Goal: Task Accomplishment & Management: Complete application form

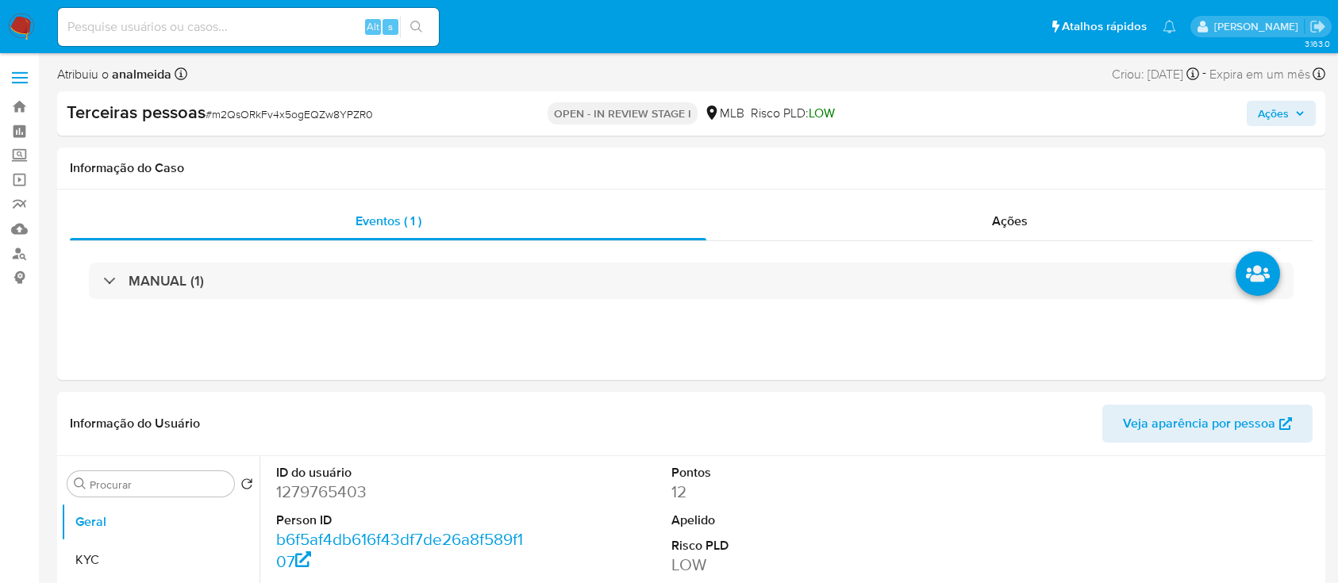
select select "10"
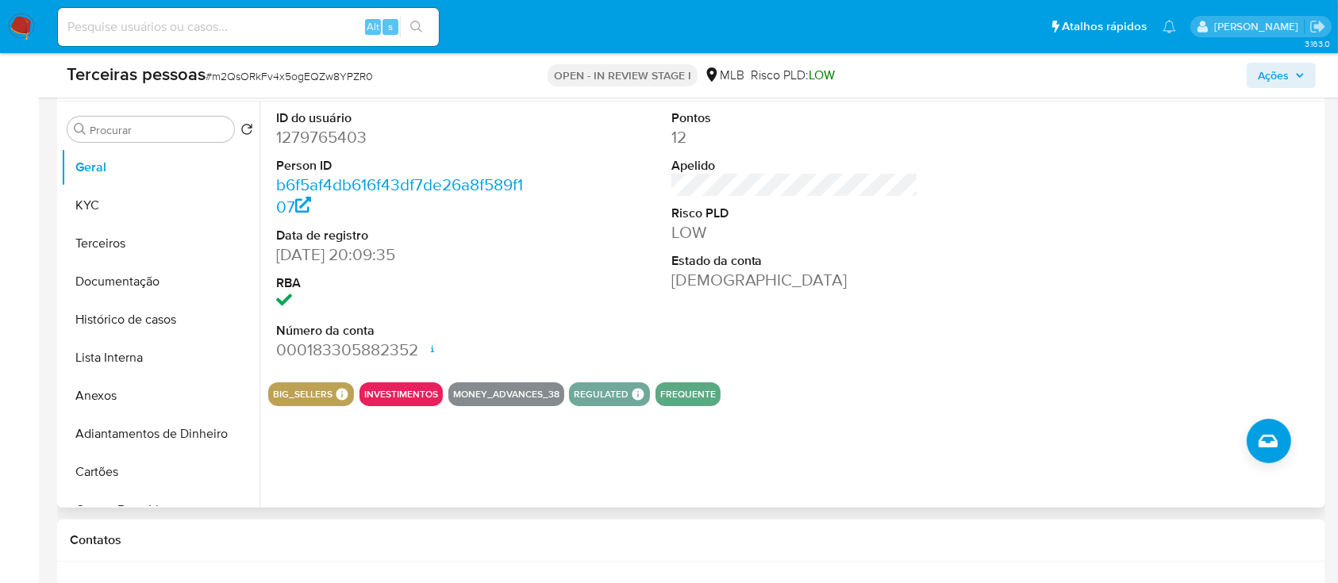
scroll to position [211, 0]
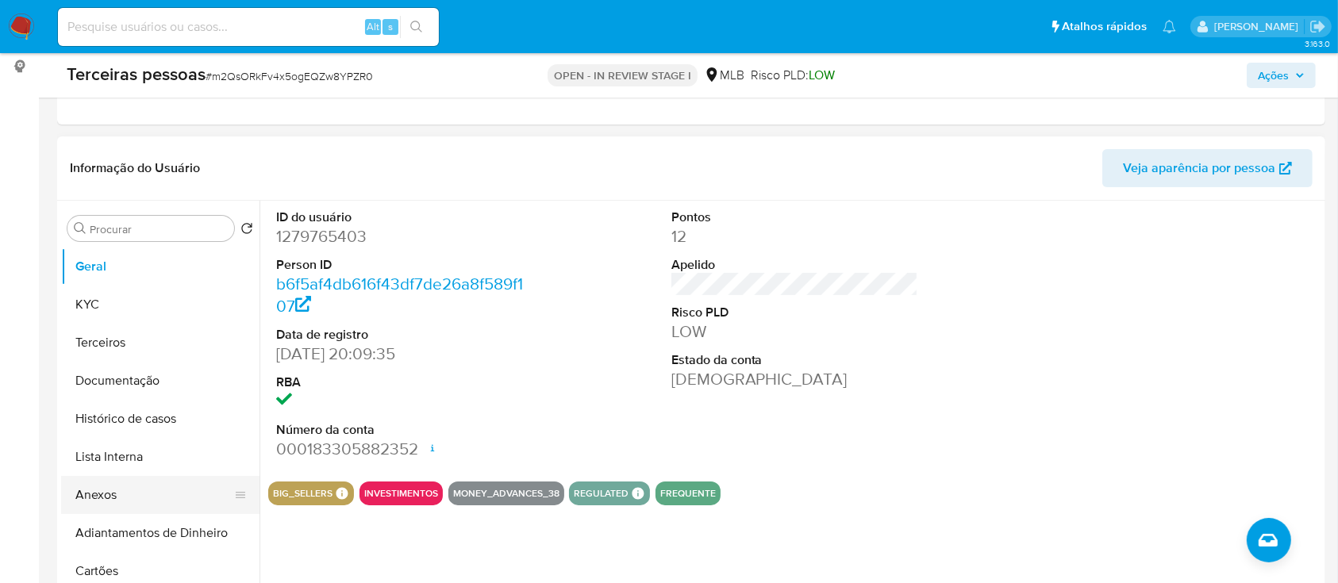
click at [127, 491] on button "Anexos" at bounding box center [154, 495] width 186 height 38
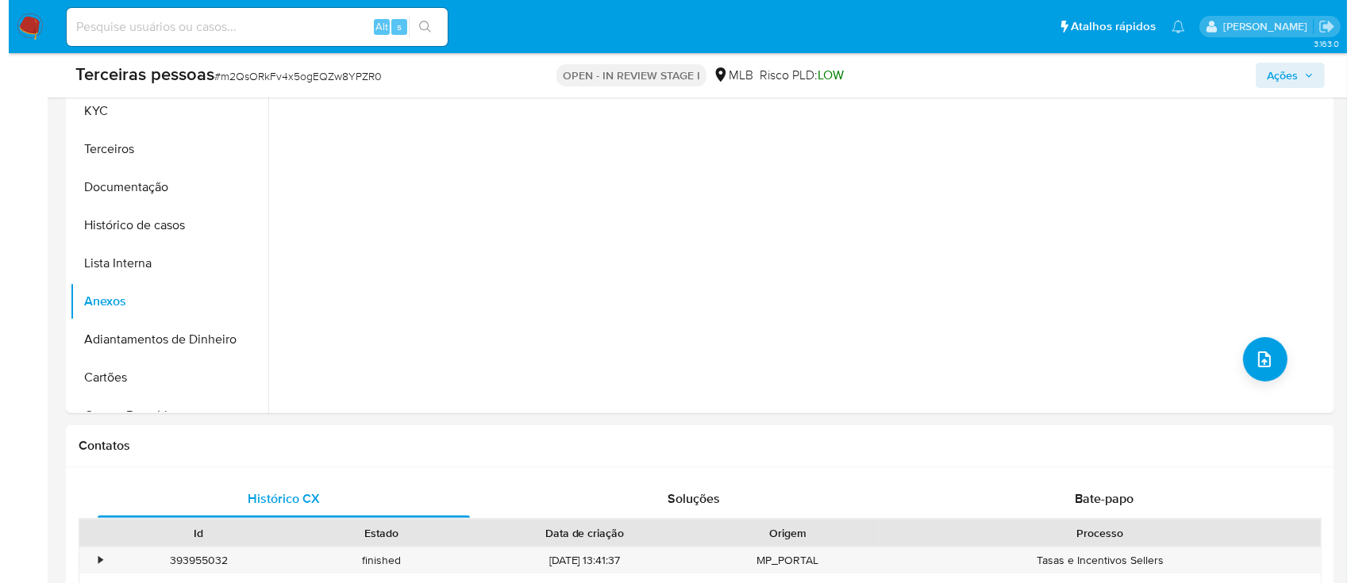
scroll to position [423, 0]
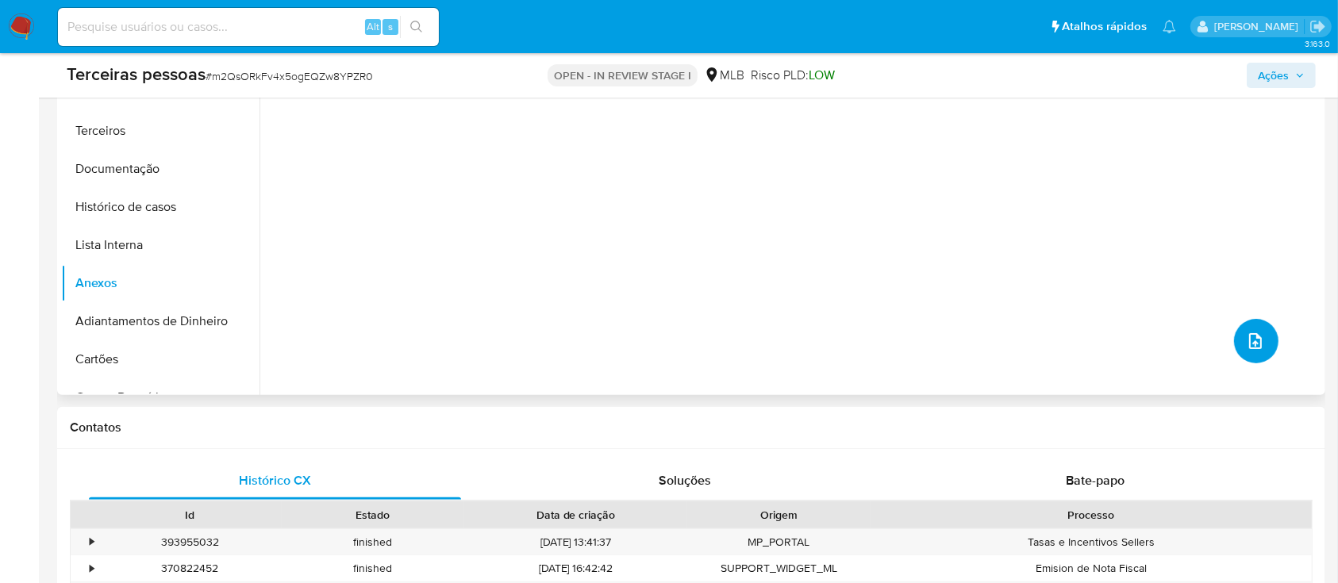
click at [1249, 344] on icon "upload-file" at bounding box center [1255, 341] width 13 height 16
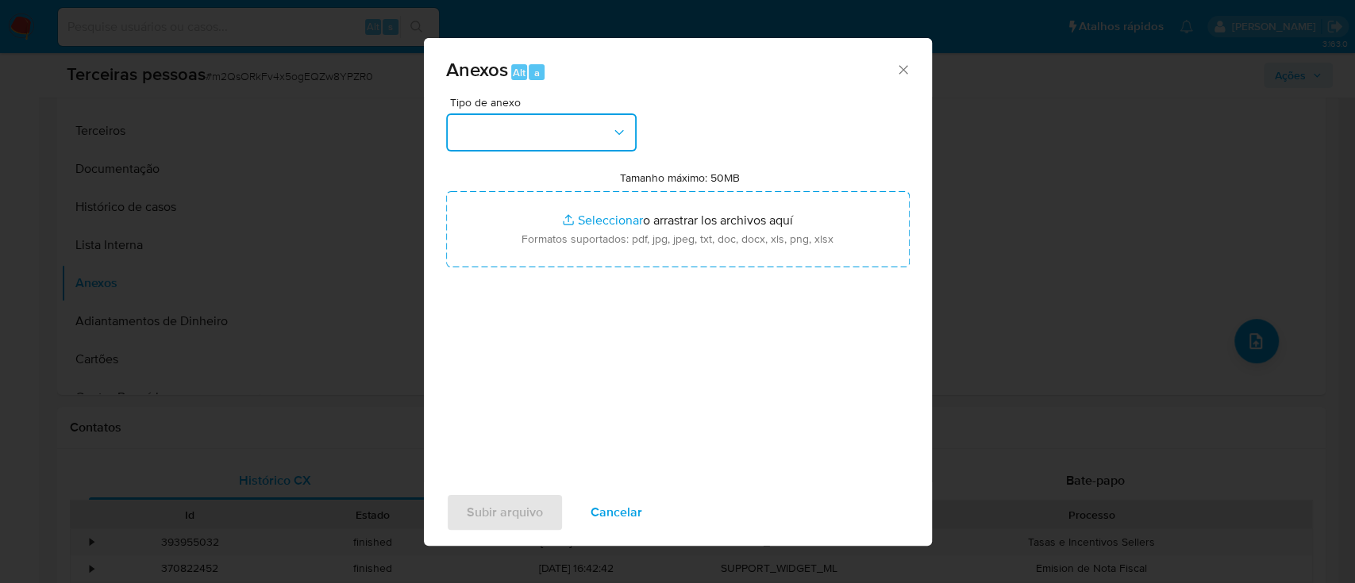
click at [463, 117] on button "button" at bounding box center [541, 132] width 190 height 38
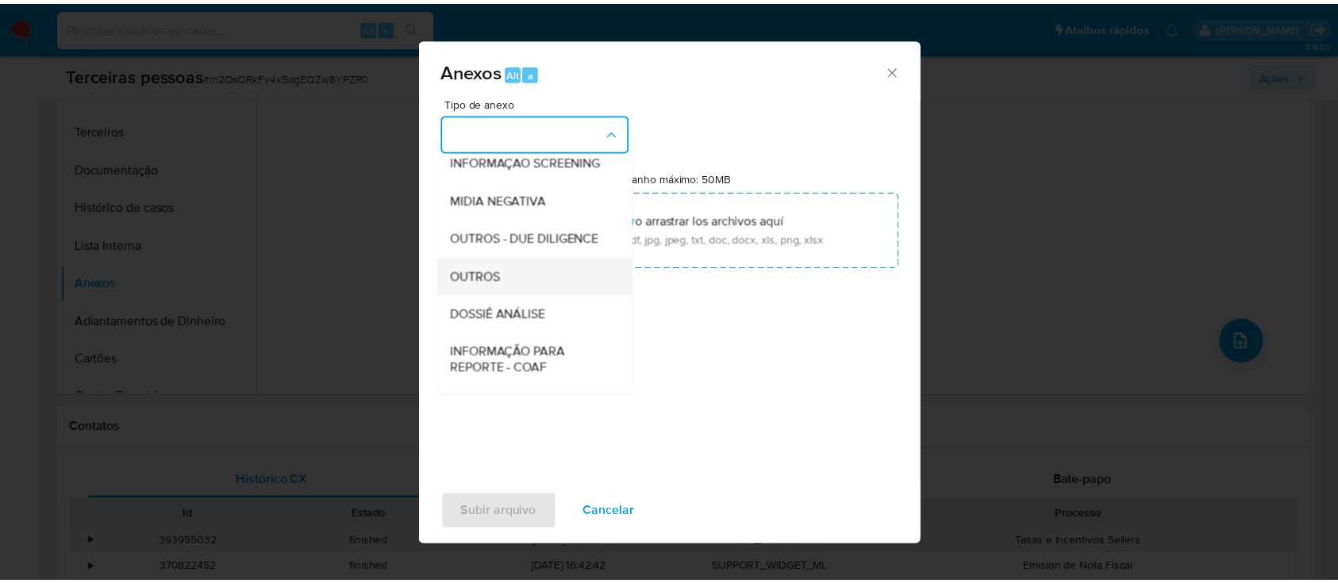
scroll to position [244, 0]
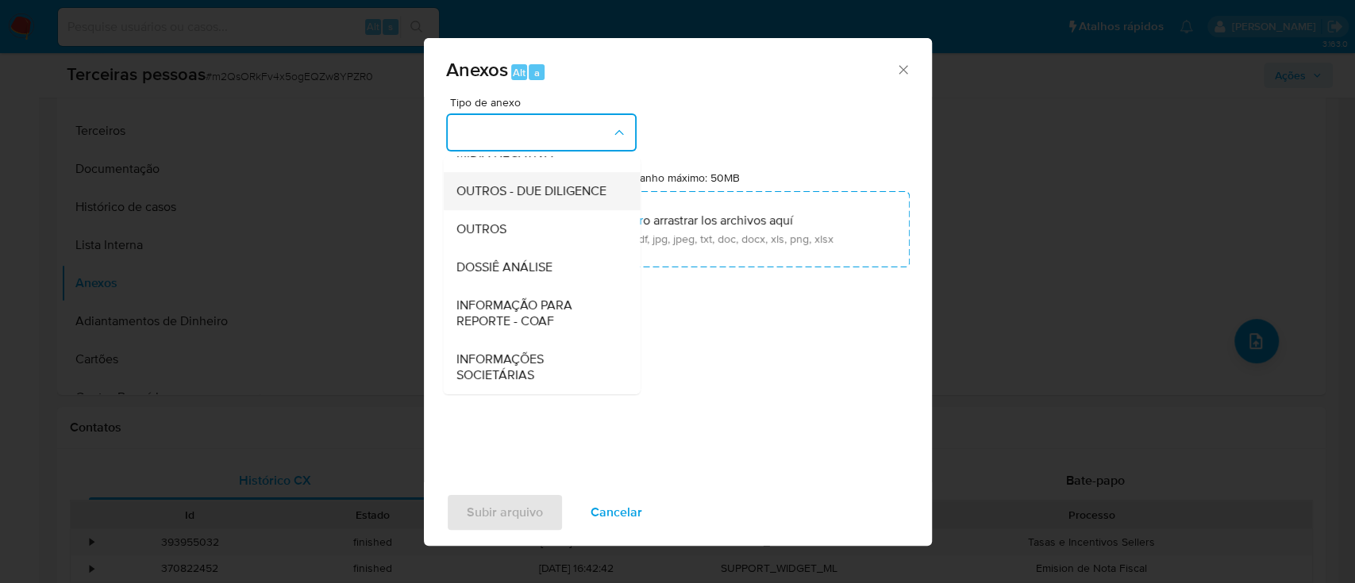
click at [546, 187] on span "OUTROS - DUE DILIGENCE" at bounding box center [530, 191] width 150 height 16
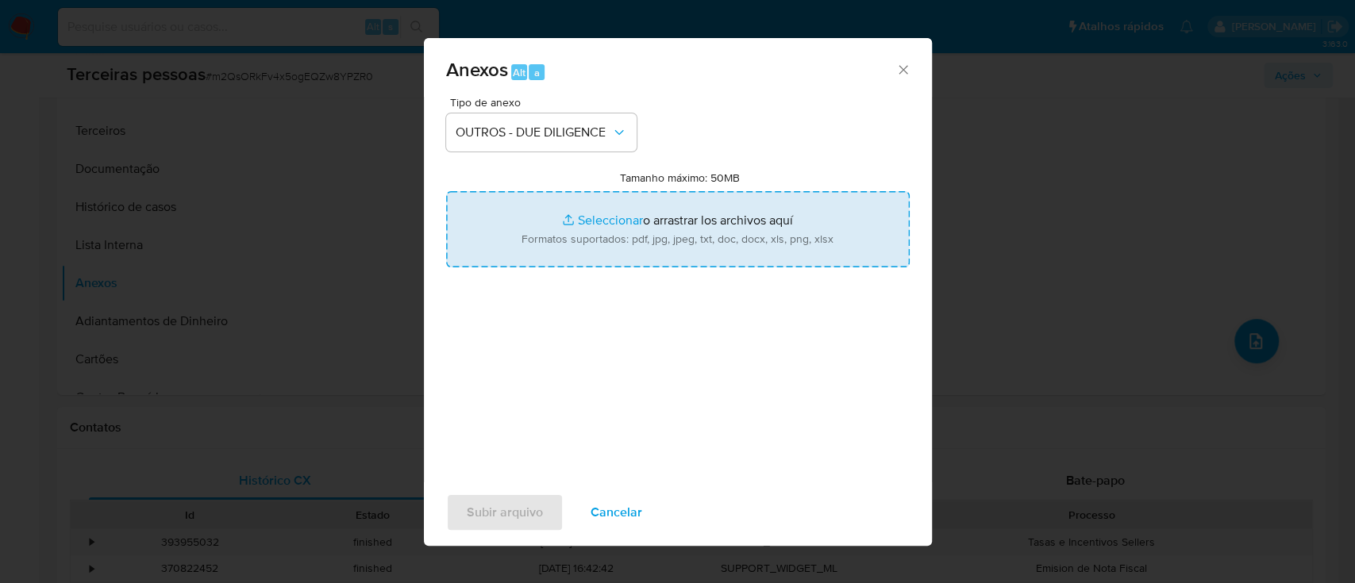
click at [680, 235] on input "Tamanho máximo: 50MB Seleccionar archivos" at bounding box center [677, 229] width 463 height 76
type input "C:\fakepath\Matriz de Risco - V.C INDUSTRIA E COMERCIO DE CONFECCOES LTDA.pdf"
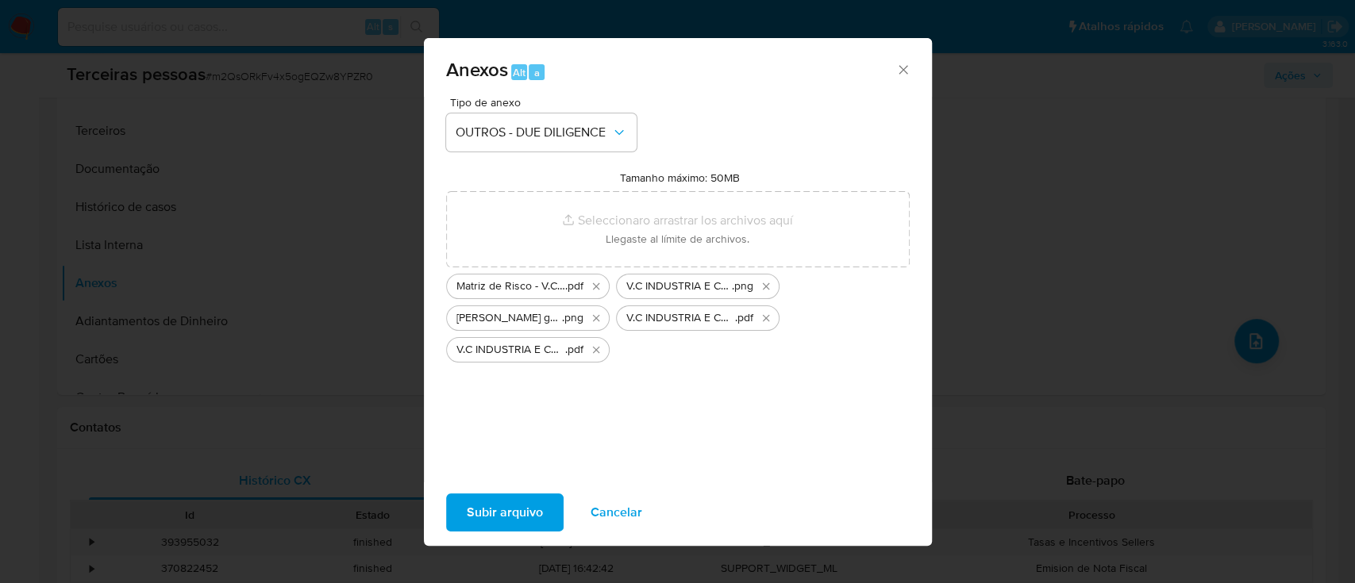
click at [514, 520] on span "Subir arquivo" at bounding box center [505, 512] width 76 height 35
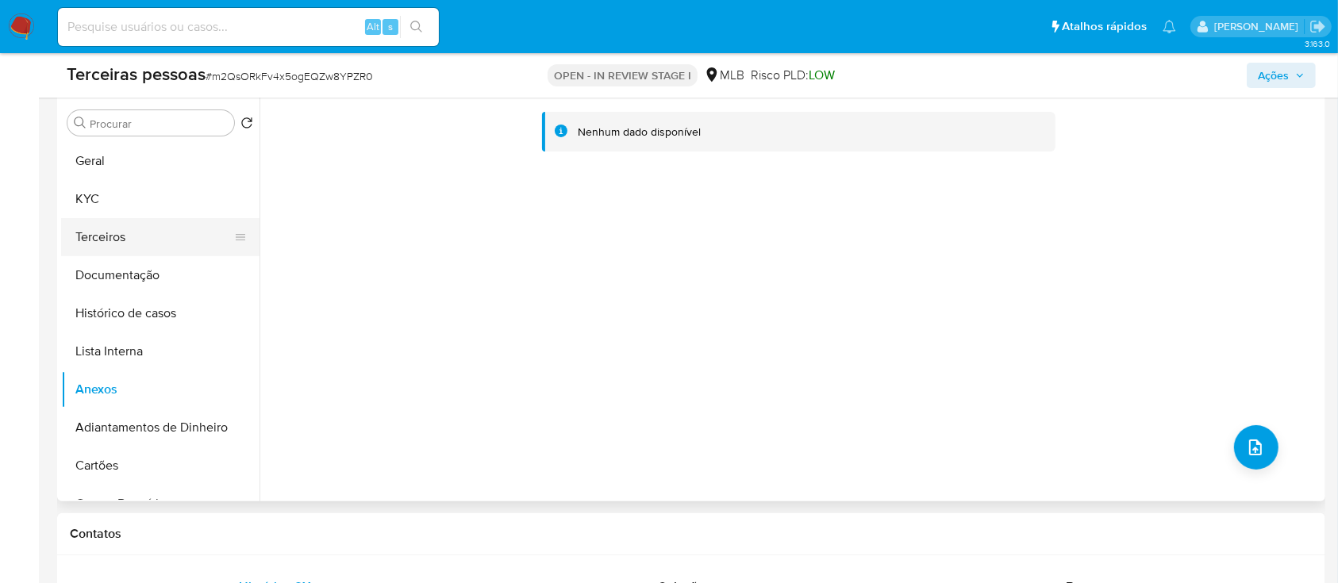
scroll to position [317, 0]
click at [152, 338] on button "Lista Interna" at bounding box center [154, 351] width 186 height 38
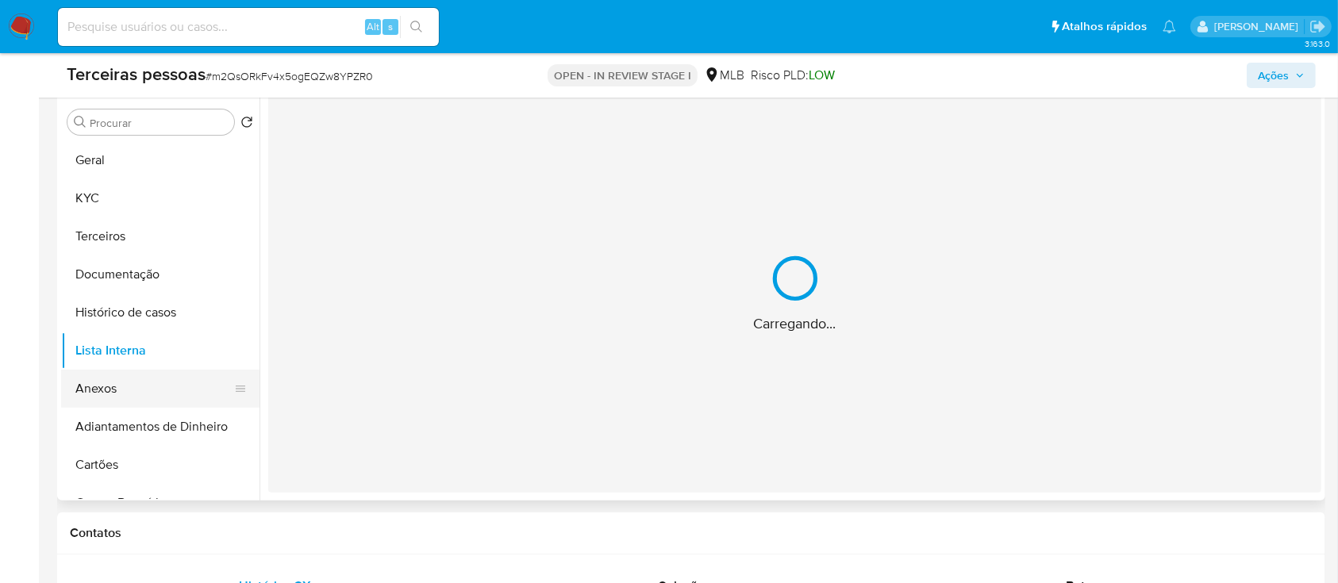
click at [145, 378] on button "Anexos" at bounding box center [154, 389] width 186 height 38
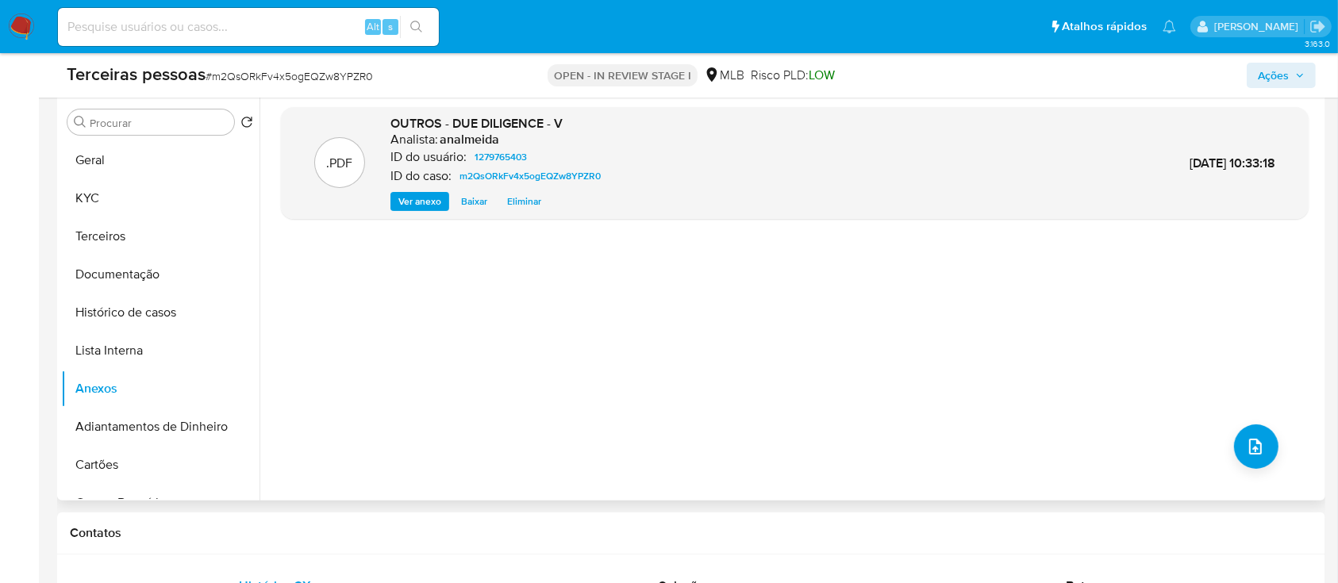
drag, startPoint x: 515, startPoint y: 301, endPoint x: 489, endPoint y: 296, distance: 26.6
click at [515, 301] on div ".PDF OUTROS - DUE DILIGENCE - V Analista: analmeida ID do usuário: 1279765403 I…" at bounding box center [795, 297] width 1028 height 381
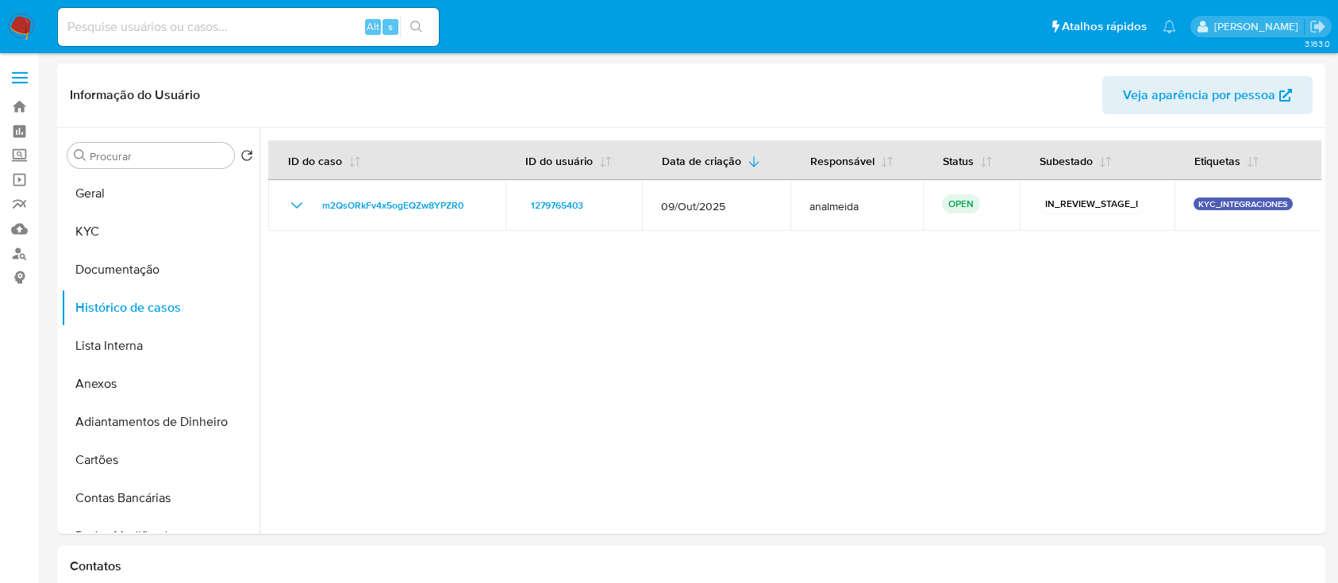
select select "10"
click at [121, 244] on button "KYC" at bounding box center [154, 232] width 186 height 38
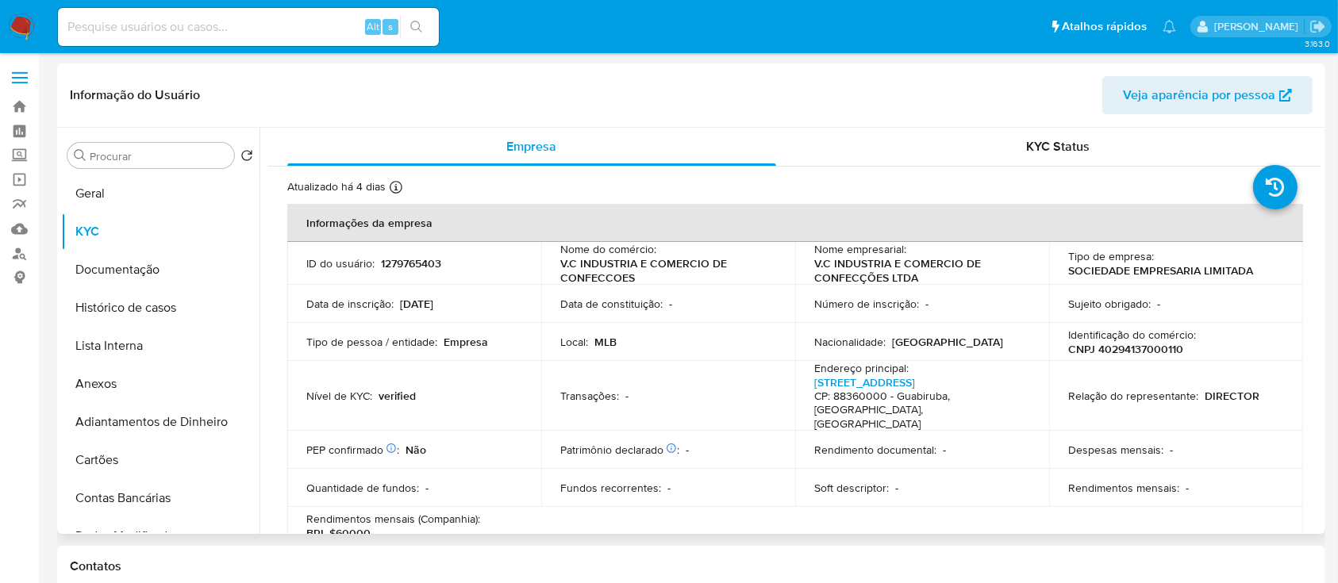
click at [1154, 352] on p "CNPJ 40294137000110" at bounding box center [1125, 349] width 115 height 14
copy p "40294137000110"
click at [19, 266] on link "Consolidado" at bounding box center [94, 278] width 189 height 25
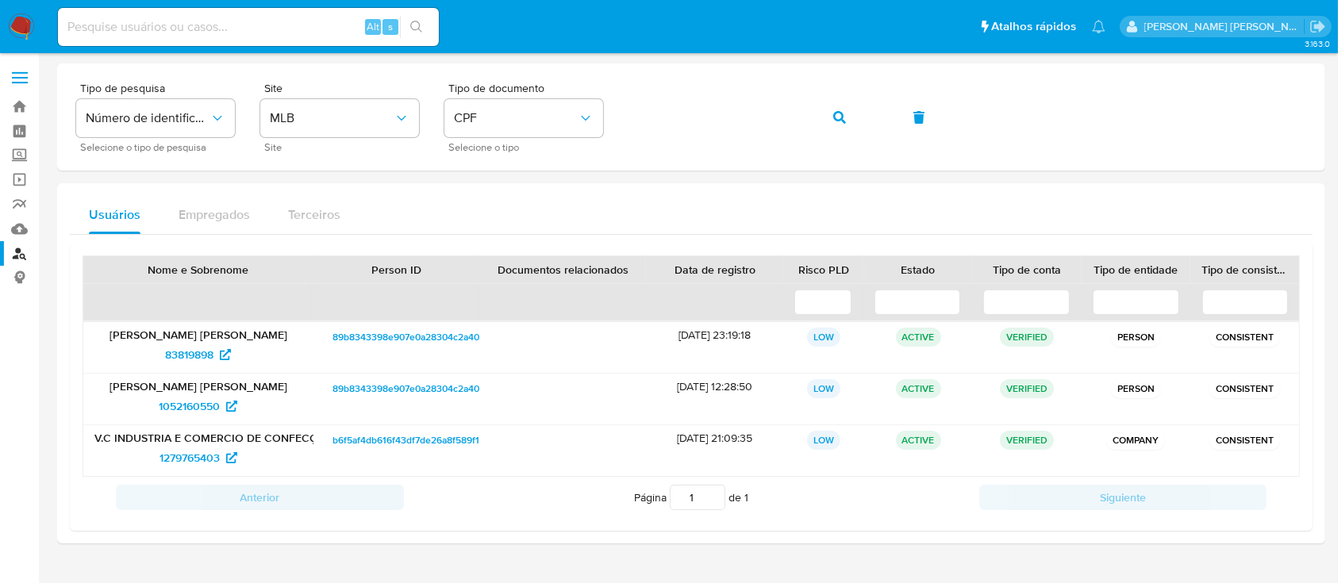
click at [316, 26] on input at bounding box center [248, 27] width 381 height 21
paste input "2697550987"
type input "2697550987"
click at [423, 37] on button "search-icon" at bounding box center [416, 27] width 33 height 22
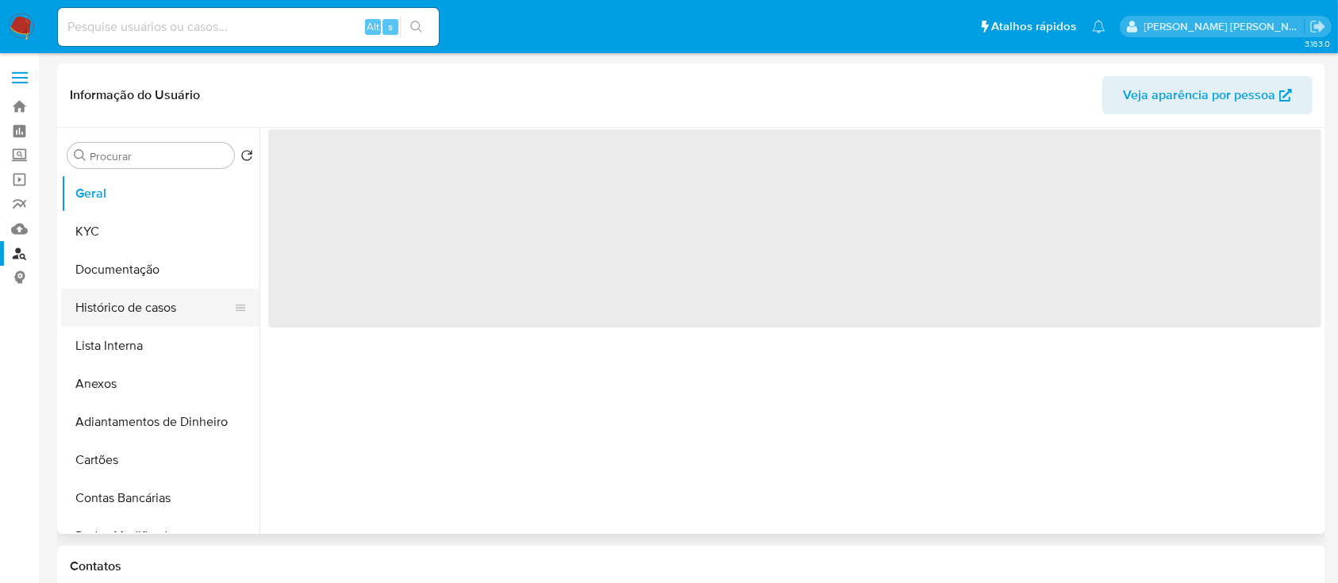
click at [133, 306] on button "Histórico de casos" at bounding box center [154, 308] width 186 height 38
select select "10"
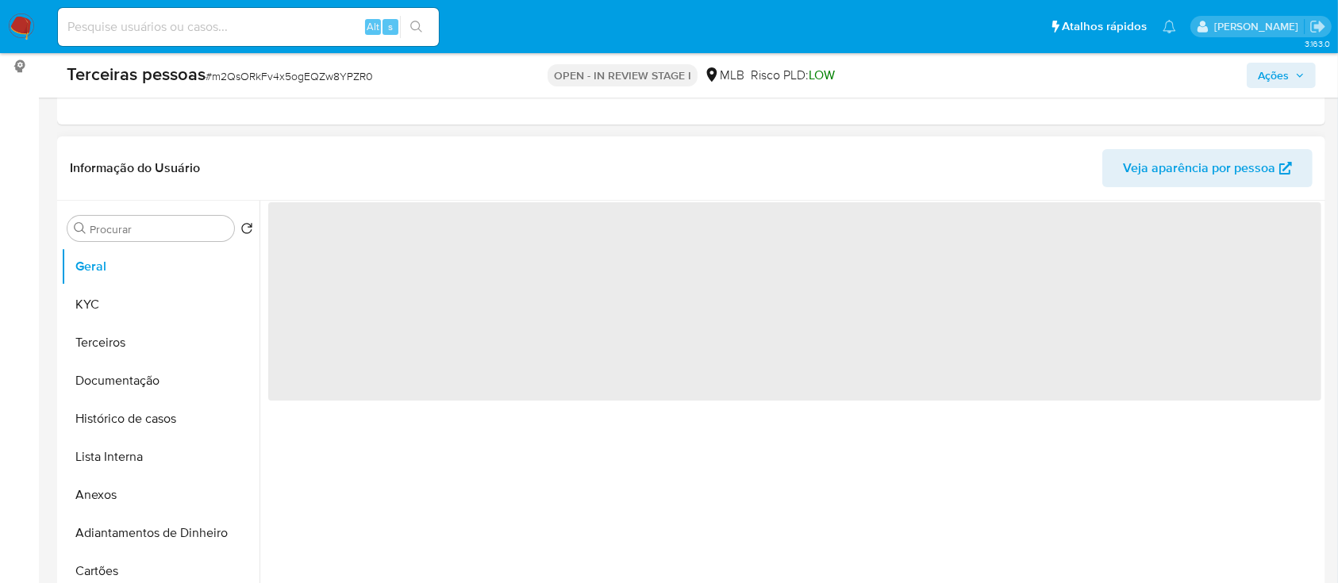
select select "10"
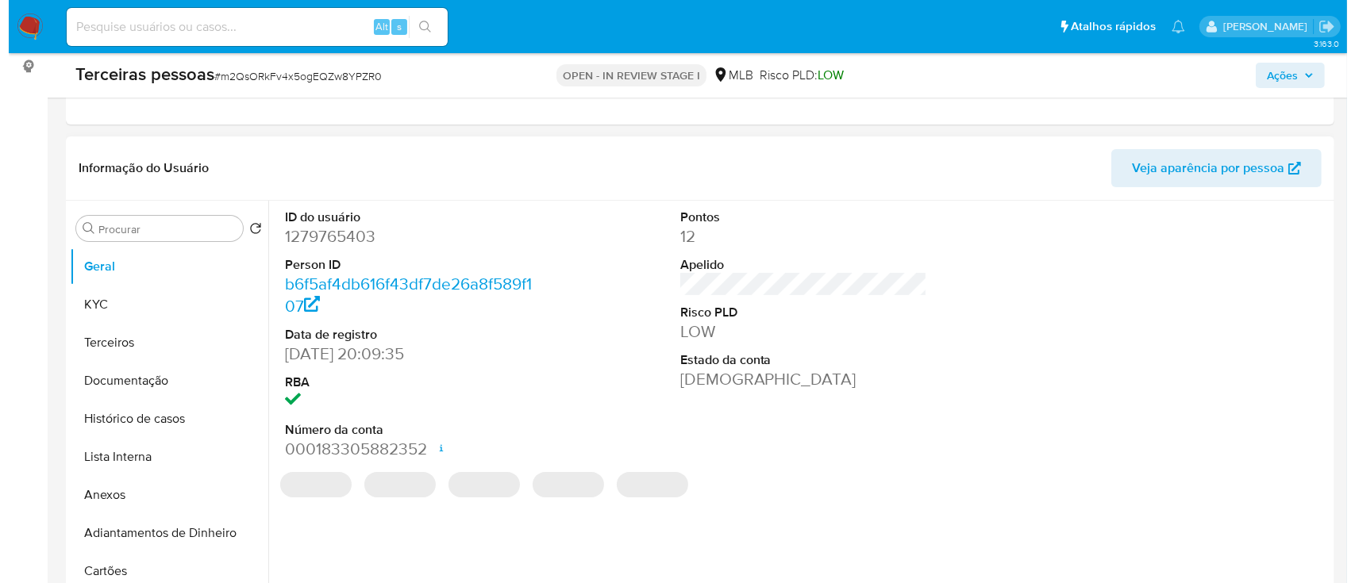
scroll to position [317, 0]
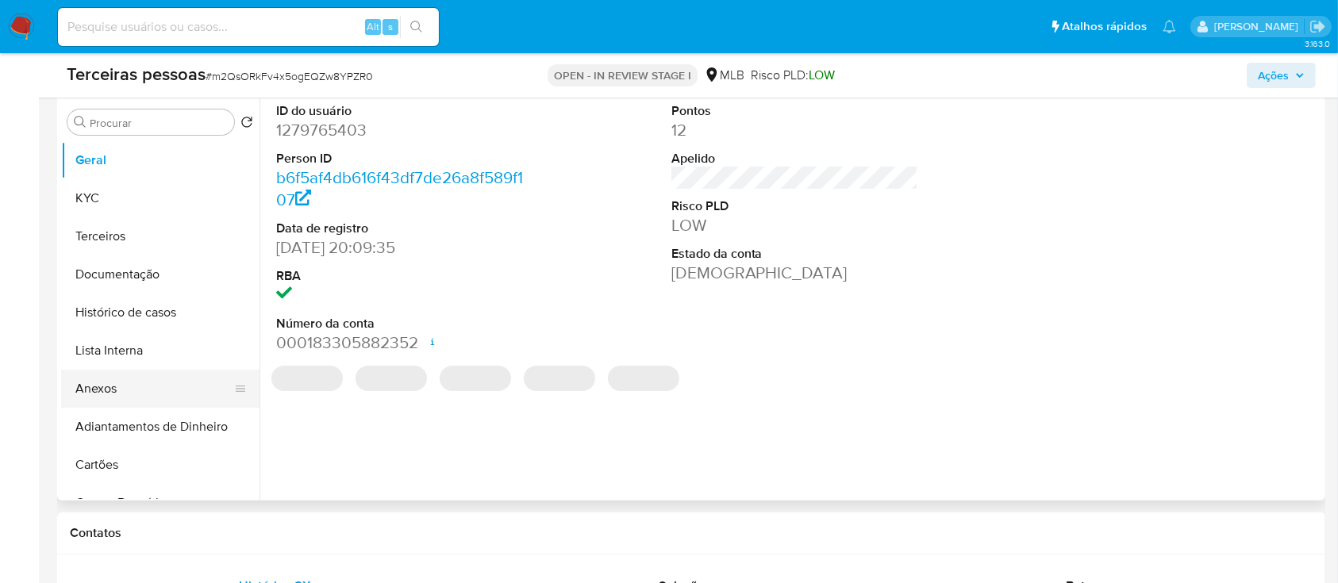
click at [96, 384] on button "Anexos" at bounding box center [154, 389] width 186 height 38
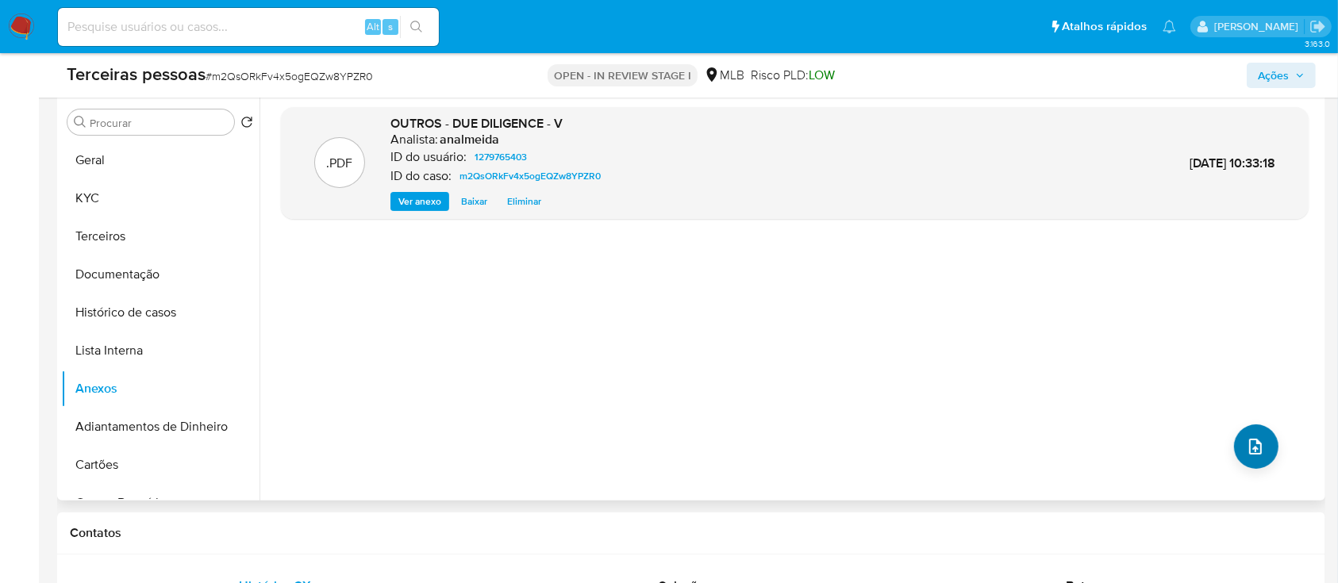
click at [1267, 455] on div ".PDF OUTROS - DUE DILIGENCE - V Analista: analmeida ID do usuário: 1279765403 I…" at bounding box center [795, 297] width 1028 height 381
click at [1267, 455] on button "upload-file" at bounding box center [1256, 447] width 44 height 44
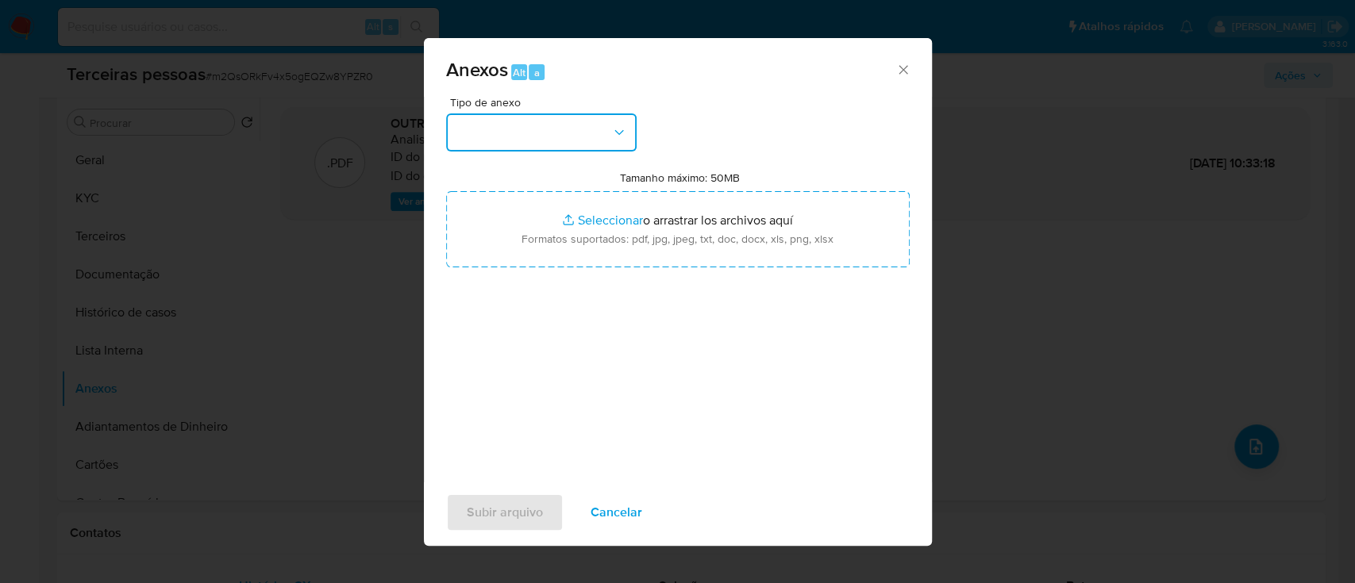
click at [521, 138] on button "button" at bounding box center [541, 132] width 190 height 38
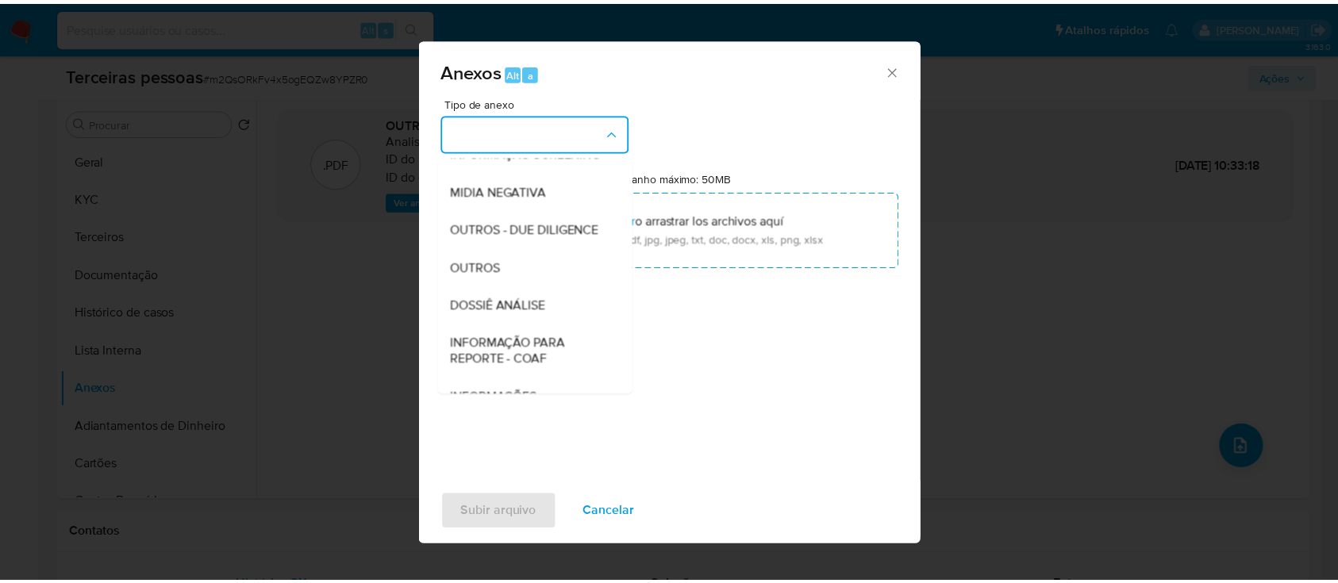
scroll to position [244, 0]
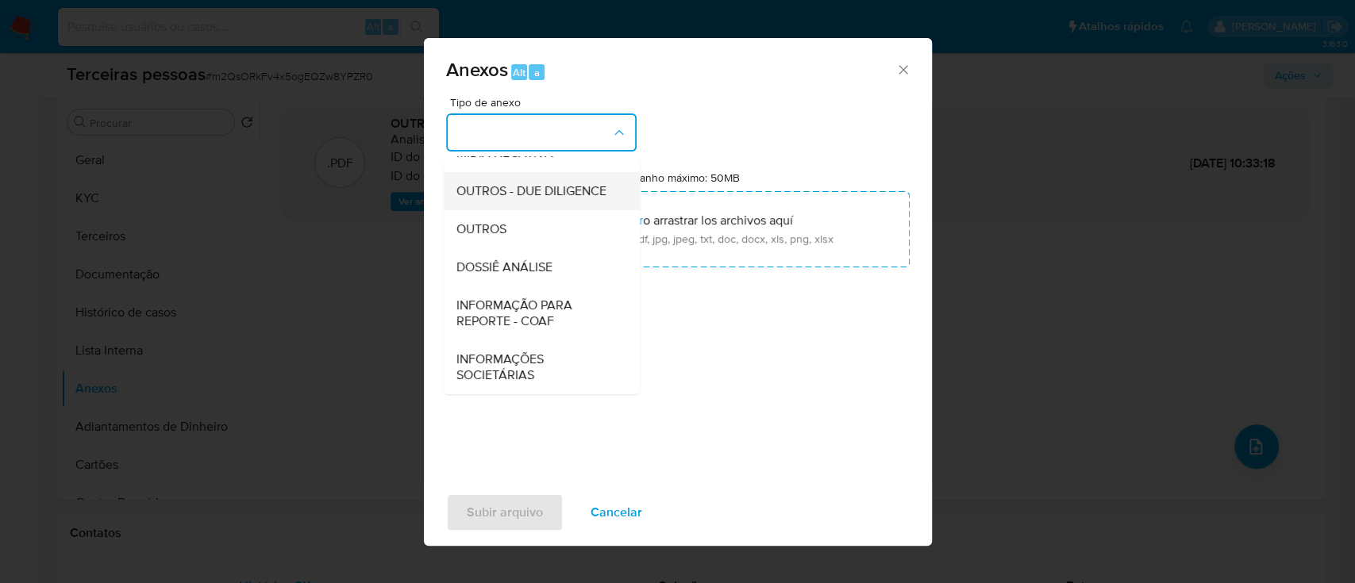
click at [513, 192] on span "OUTROS - DUE DILIGENCE" at bounding box center [530, 191] width 150 height 16
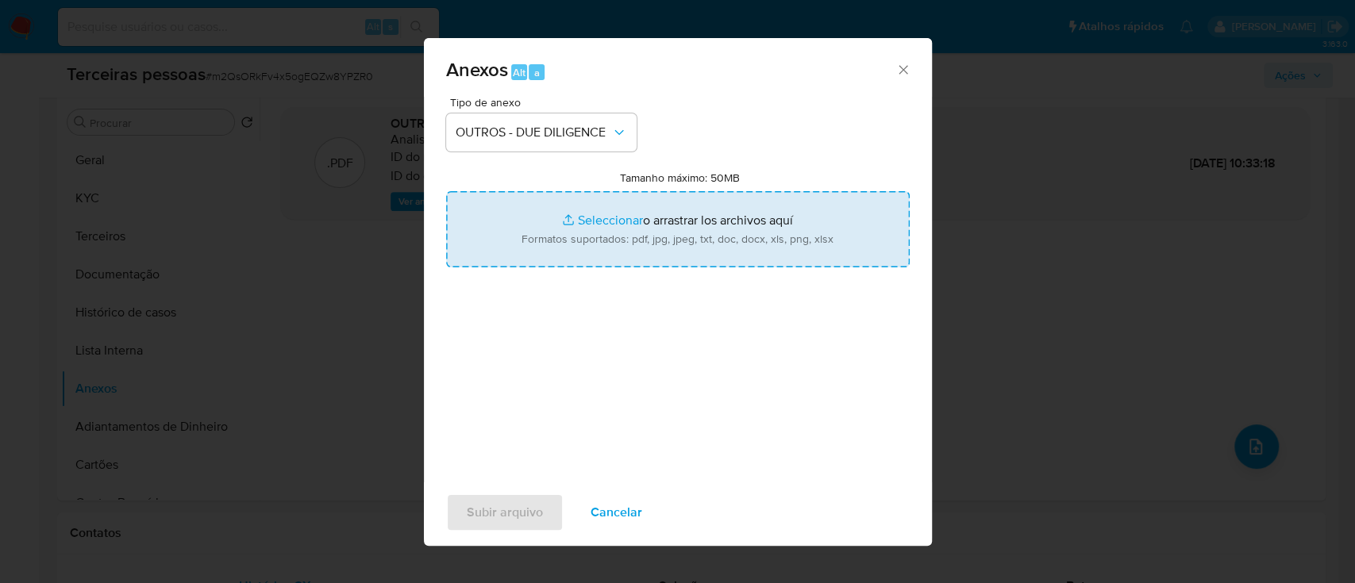
click at [617, 231] on input "Tamanho máximo: 50MB Seleccionar archivos" at bounding box center [677, 229] width 463 height 76
type input "C:\fakepath\Matriz de Risco - V.C INDUSTRIA E COMERCIO DE CONFECCOES LTDA.pdf"
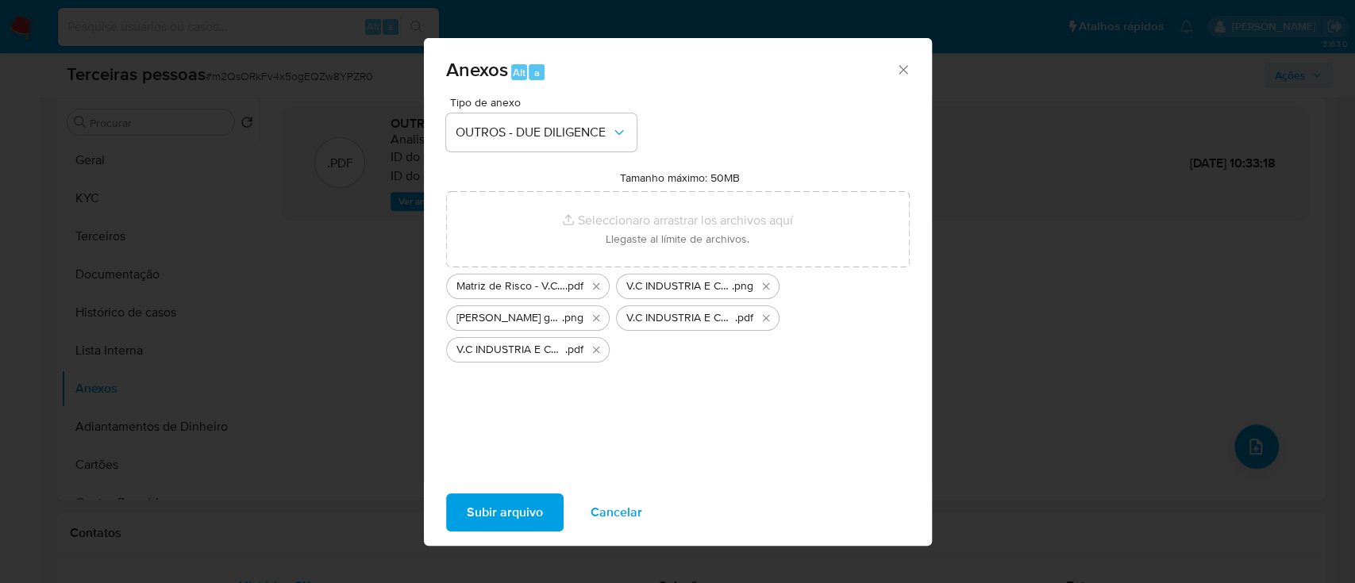
click at [532, 517] on span "Subir arquivo" at bounding box center [505, 512] width 76 height 35
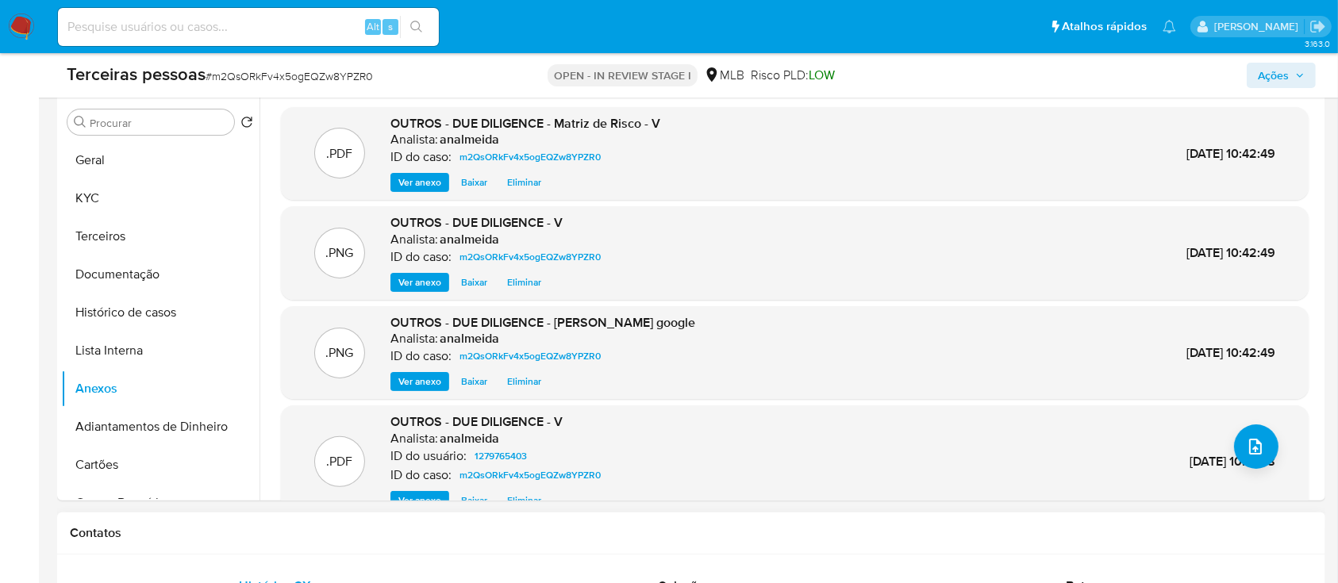
click at [855, 536] on h1 "Contatos" at bounding box center [691, 533] width 1243 height 16
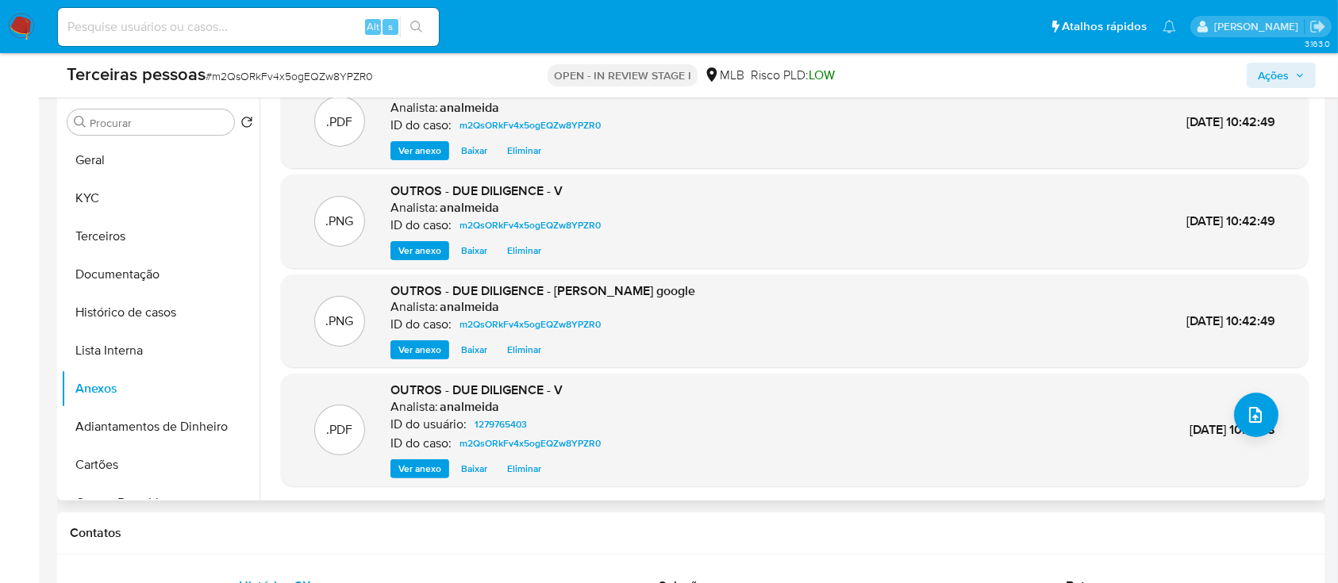
scroll to position [0, 0]
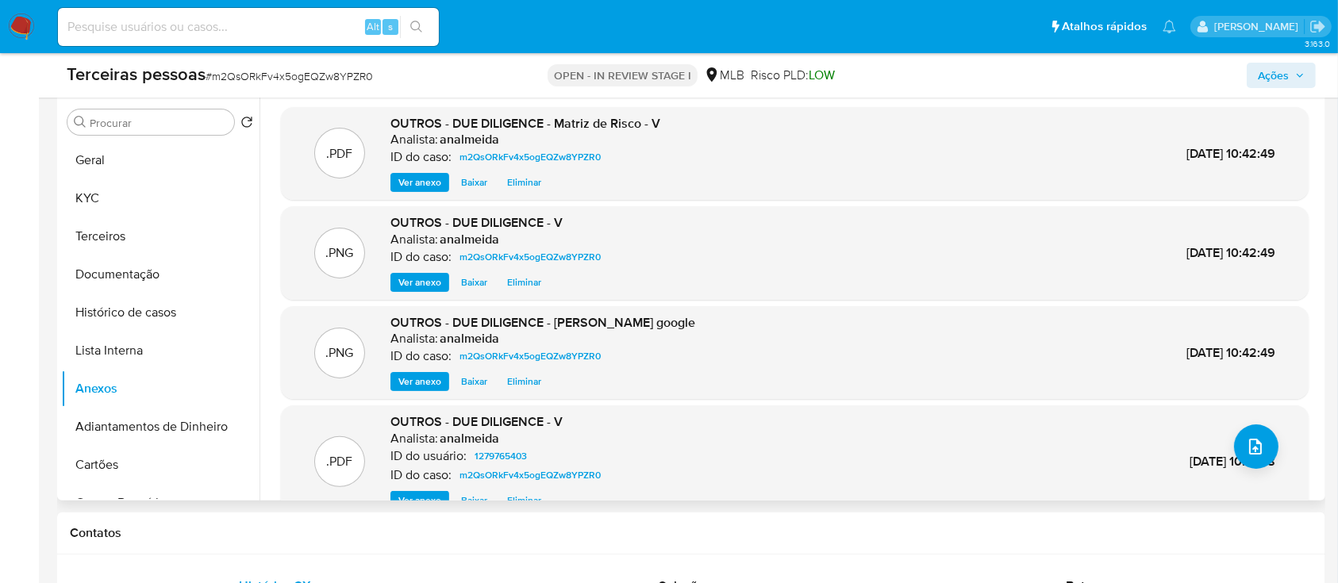
click at [402, 179] on span "Ver anexo" at bounding box center [419, 183] width 43 height 16
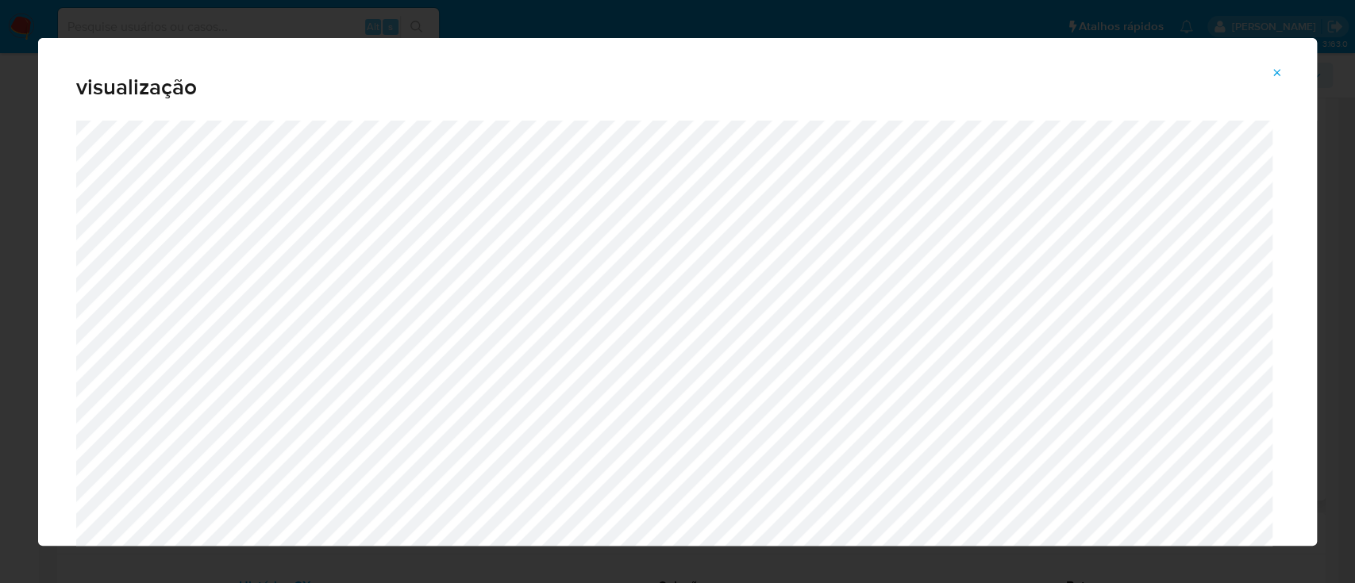
click at [998, 70] on div "visualização" at bounding box center [677, 79] width 1278 height 83
click at [1276, 73] on icon "Attachment preview" at bounding box center [1276, 73] width 13 height 13
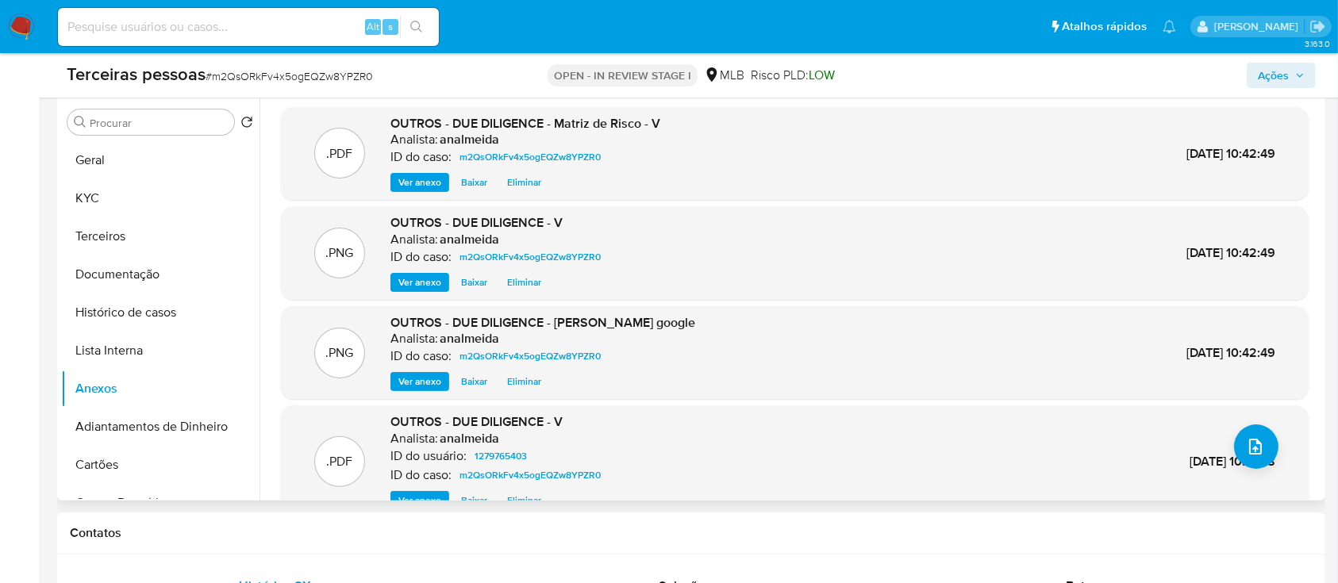
click at [411, 281] on span "Ver anexo" at bounding box center [419, 283] width 43 height 16
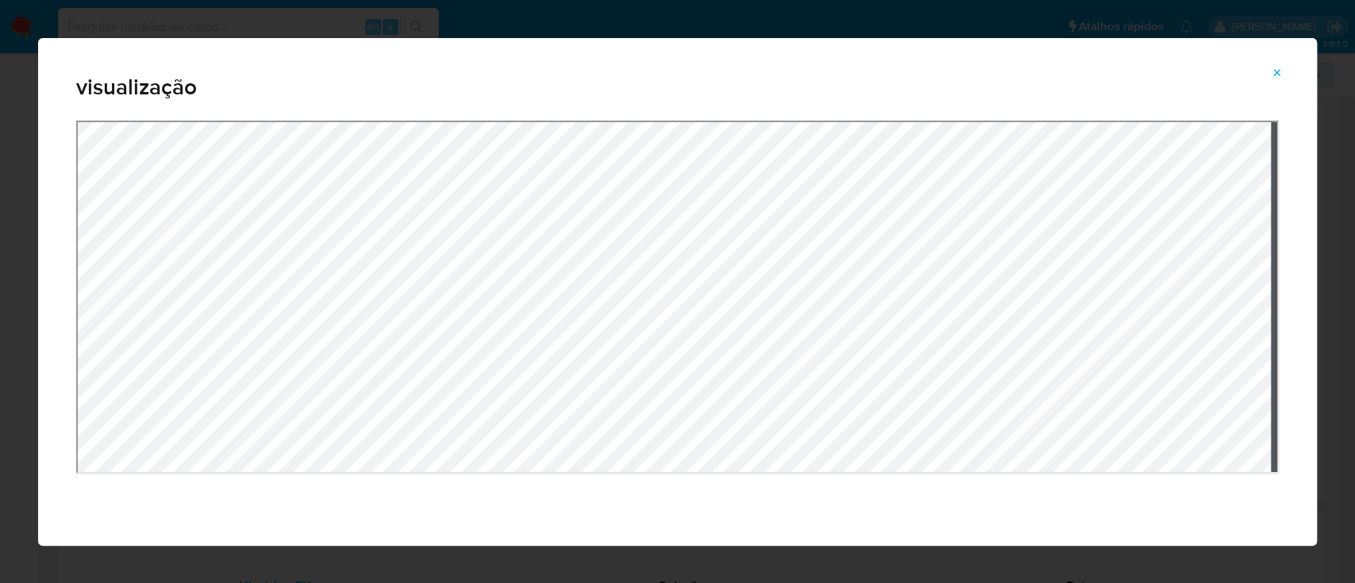
click at [1280, 64] on span "Attachment preview" at bounding box center [1276, 73] width 13 height 22
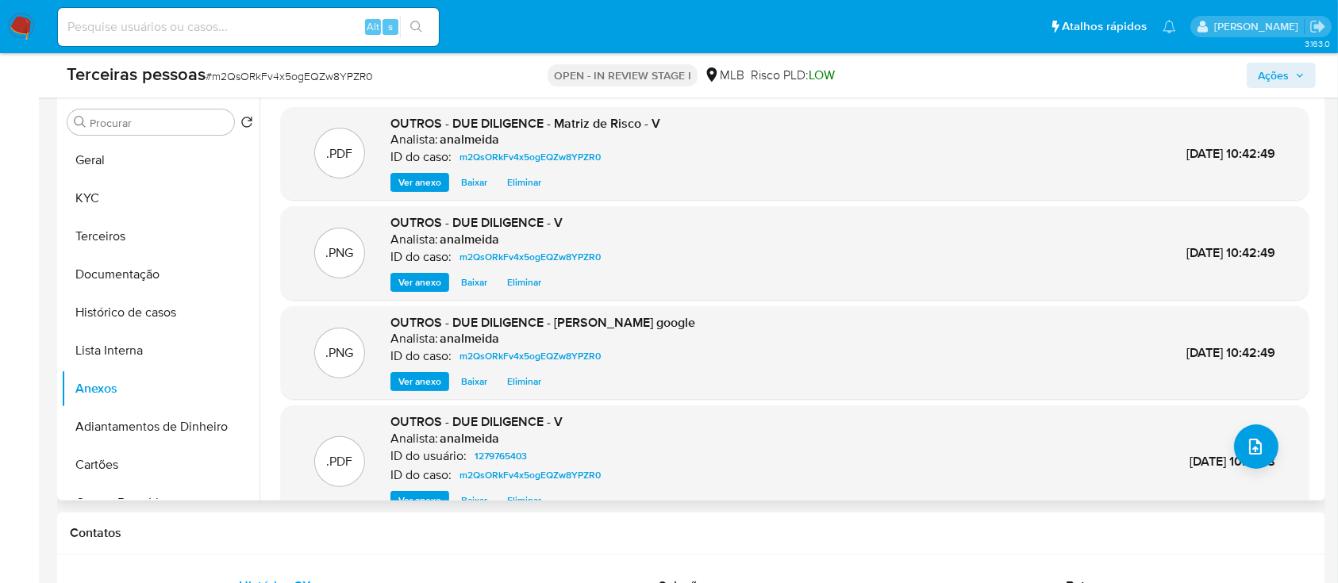
click at [695, 343] on div "Analista: analmeida" at bounding box center [542, 339] width 305 height 16
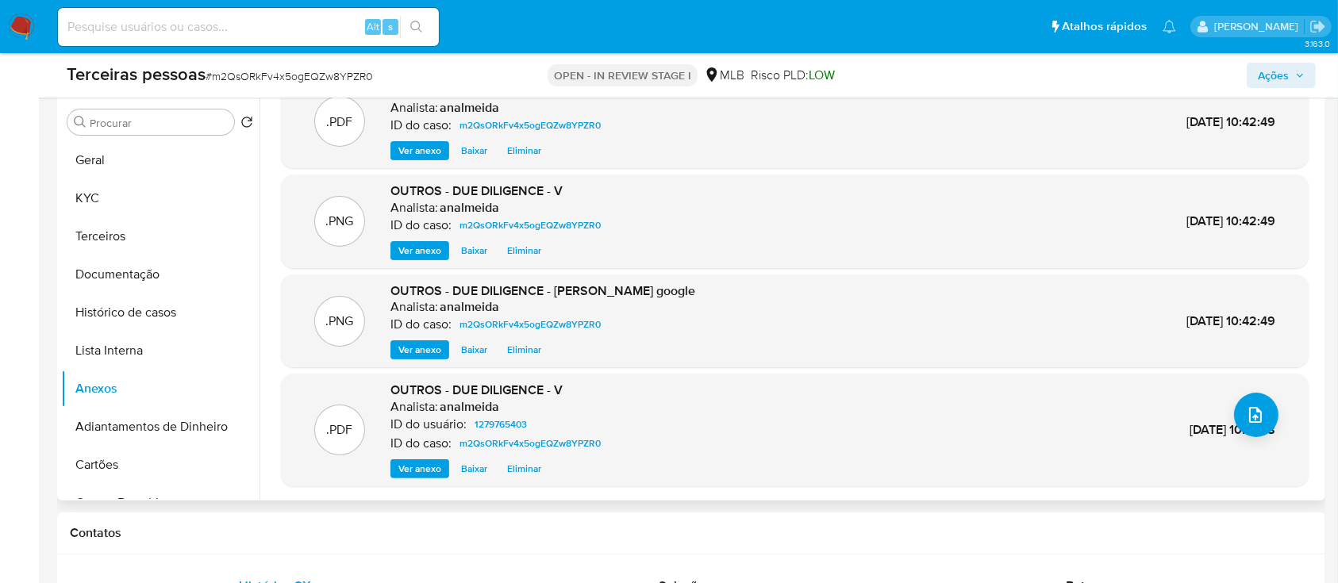
click at [419, 467] on span "Ver anexo" at bounding box center [419, 469] width 43 height 16
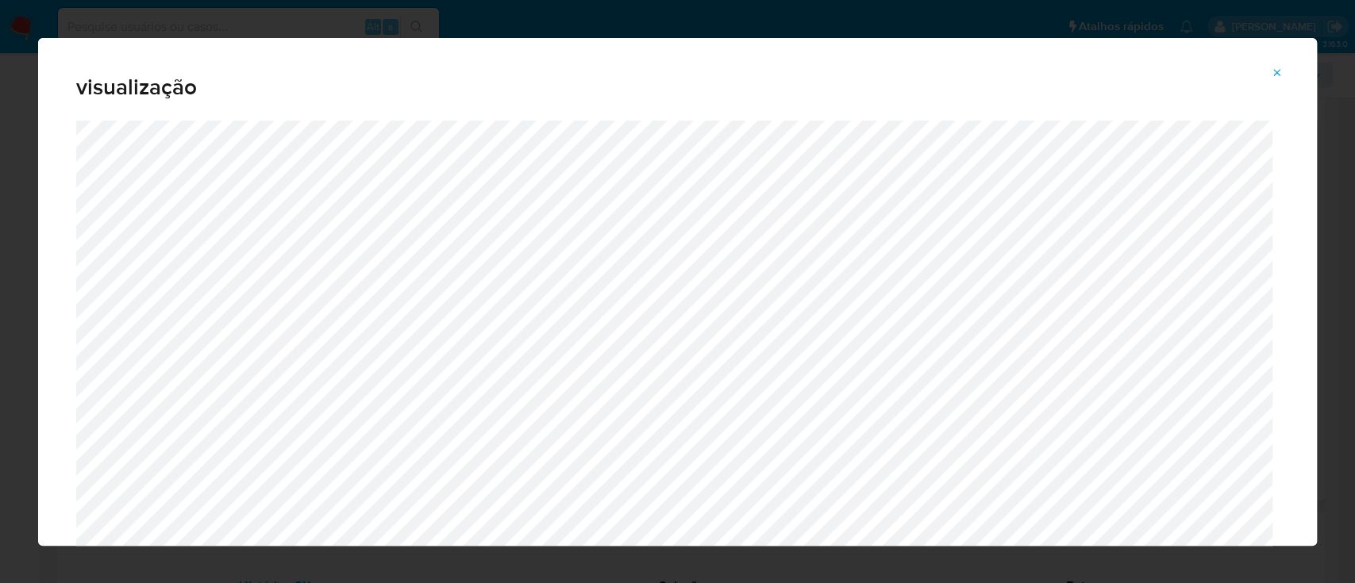
click at [1282, 68] on icon "Attachment preview" at bounding box center [1276, 73] width 13 height 13
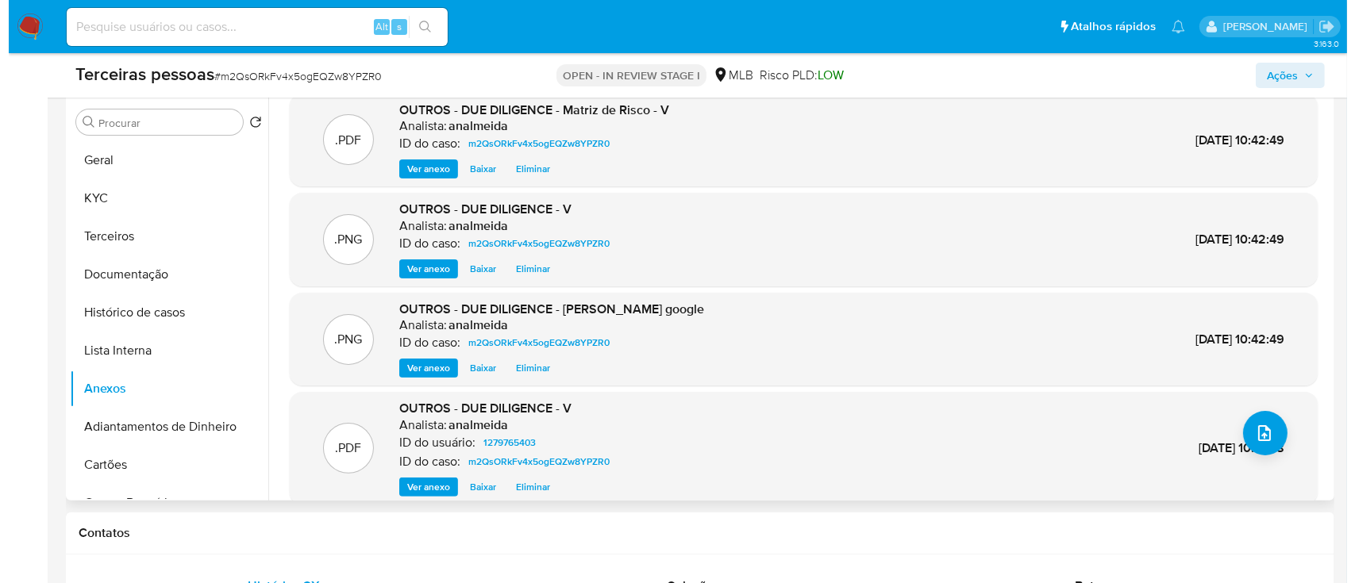
scroll to position [0, 0]
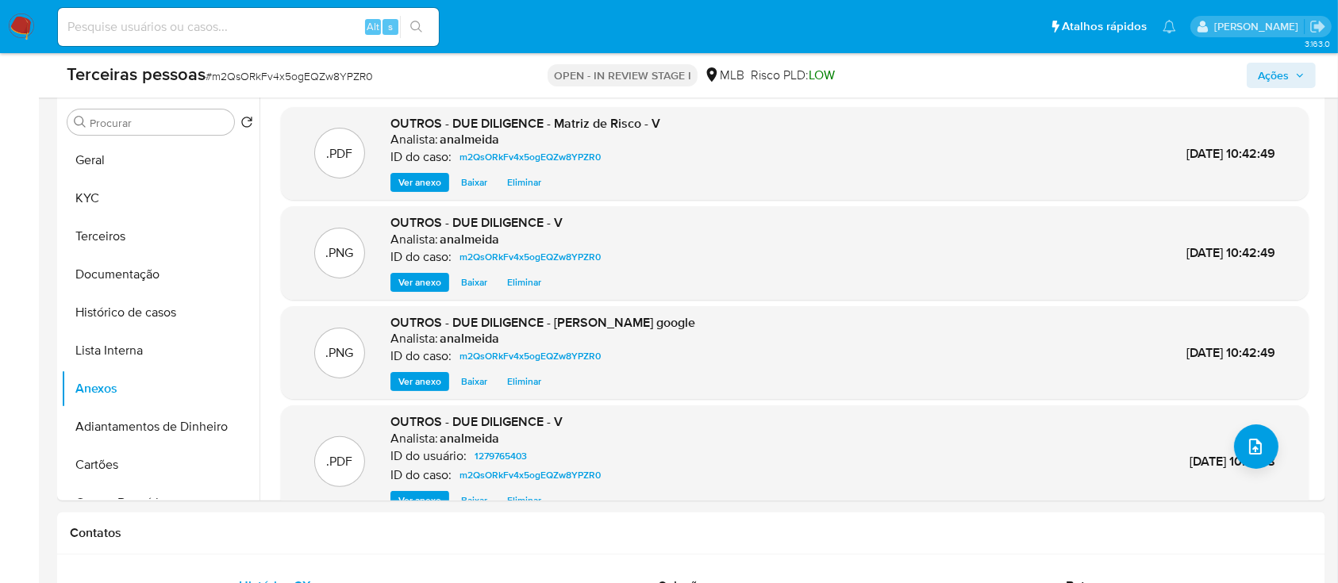
click at [414, 175] on span "Ver anexo" at bounding box center [419, 183] width 43 height 16
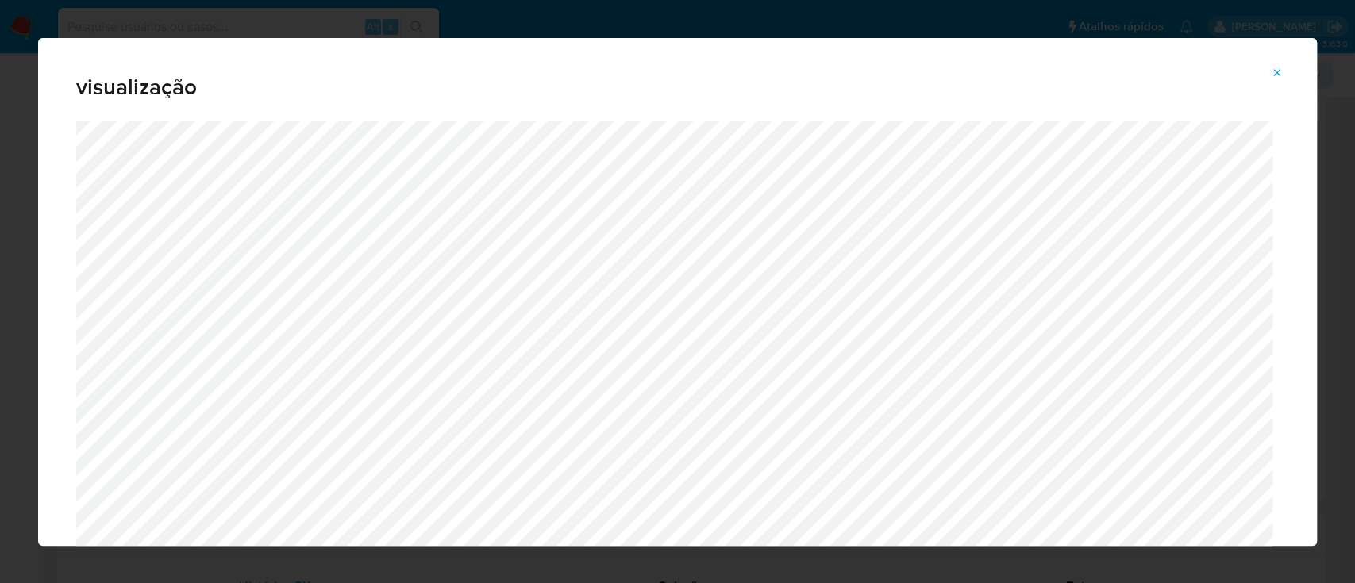
click at [1278, 63] on span "Attachment preview" at bounding box center [1276, 73] width 13 height 22
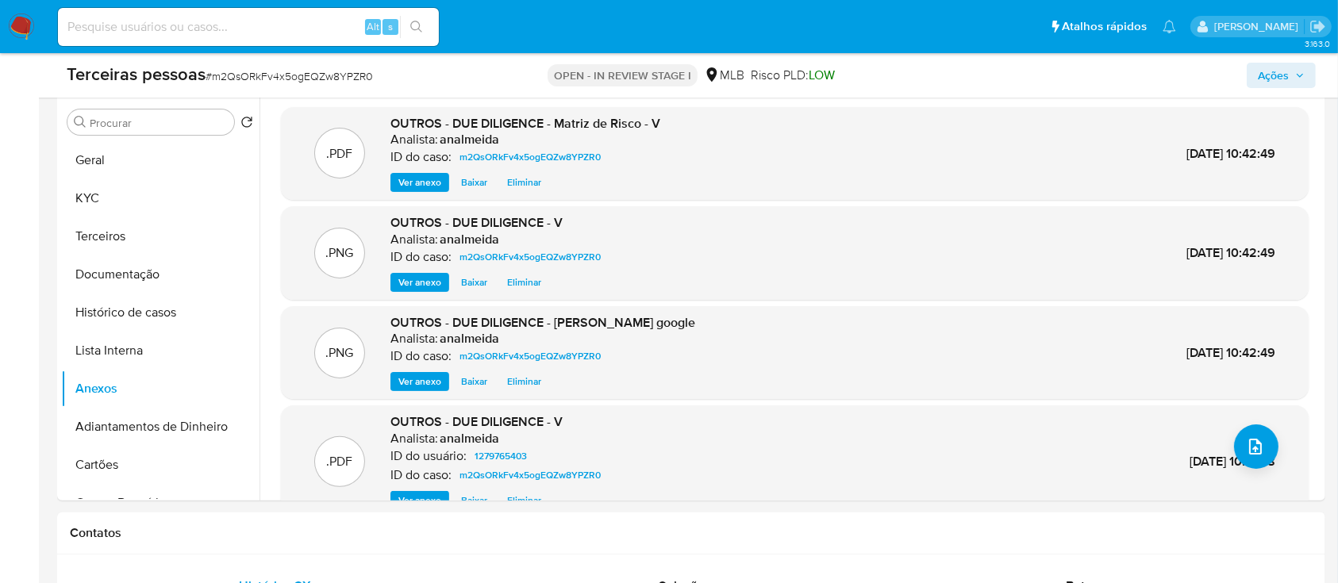
click at [425, 271] on div "OUTROS - DUE DILIGENCE - V Analista: analmeida ID do caso: m2QsORkFv4x5ogEQZw8Y…" at bounding box center [498, 253] width 217 height 78
click at [425, 279] on span "Ver anexo" at bounding box center [419, 283] width 43 height 16
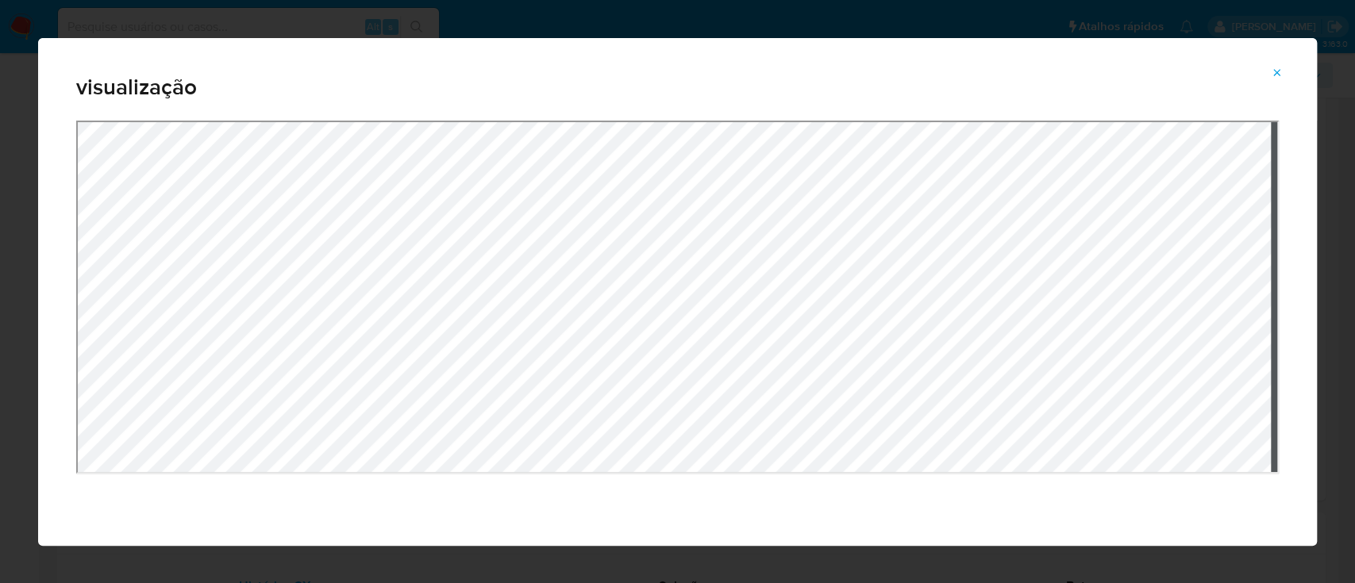
drag, startPoint x: 1278, startPoint y: 69, endPoint x: 1257, endPoint y: 66, distance: 21.7
click at [1278, 70] on icon "Attachment preview" at bounding box center [1276, 73] width 13 height 13
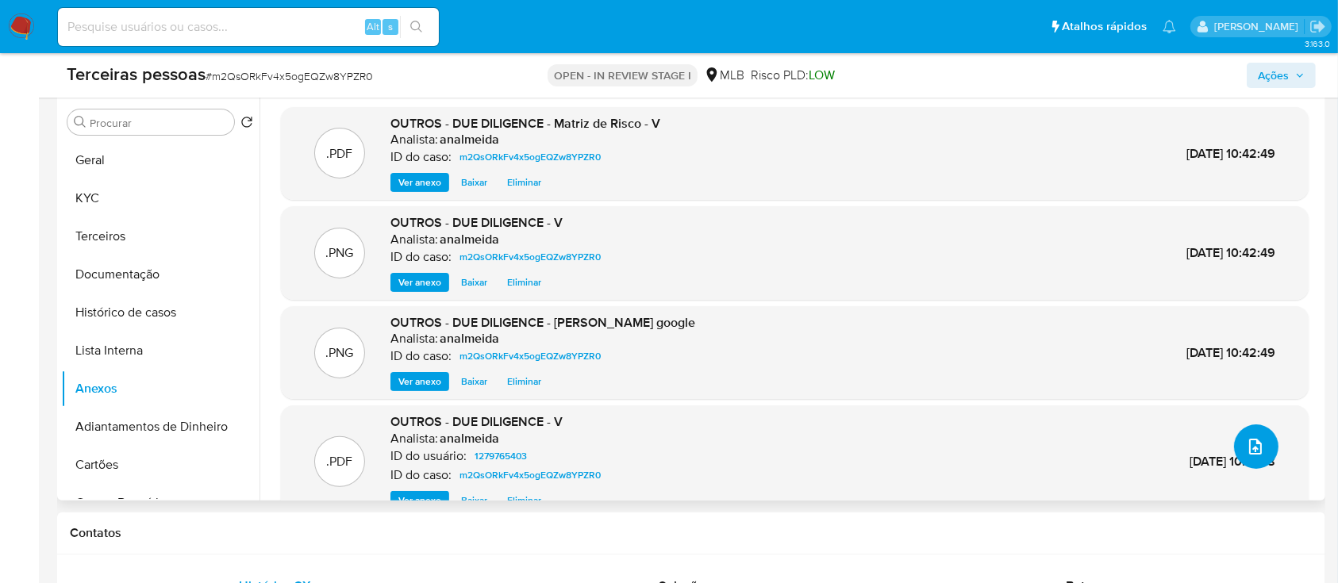
click at [1261, 455] on button "upload-file" at bounding box center [1256, 447] width 44 height 44
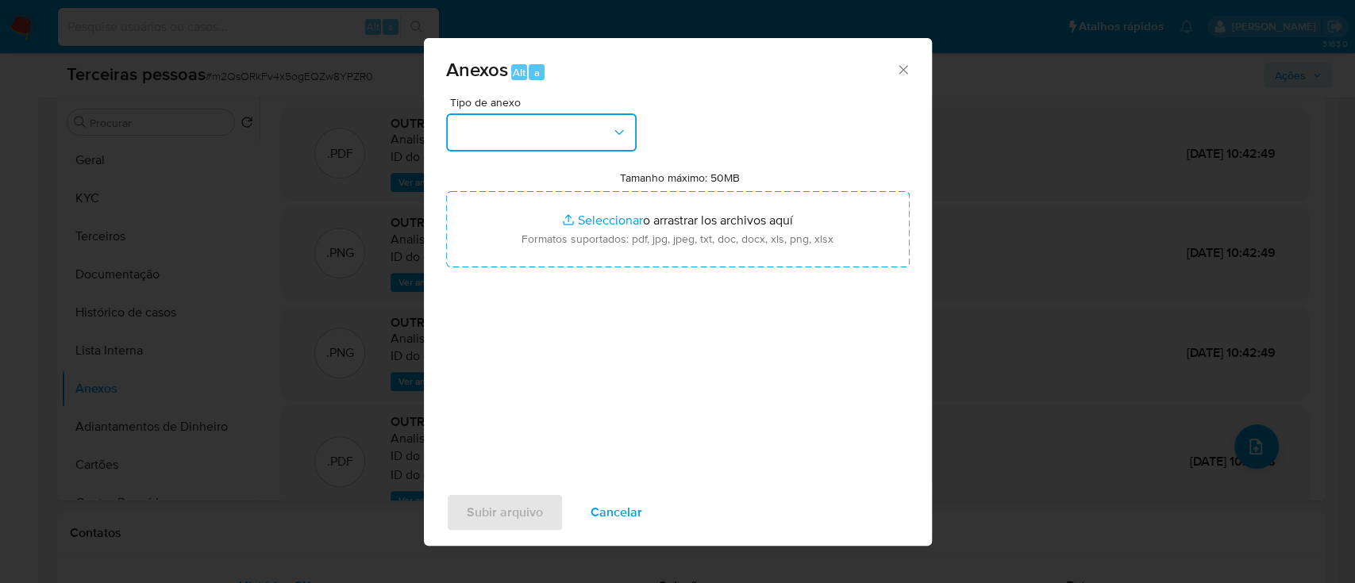
click at [575, 139] on button "button" at bounding box center [541, 132] width 190 height 38
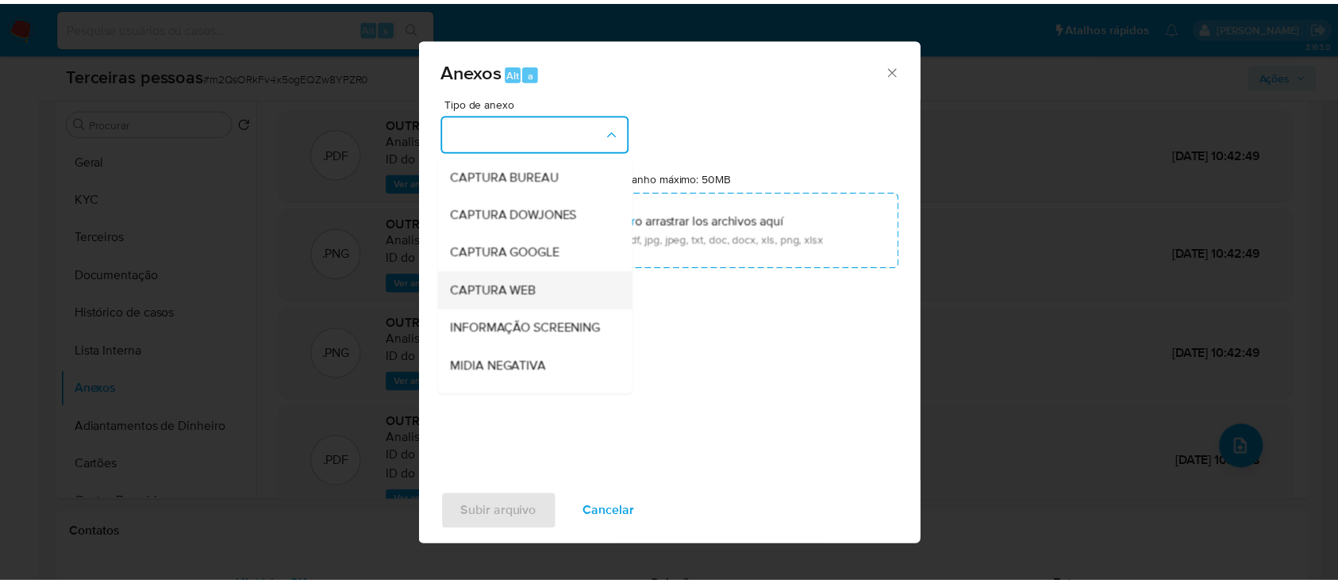
scroll to position [244, 0]
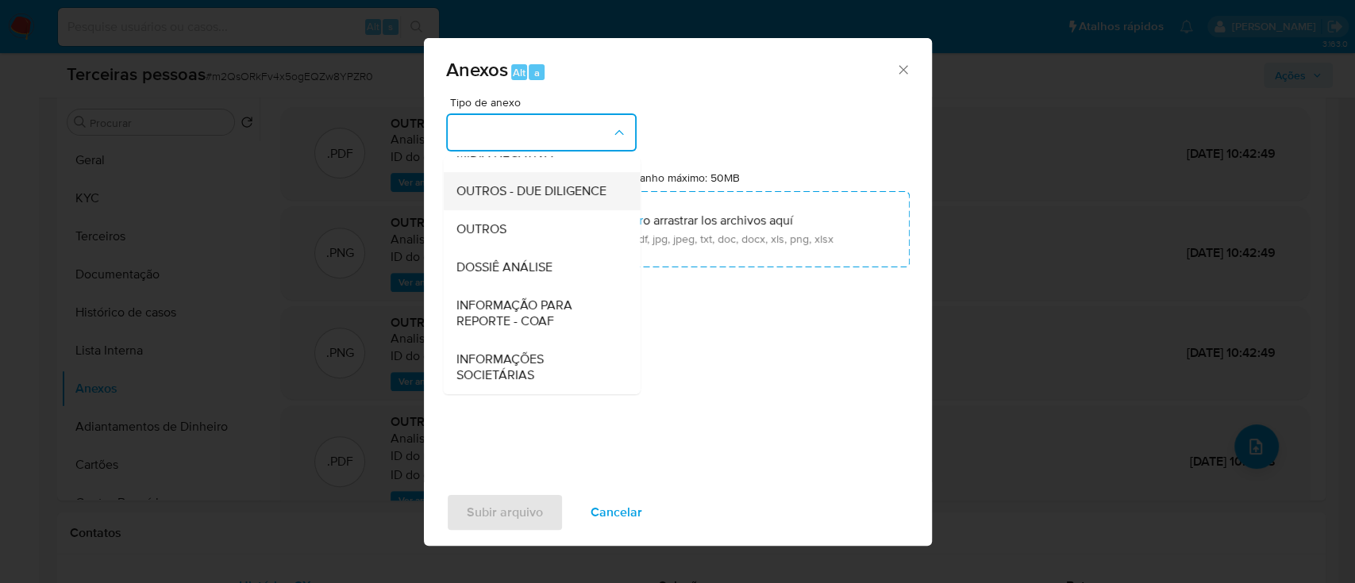
click at [487, 183] on span "OUTROS - DUE DILIGENCE" at bounding box center [530, 191] width 150 height 16
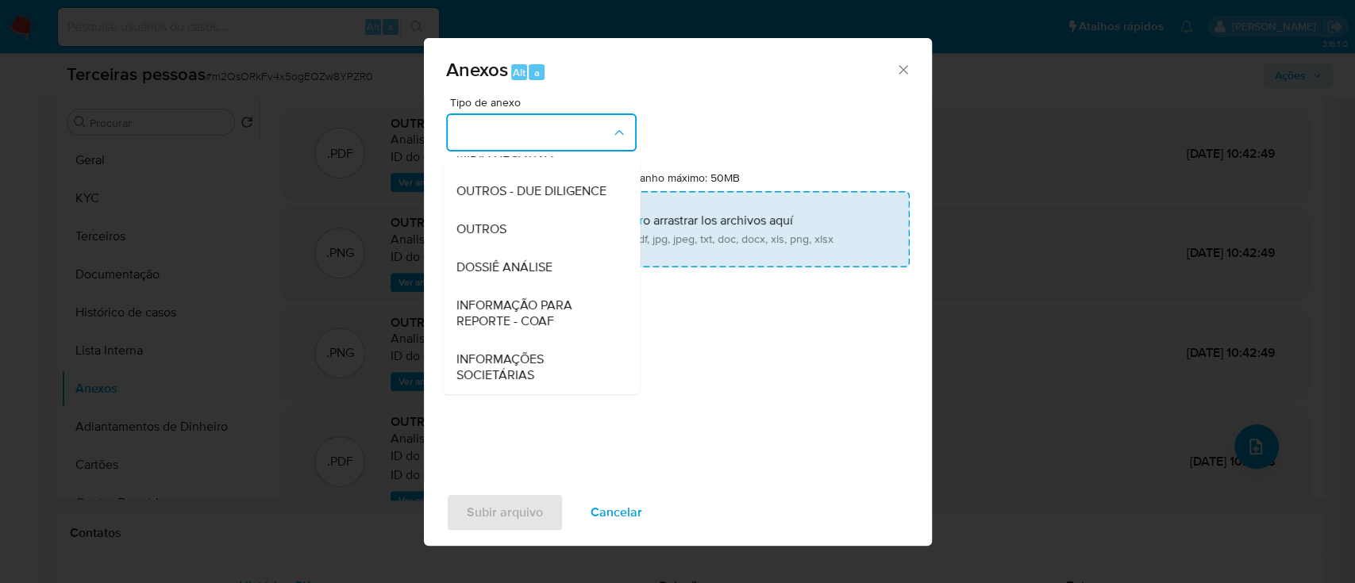
click at [605, 213] on input "Tamanho máximo: 50MB Seleccionar archivos" at bounding box center [677, 229] width 463 height 76
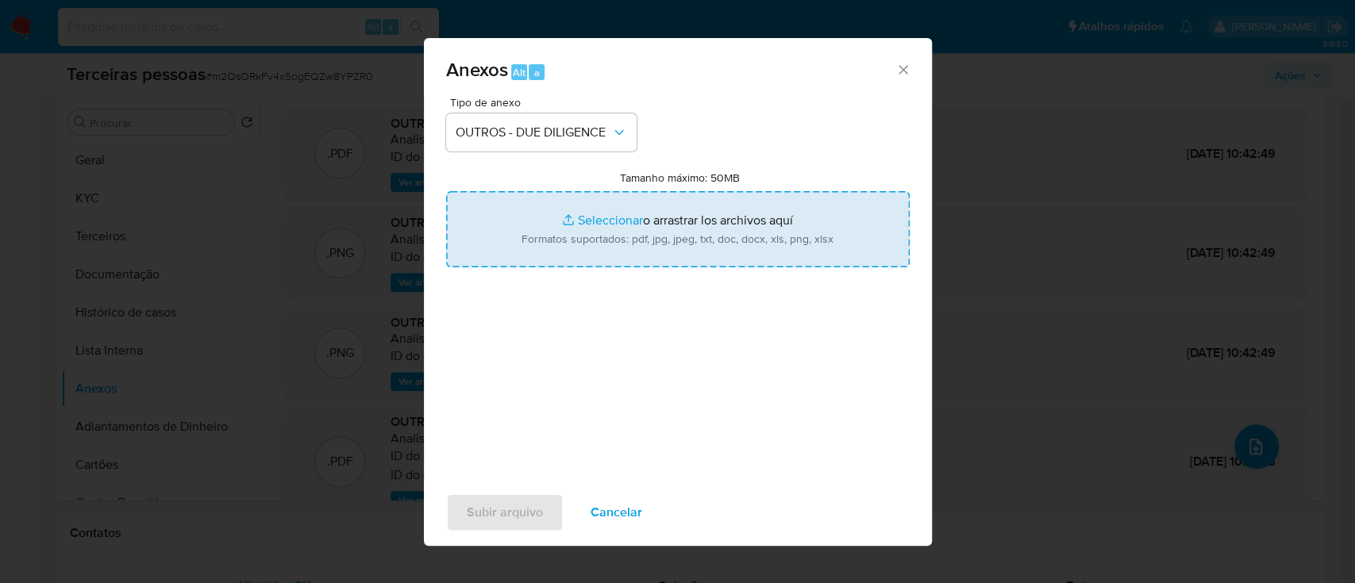
type input "C:\fakepath\VANESSA BRAGA CARDOZO softon.pdf"
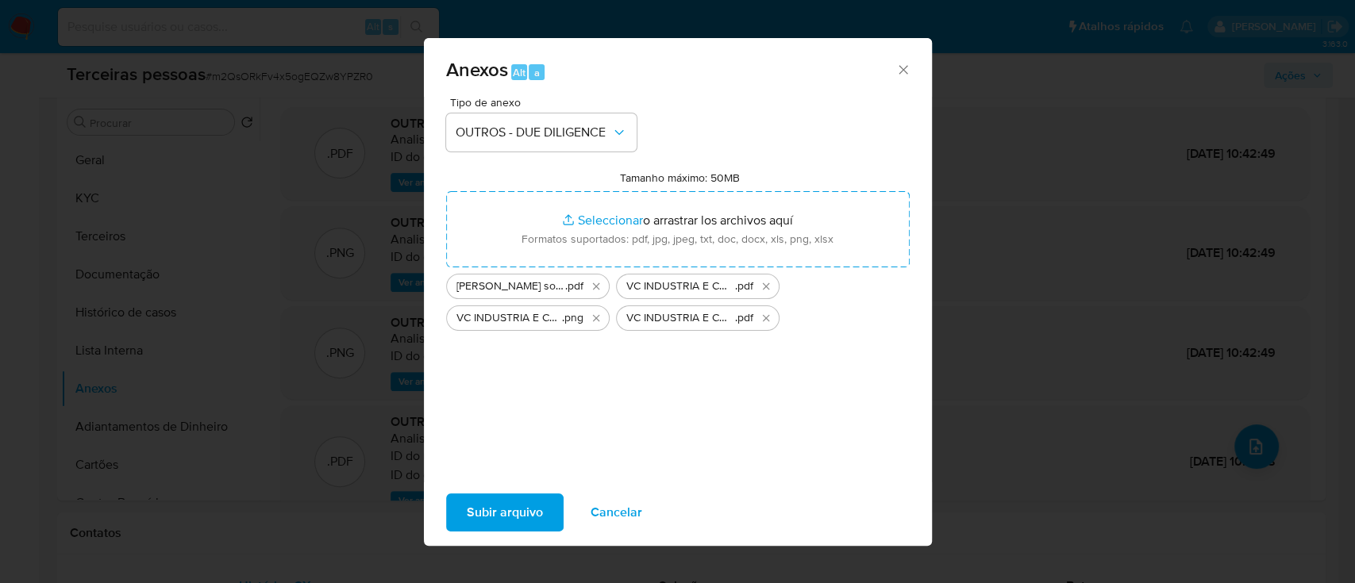
click at [515, 514] on span "Subir arquivo" at bounding box center [505, 512] width 76 height 35
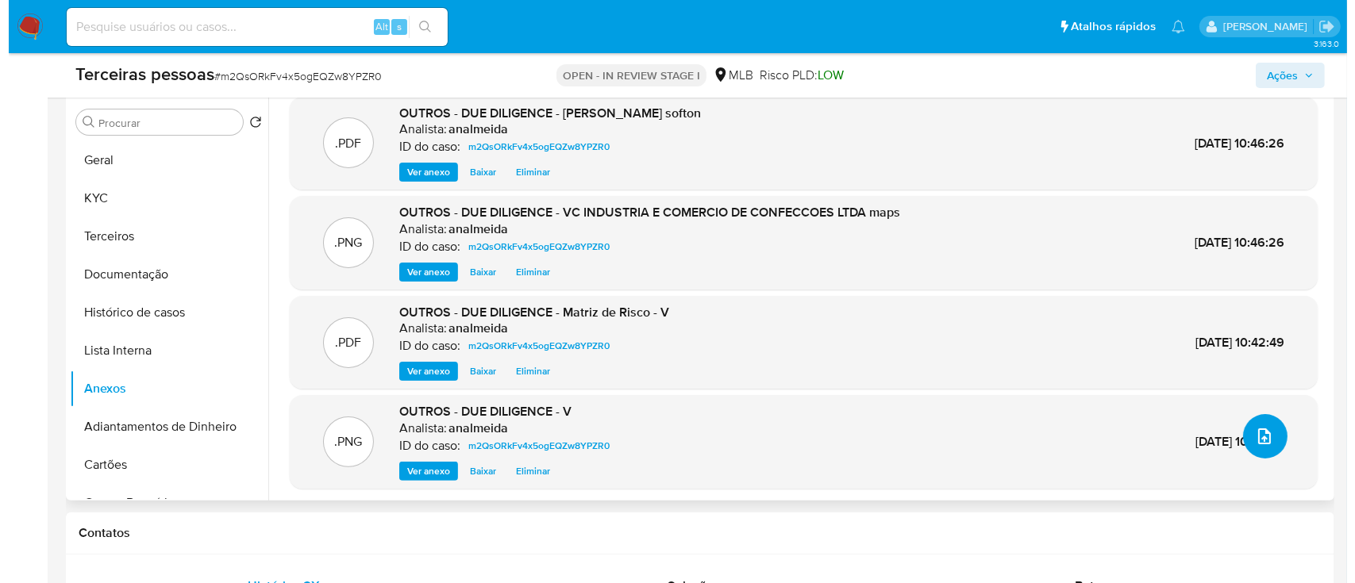
scroll to position [13, 0]
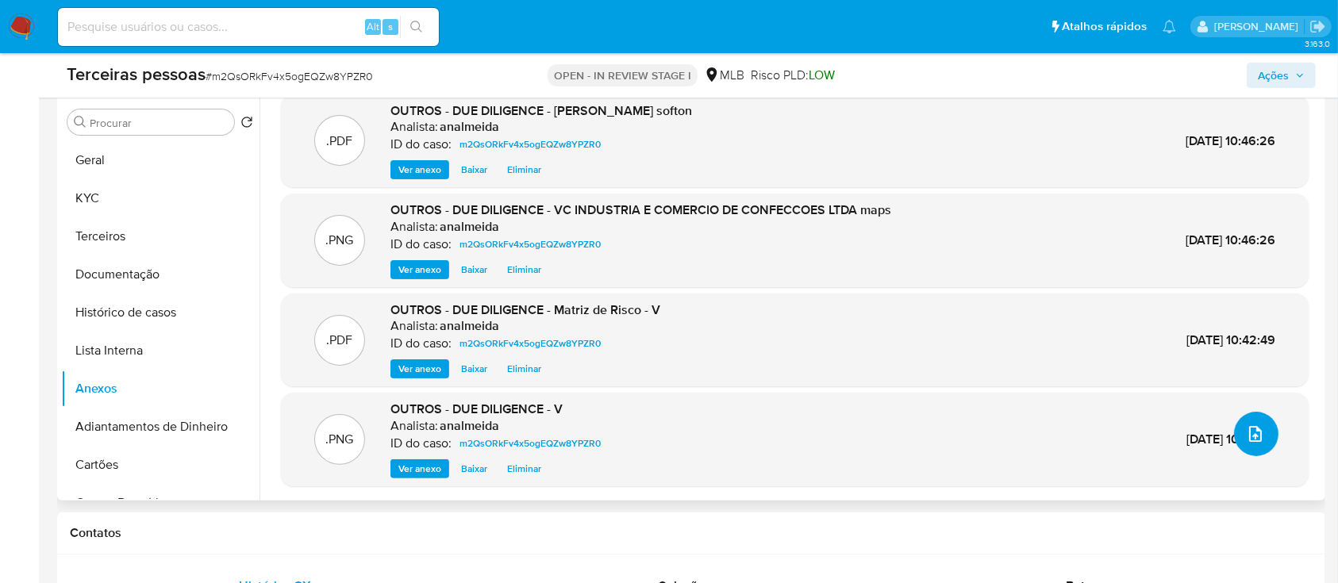
click at [1251, 432] on icon "upload-file" at bounding box center [1255, 434] width 19 height 19
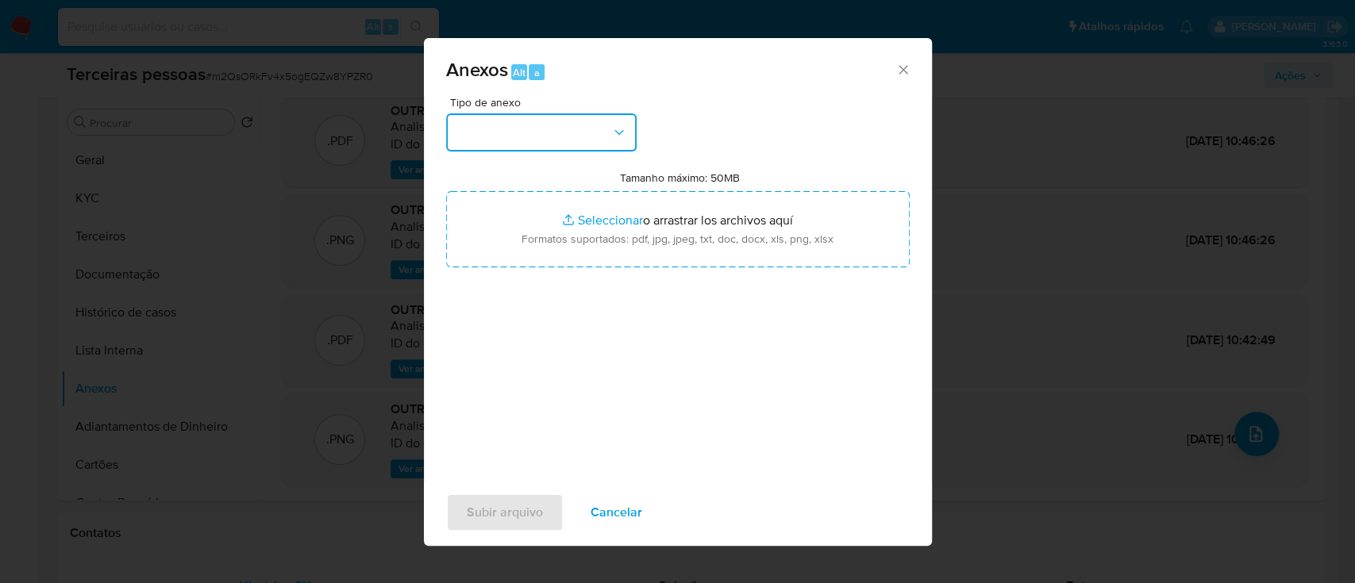
click at [598, 126] on button "button" at bounding box center [541, 132] width 190 height 38
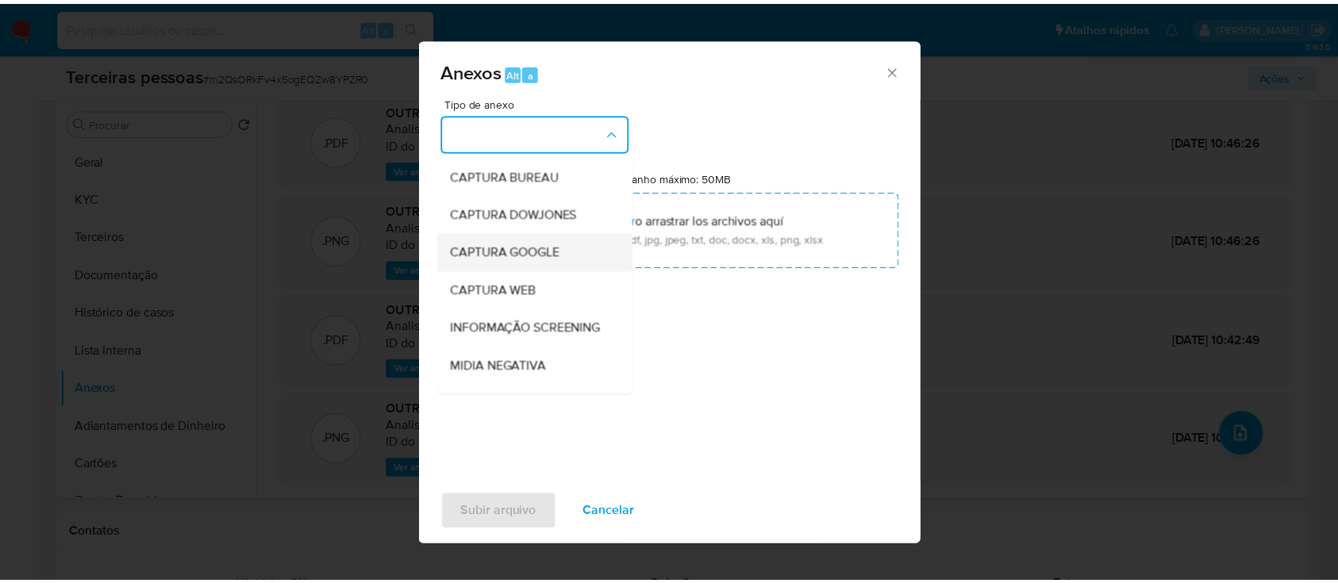
scroll to position [244, 0]
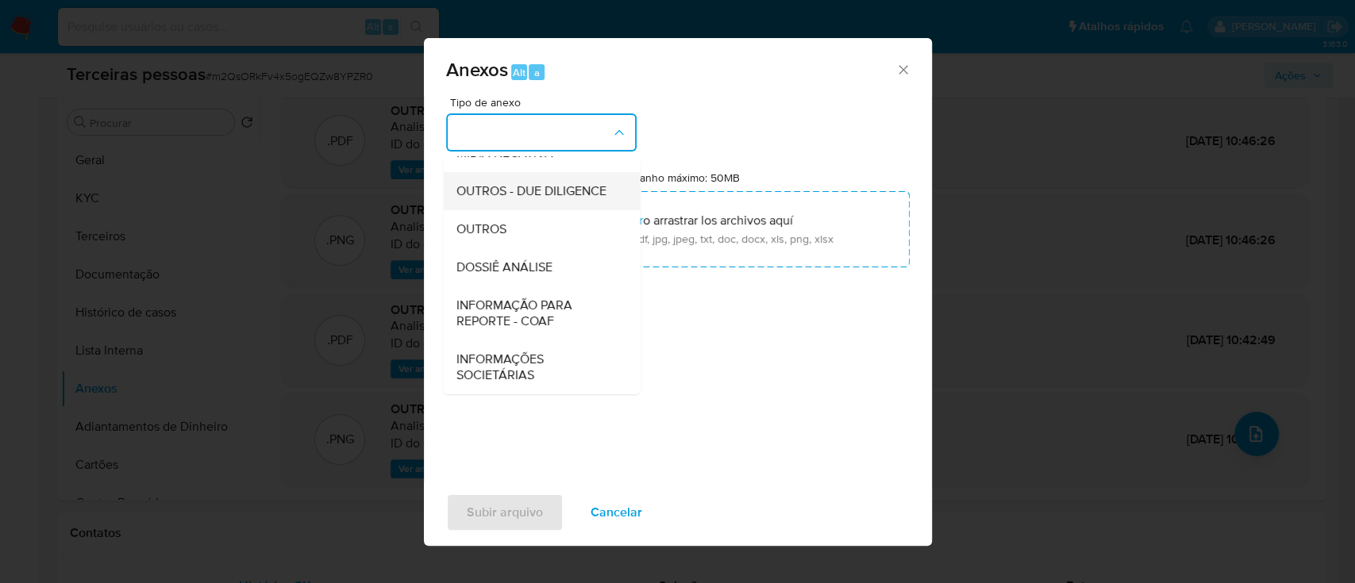
click at [600, 186] on span "OUTROS - DUE DILIGENCE" at bounding box center [530, 191] width 150 height 16
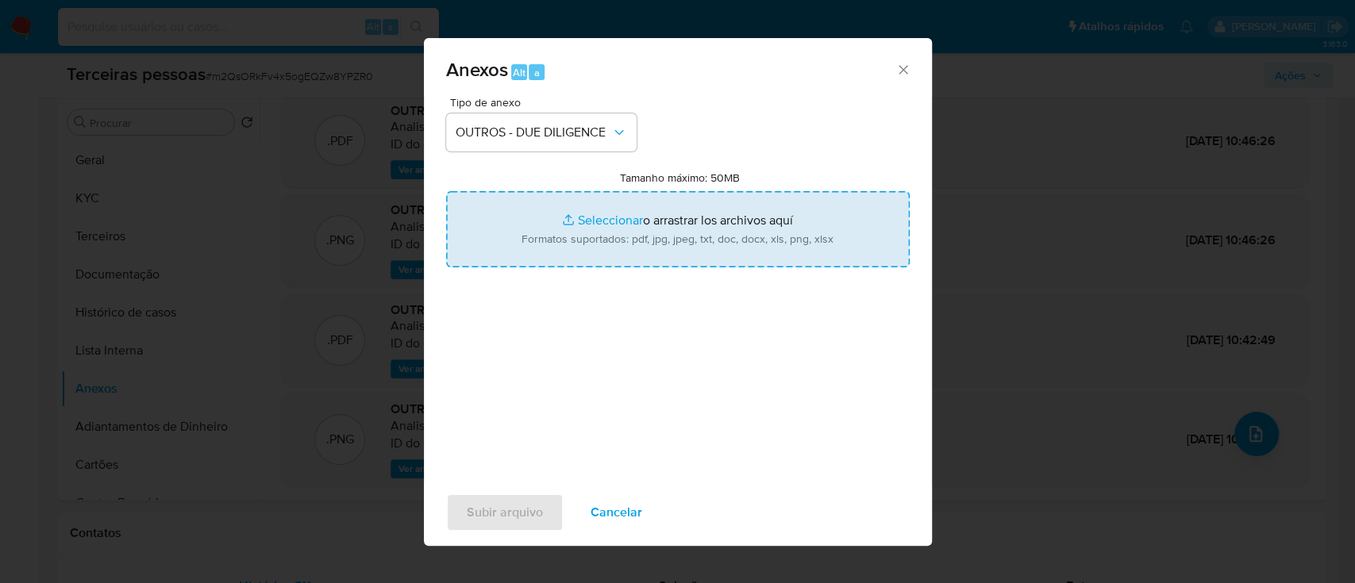
click at [597, 239] on input "Tamanho máximo: 50MB Seleccionar archivos" at bounding box center [677, 229] width 463 height 76
type input "C:\fakepath\VANESSA BRAGA CARDOZO softon.pdf"
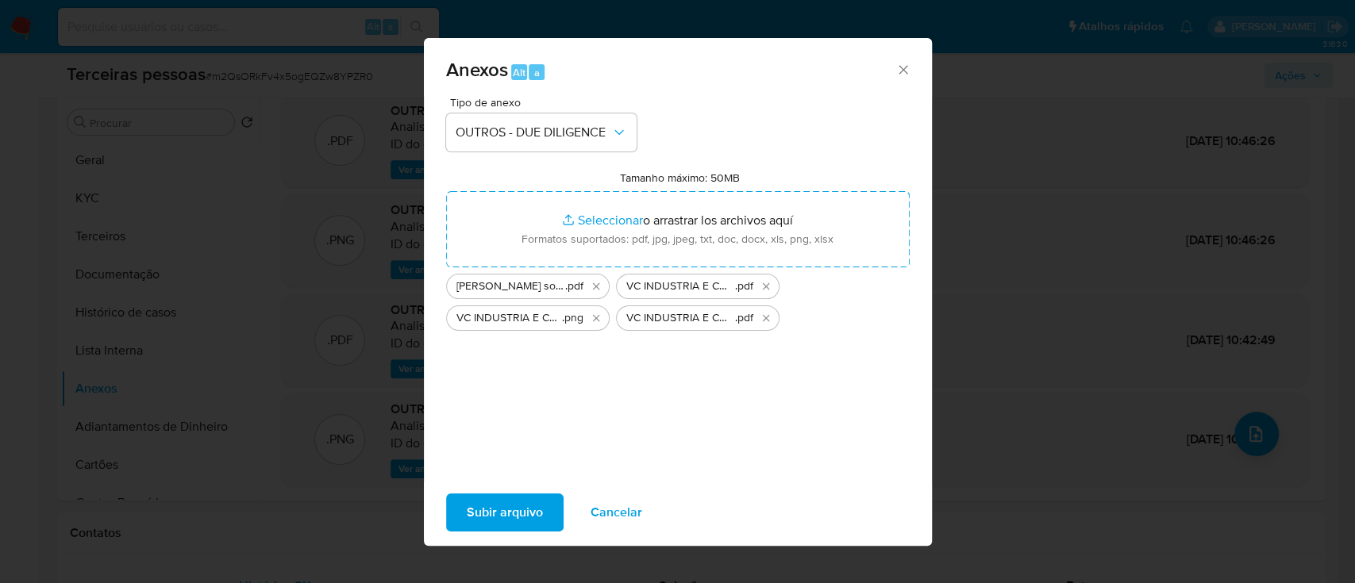
click at [537, 525] on span "Subir arquivo" at bounding box center [505, 512] width 76 height 35
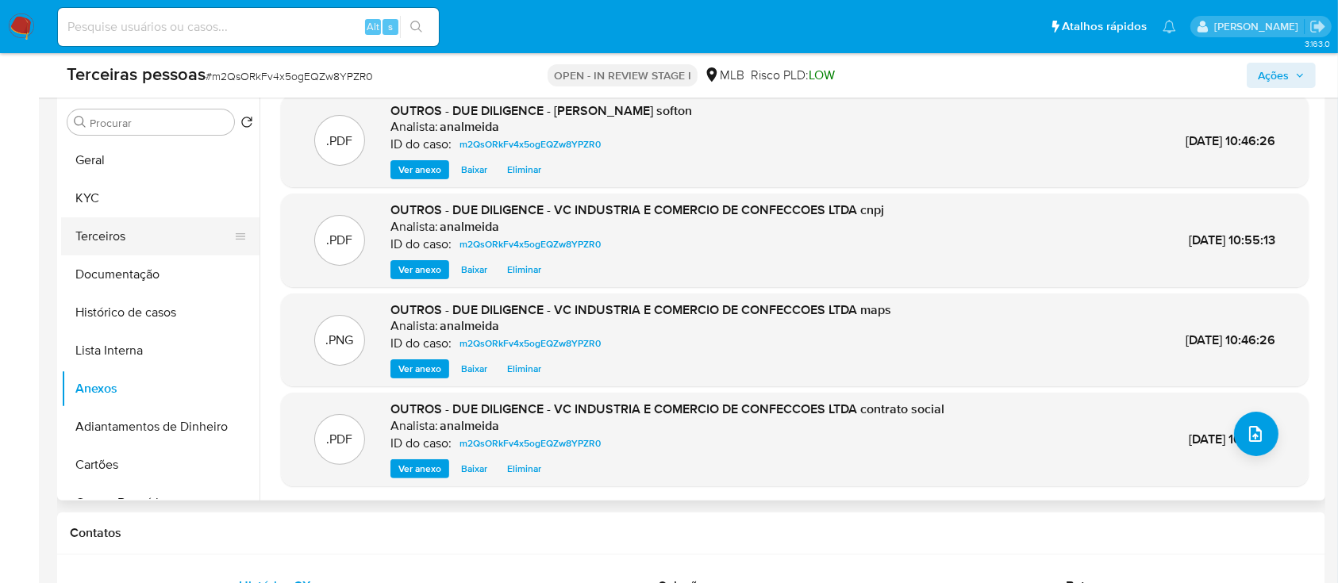
click at [149, 233] on button "Terceiros" at bounding box center [154, 236] width 186 height 38
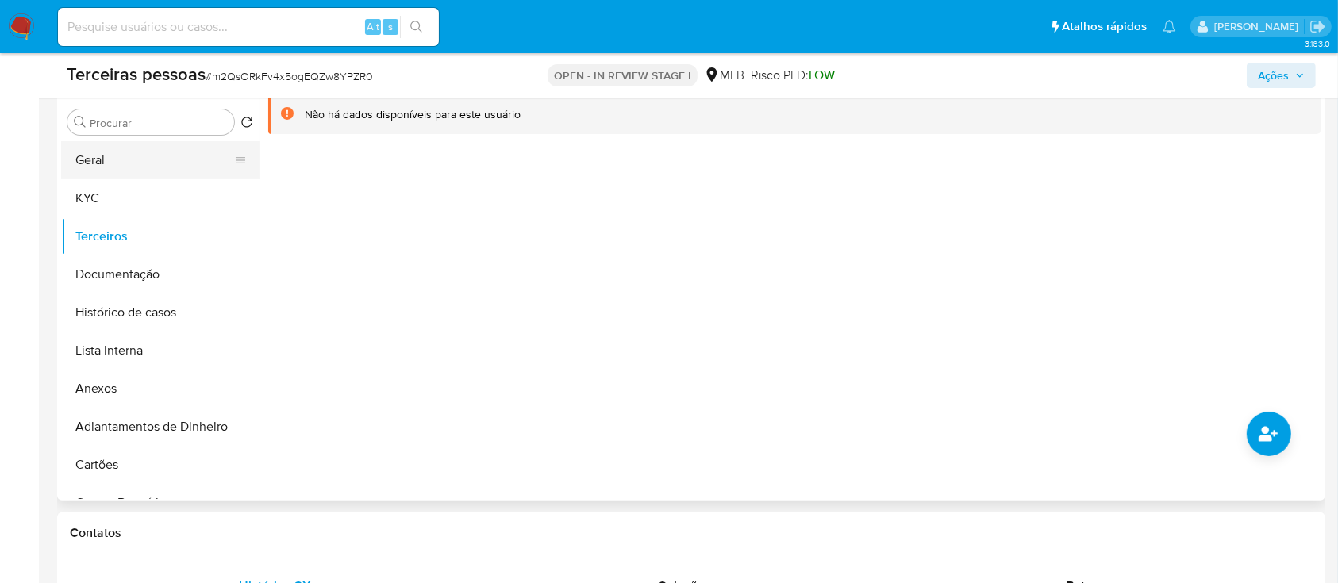
click at [147, 171] on button "Geral" at bounding box center [154, 160] width 186 height 38
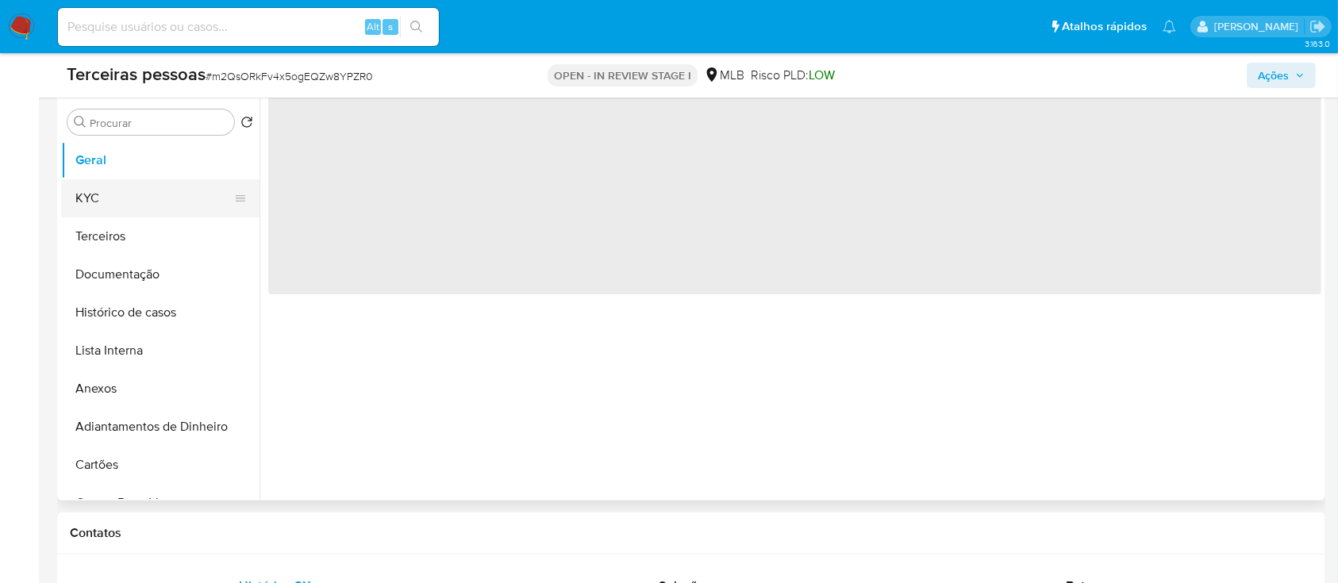
drag, startPoint x: 148, startPoint y: 192, endPoint x: 173, endPoint y: 201, distance: 26.1
click at [149, 193] on button "KYC" at bounding box center [154, 198] width 186 height 38
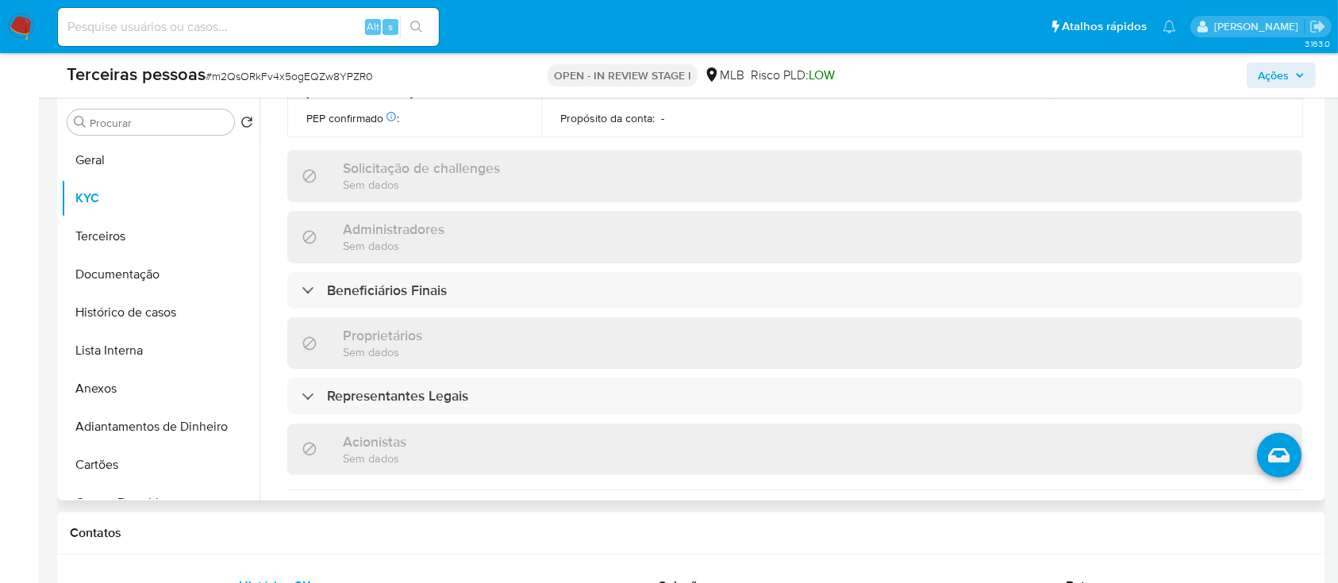
scroll to position [801, 0]
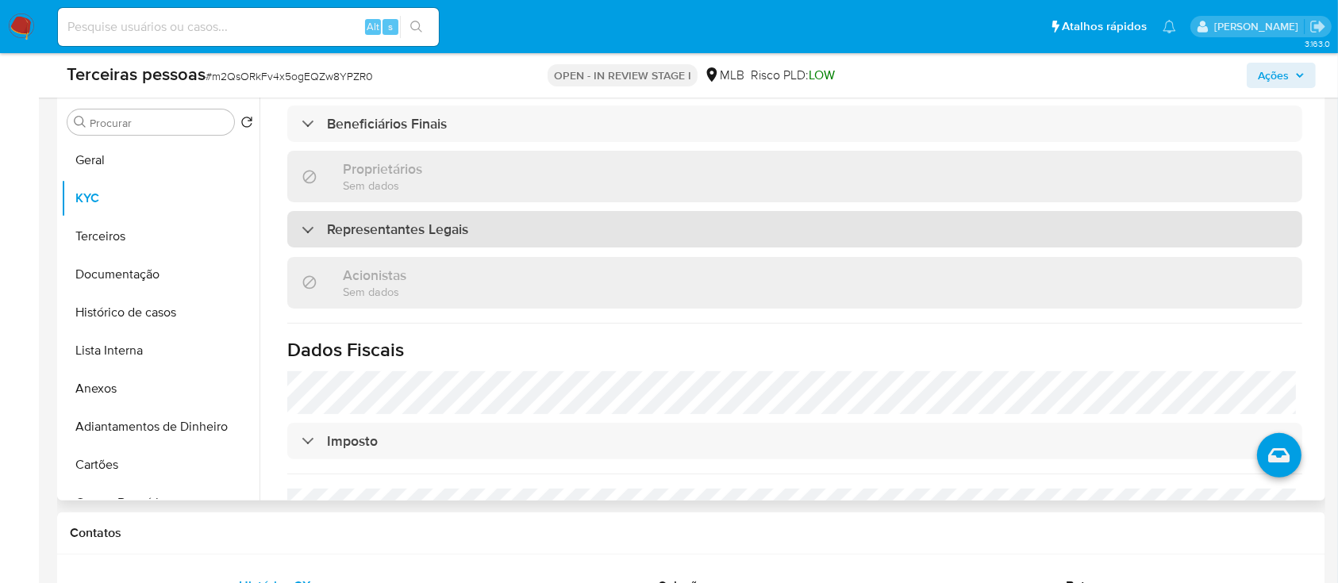
click at [488, 211] on div "Representantes Legais" at bounding box center [794, 229] width 1015 height 37
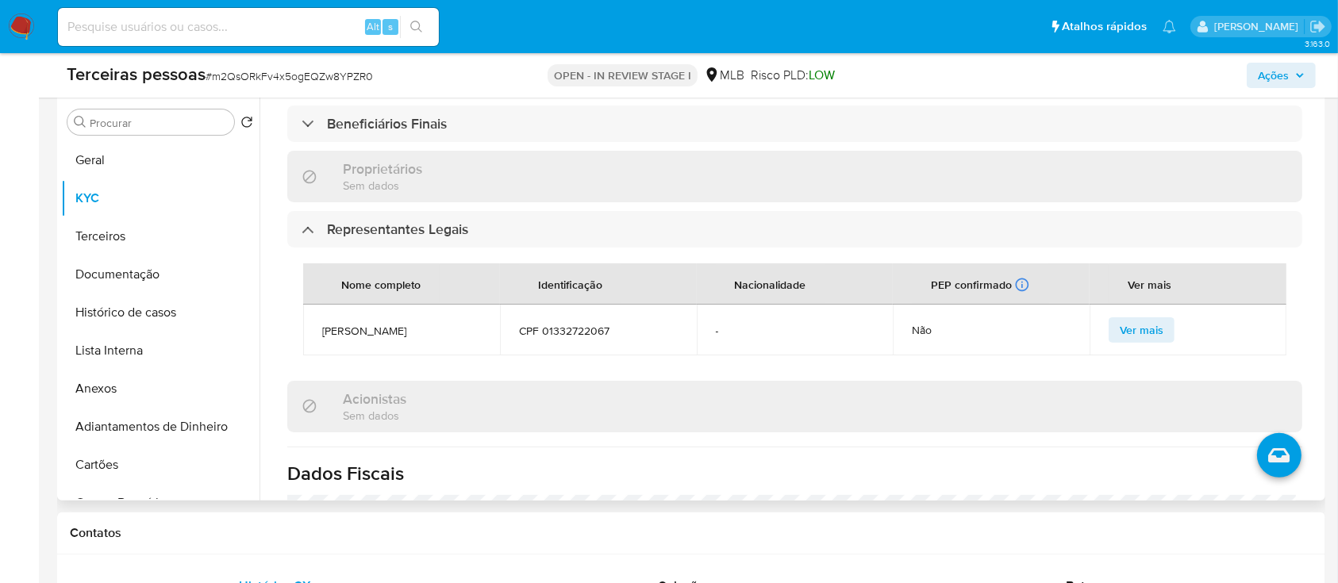
click at [563, 324] on span "CPF 01332722067" at bounding box center [598, 331] width 159 height 14
copy span "01332722067"
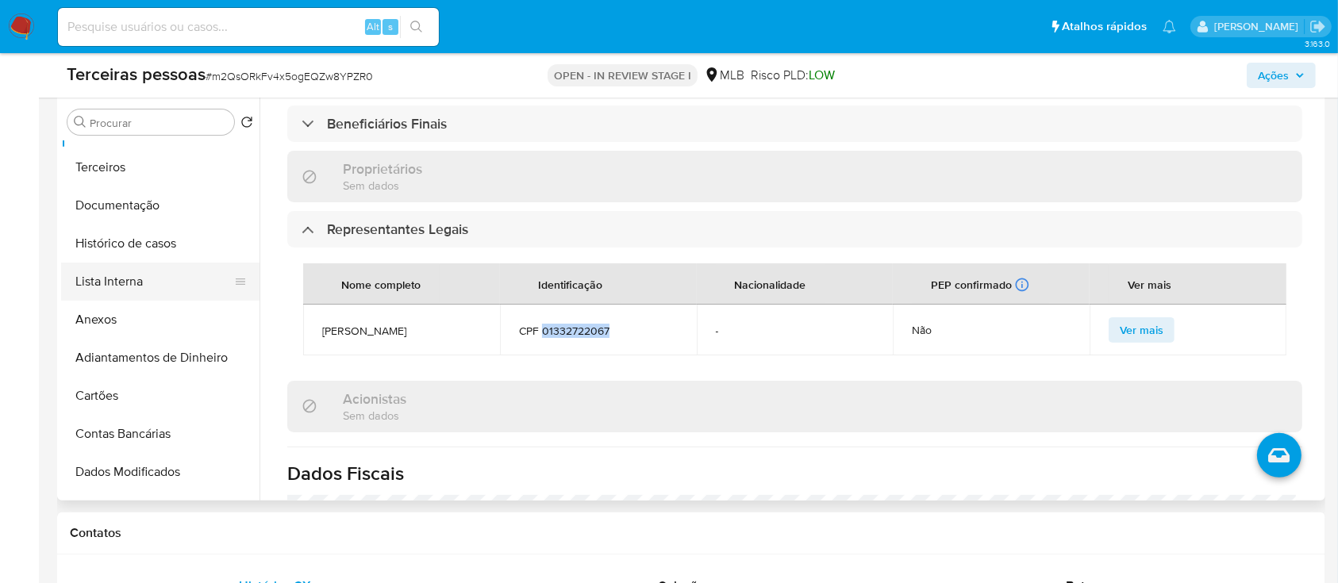
scroll to position [0, 0]
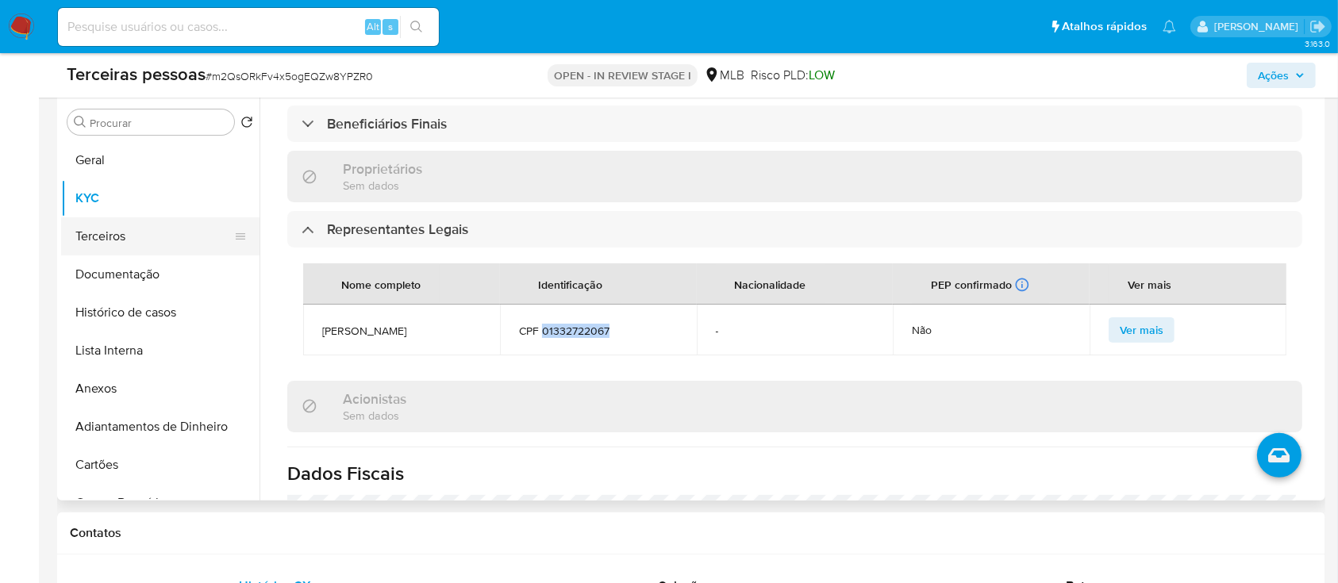
drag, startPoint x: 121, startPoint y: 232, endPoint x: 182, endPoint y: 240, distance: 60.9
click at [121, 231] on button "Terceiros" at bounding box center [154, 236] width 186 height 38
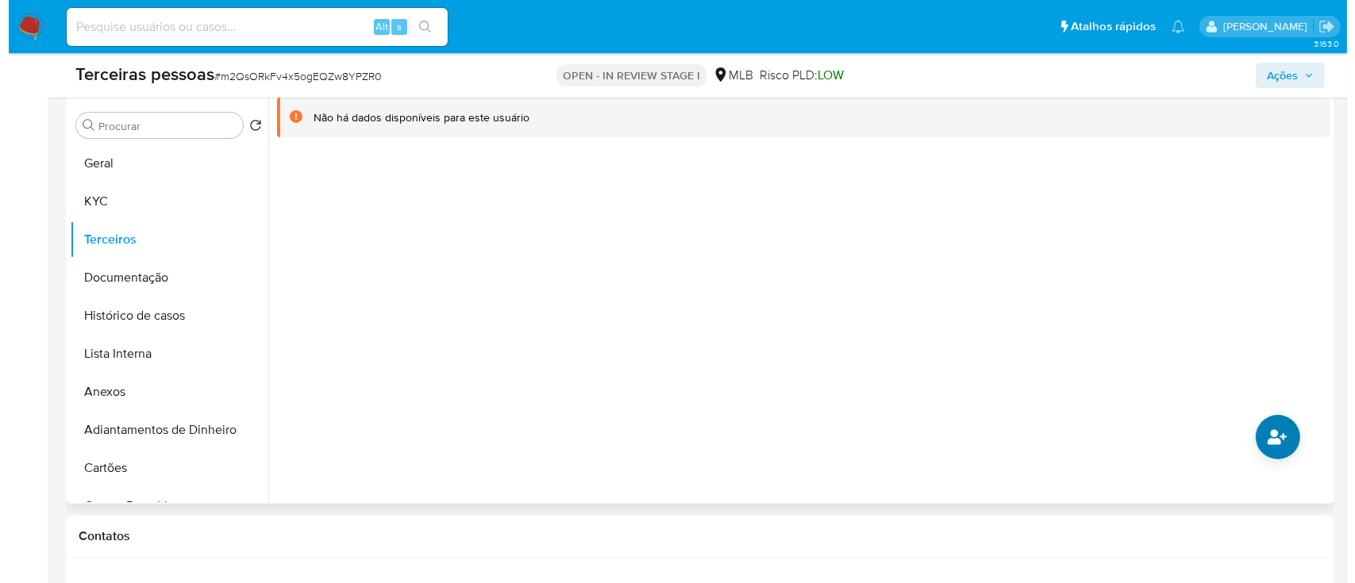
scroll to position [317, 0]
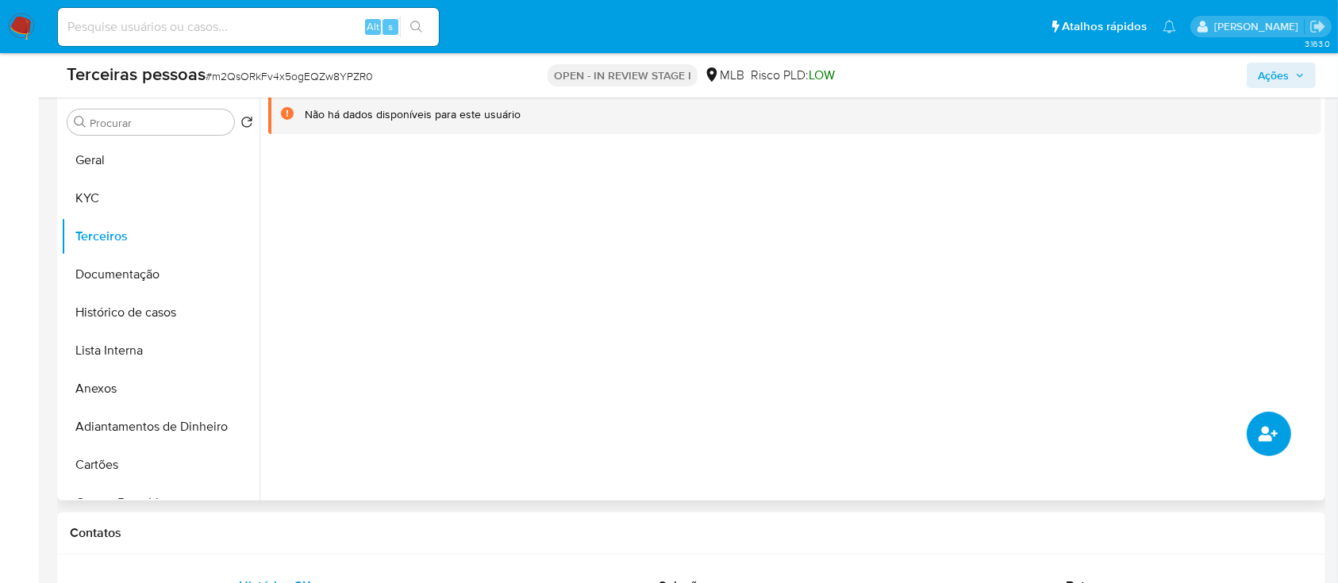
click at [1272, 438] on icon "common.add_complementary_information" at bounding box center [1268, 434] width 19 height 19
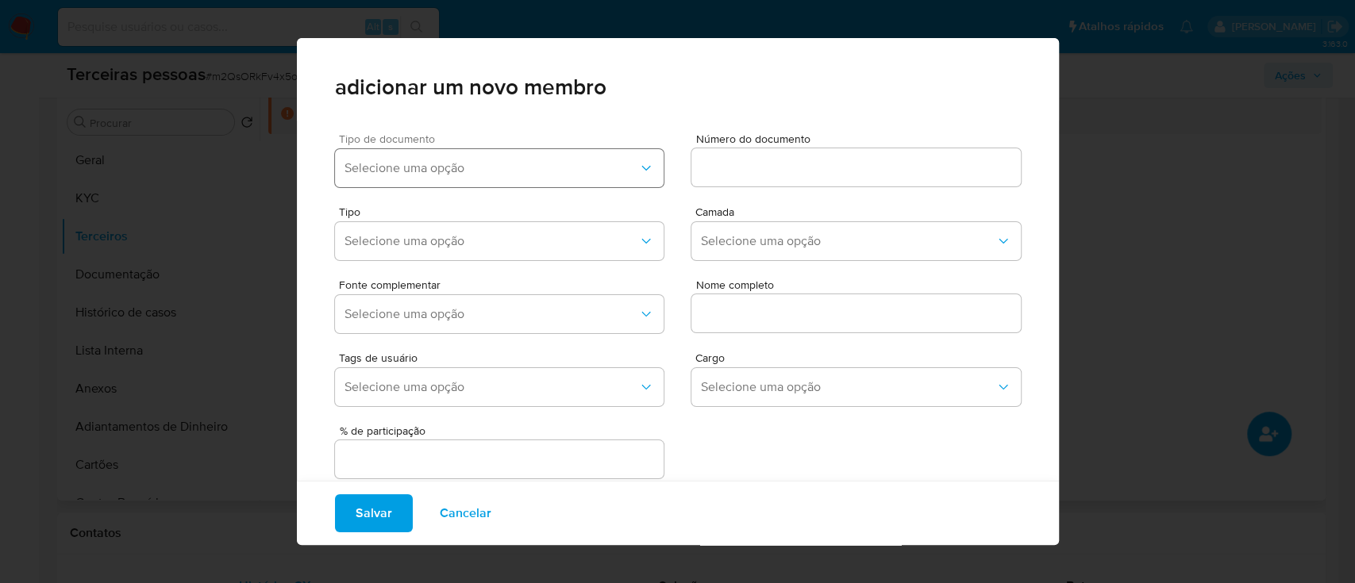
click at [551, 163] on span "Selecione uma opção" at bounding box center [491, 168] width 294 height 16
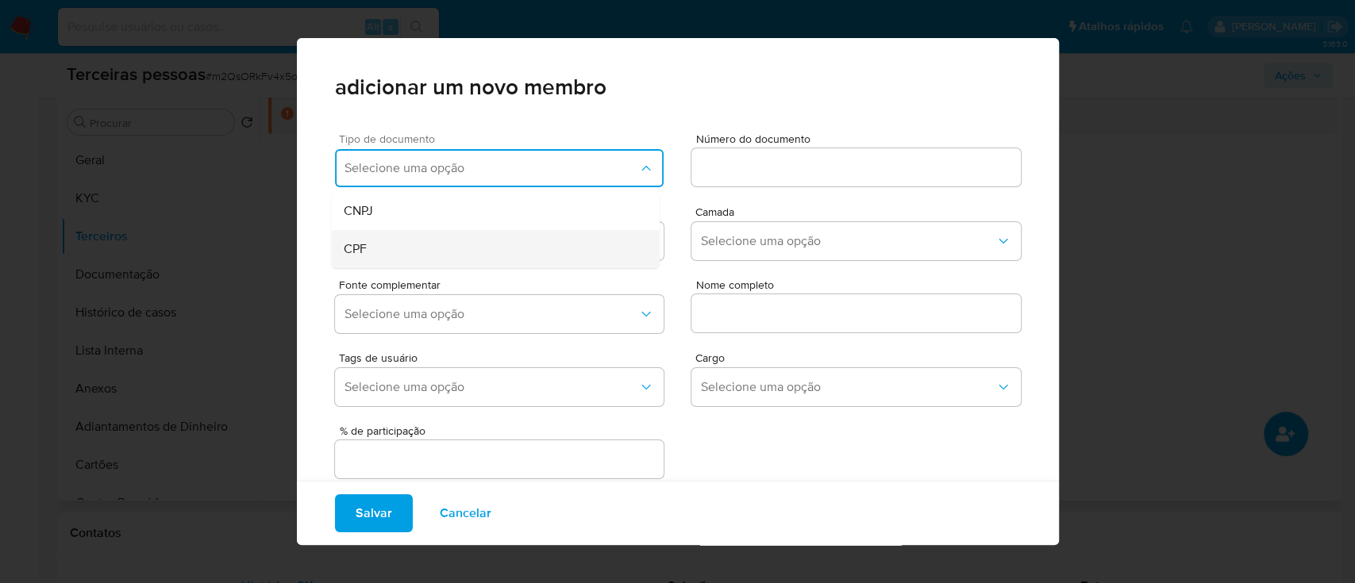
click at [479, 242] on div "CPF" at bounding box center [465, 249] width 242 height 38
click at [755, 168] on input at bounding box center [855, 167] width 329 height 21
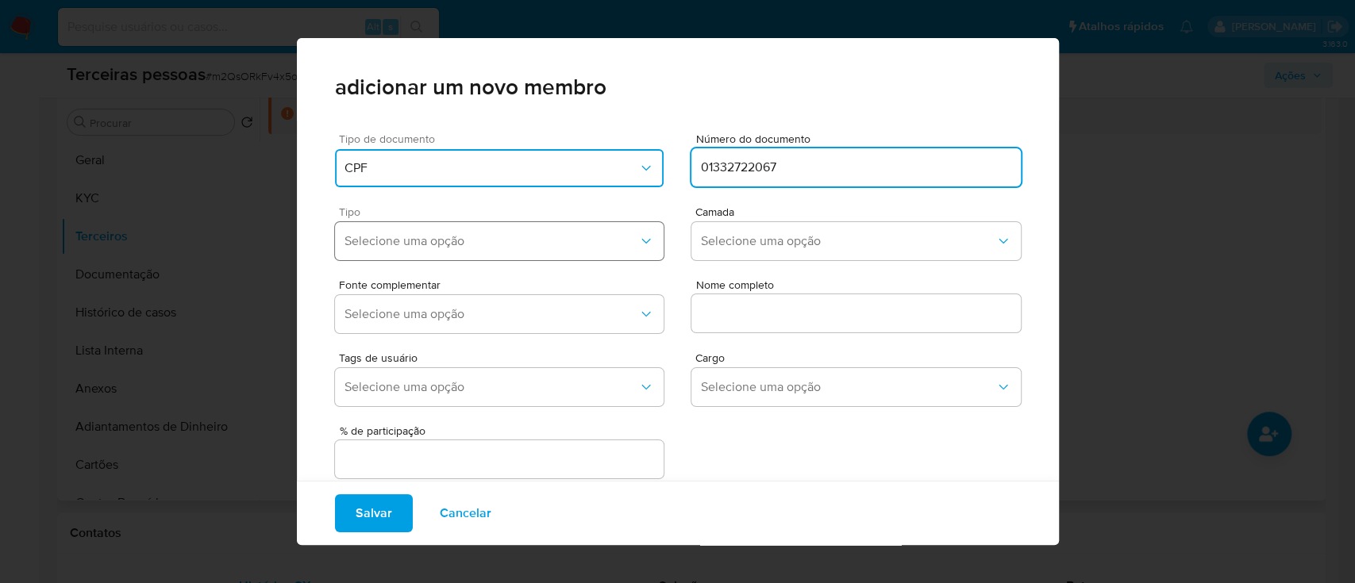
type input "01332722067"
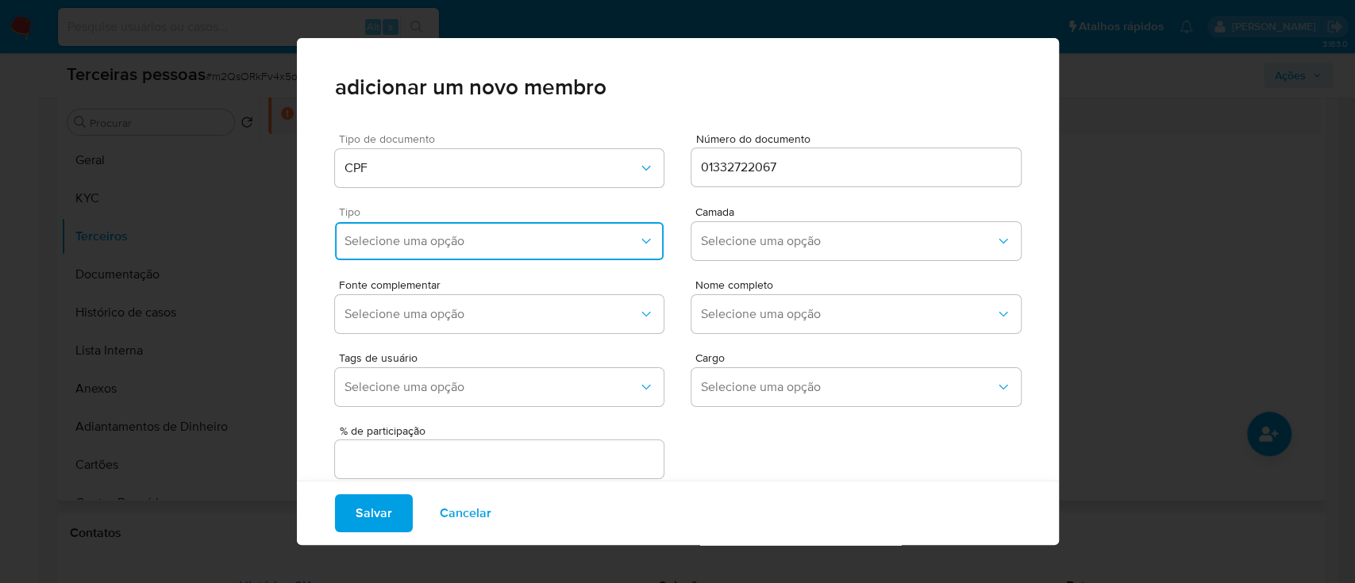
click at [590, 253] on button "Selecione uma opção" at bounding box center [499, 241] width 329 height 38
click at [549, 435] on div "Accionistas" at bounding box center [465, 436] width 242 height 38
click at [768, 243] on span "Selecione uma opção" at bounding box center [848, 241] width 294 height 16
click at [767, 289] on div "1ª" at bounding box center [821, 284] width 242 height 38
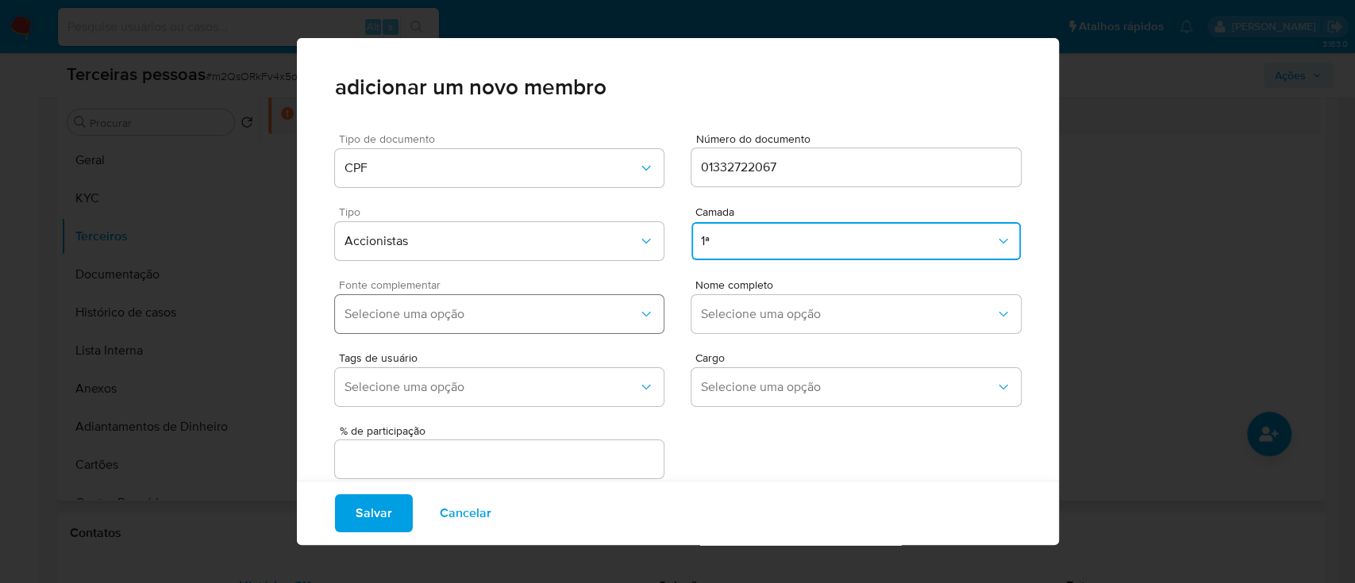
click at [595, 297] on button "Selecione uma opção" at bounding box center [499, 314] width 329 height 38
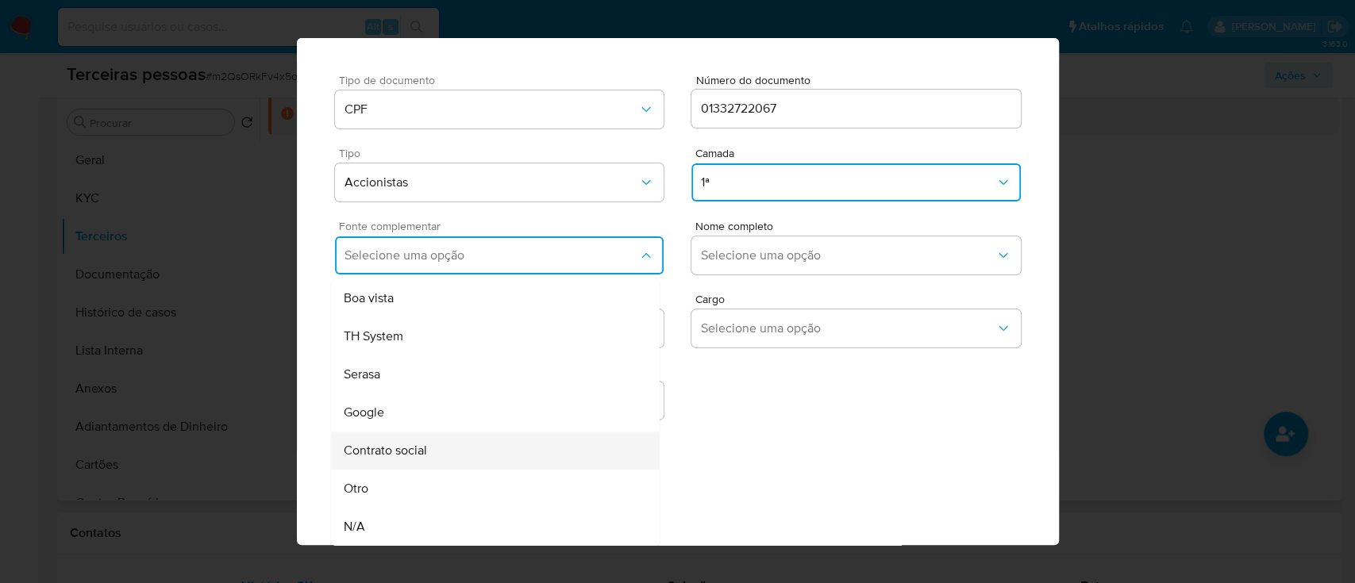
click at [489, 438] on div "Contrato social" at bounding box center [465, 451] width 242 height 38
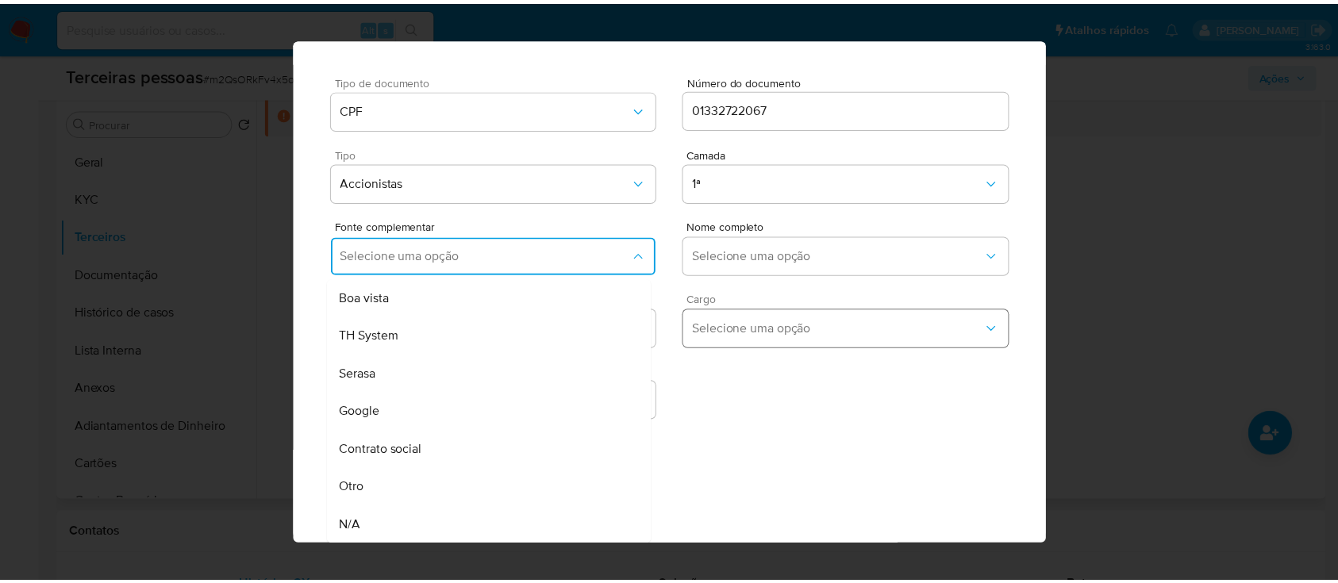
scroll to position [53, 0]
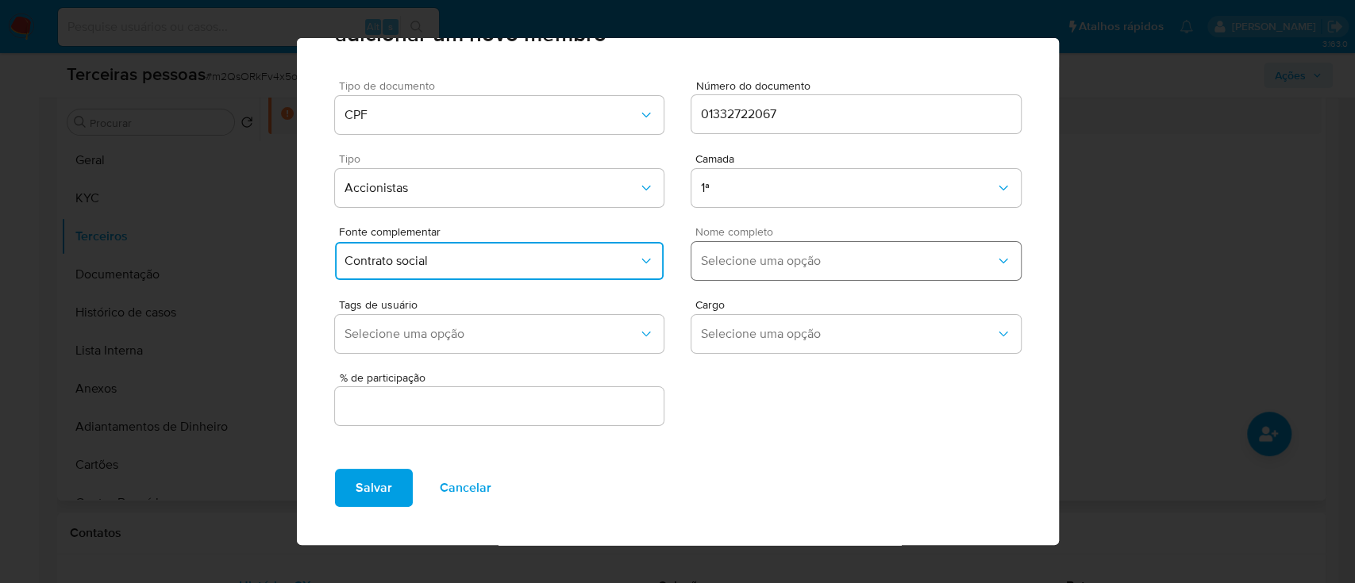
click at [832, 274] on button "Selecione uma opção" at bounding box center [855, 261] width 329 height 38
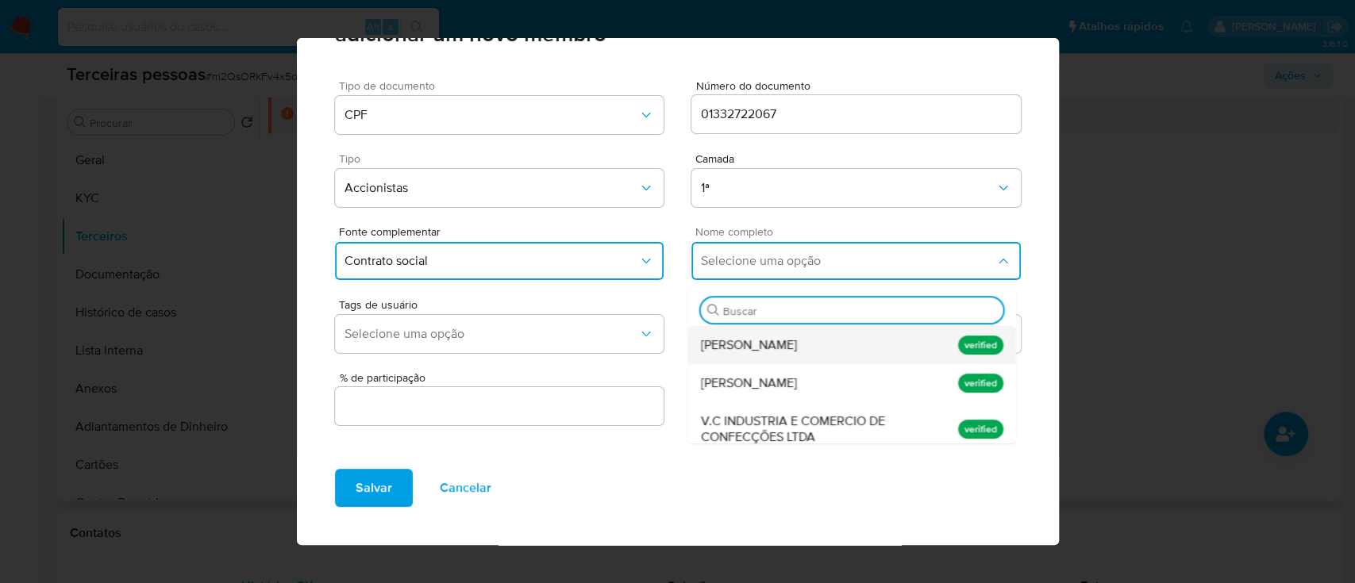
click at [796, 350] on span "Vanessa Braga Cardozo" at bounding box center [748, 345] width 96 height 16
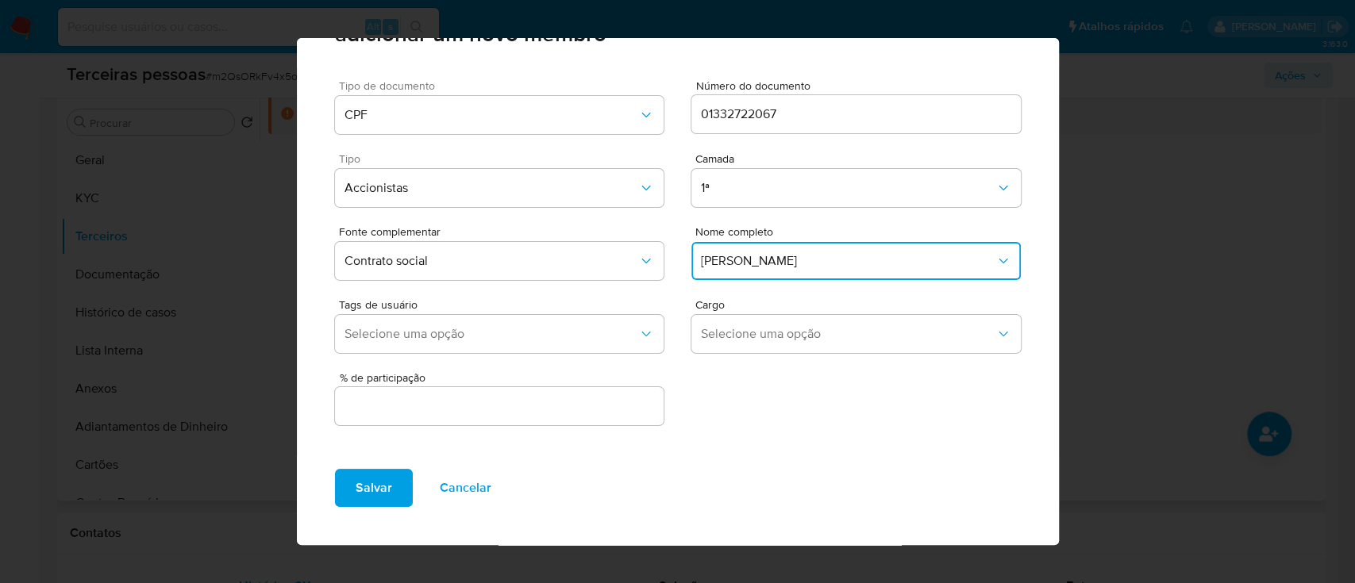
click at [622, 409] on input "text" at bounding box center [499, 406] width 329 height 21
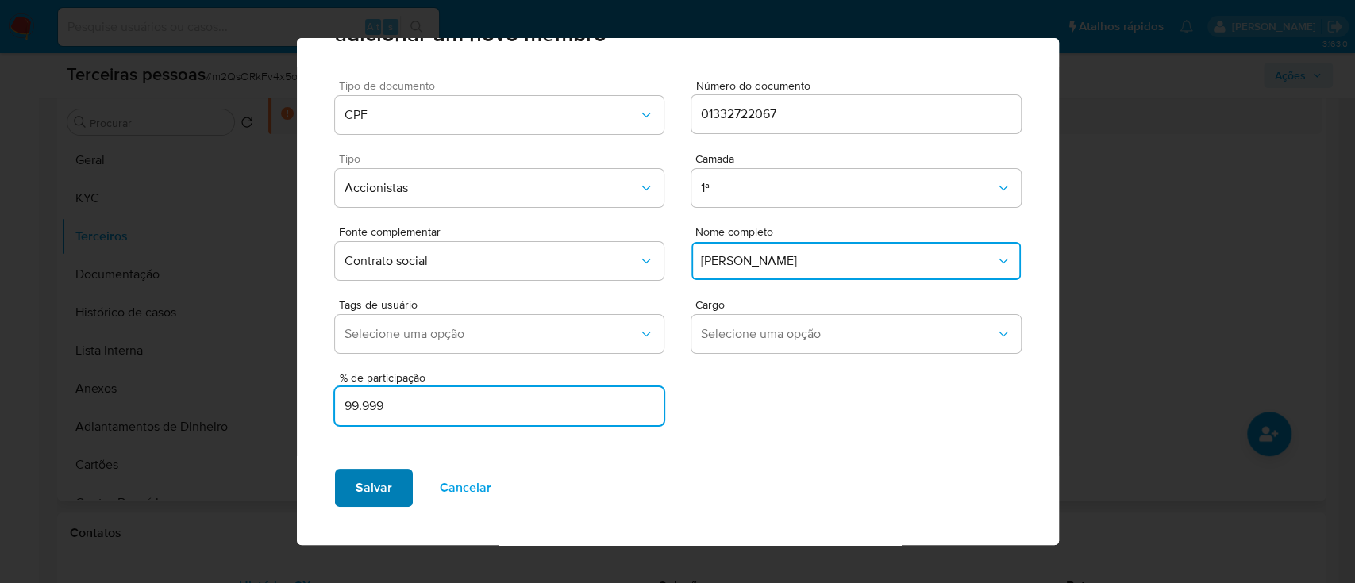
type input "99.999"
click at [371, 478] on span "Salvar" at bounding box center [374, 488] width 37 height 35
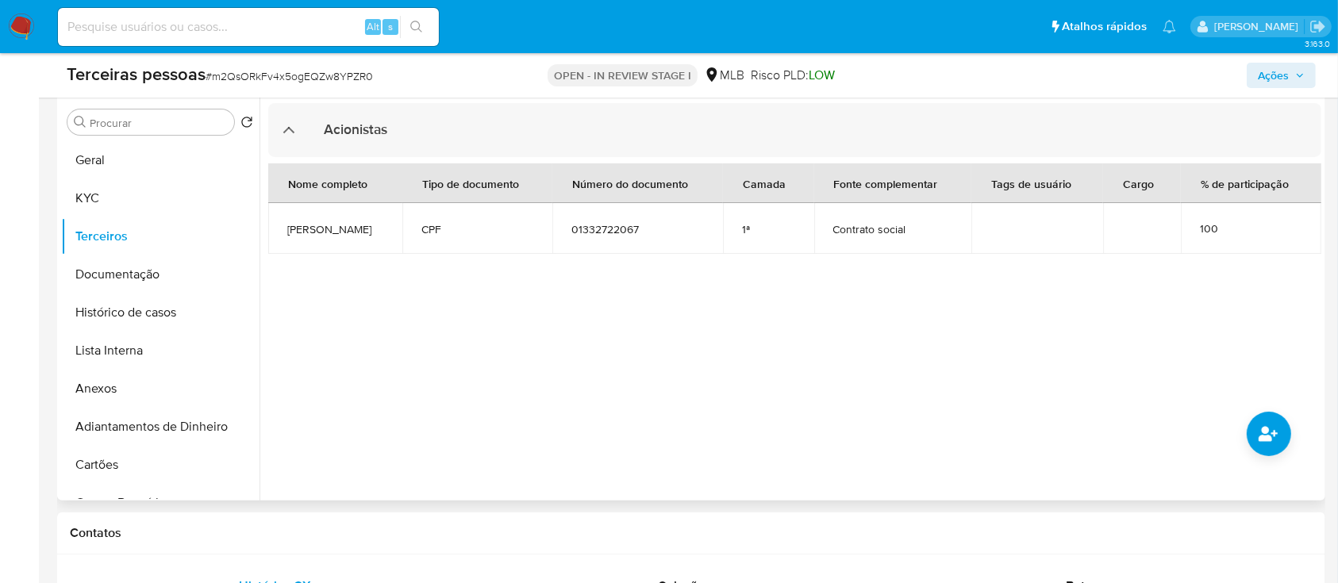
click at [1293, 63] on button "Ações" at bounding box center [1281, 75] width 69 height 25
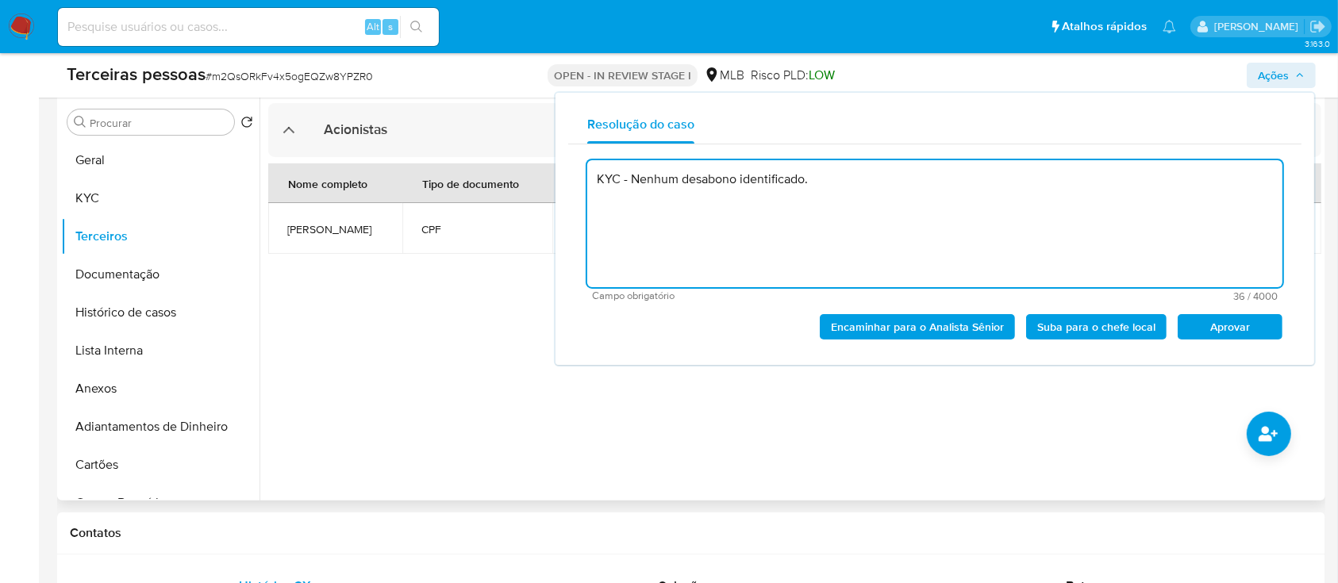
click at [1251, 333] on span "Aprovar" at bounding box center [1230, 327] width 83 height 22
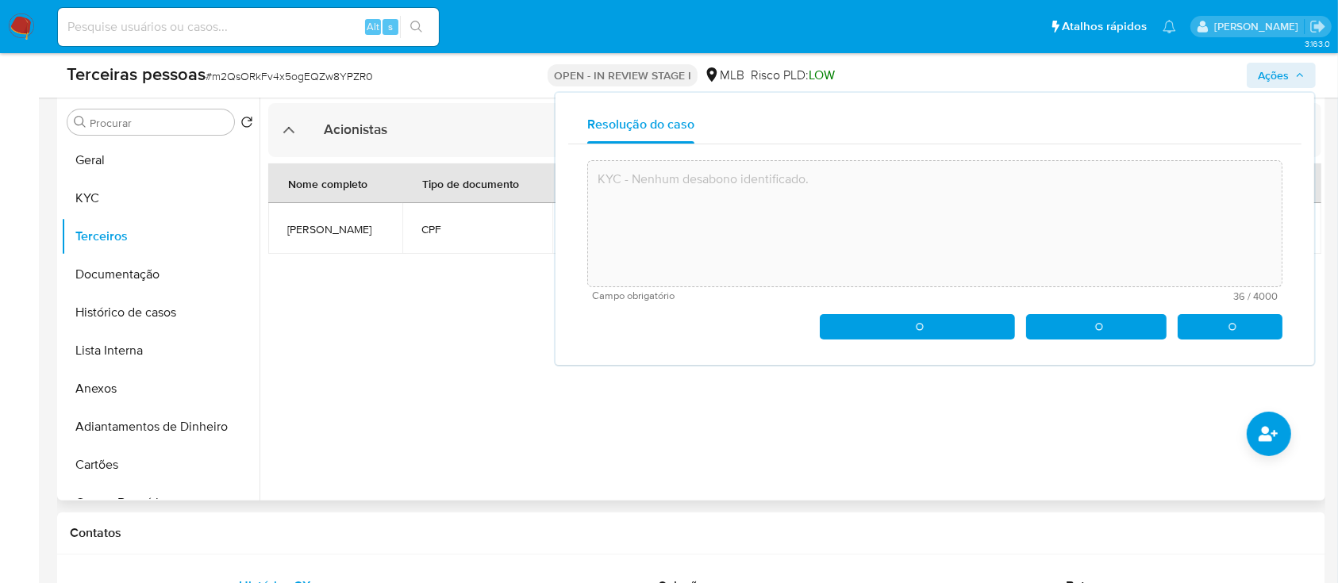
type textarea "KYC - Nenhum desabono identificado."
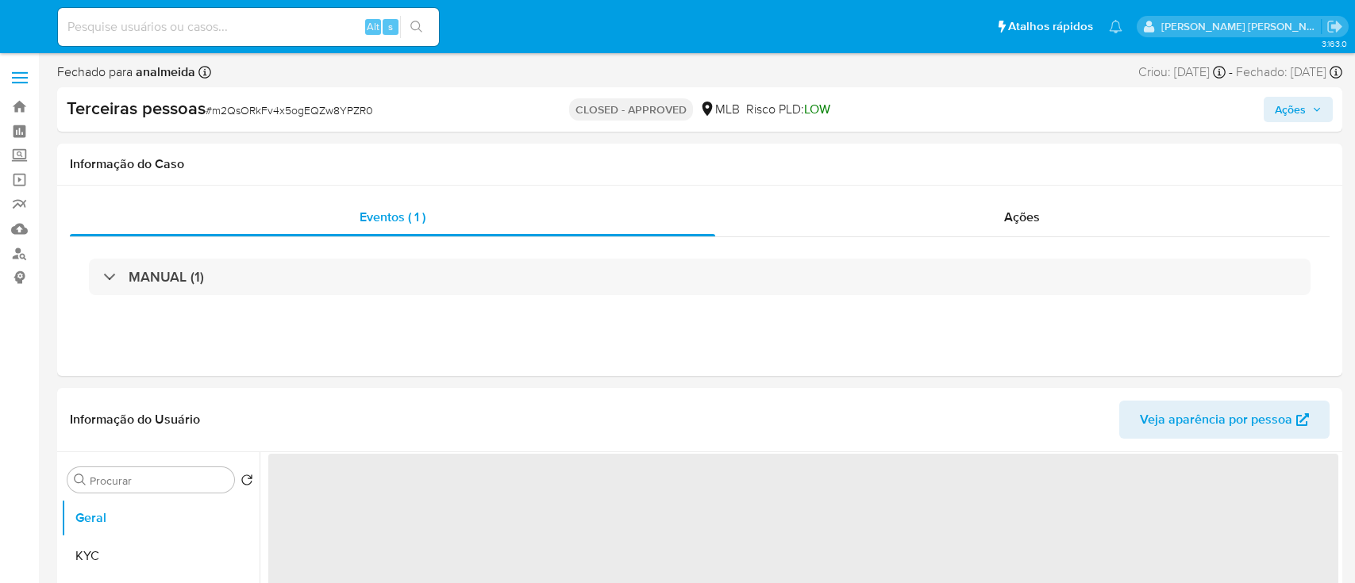
select select "10"
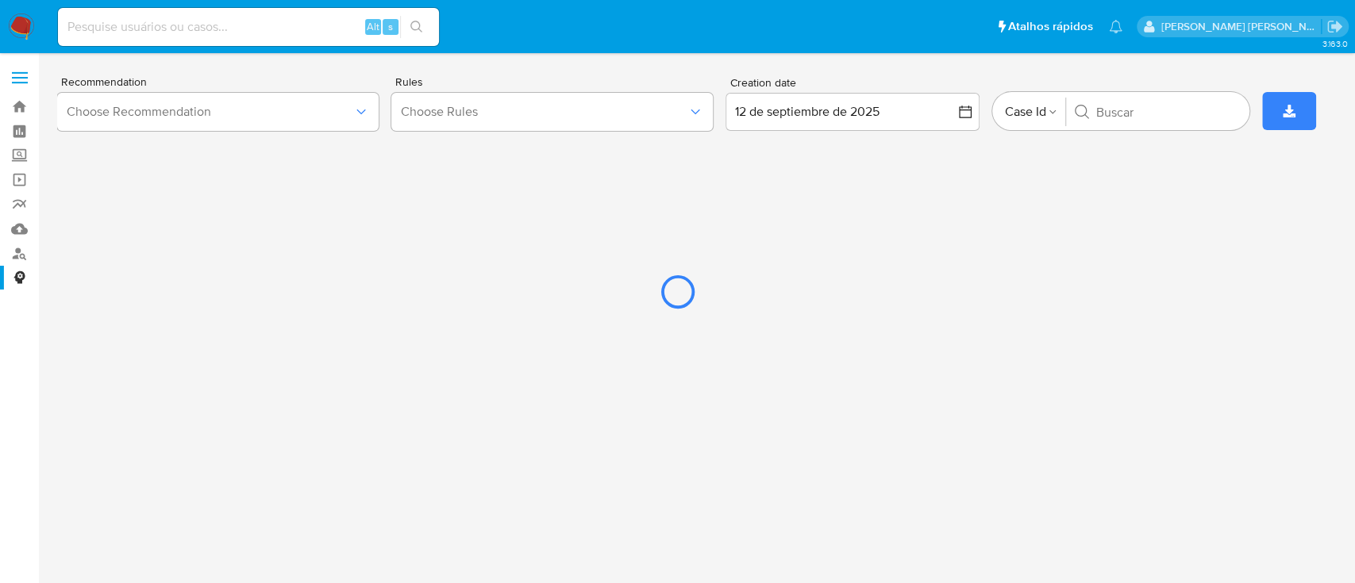
click at [209, 295] on div at bounding box center [677, 291] width 1355 height 583
click at [21, 251] on div at bounding box center [677, 291] width 1355 height 583
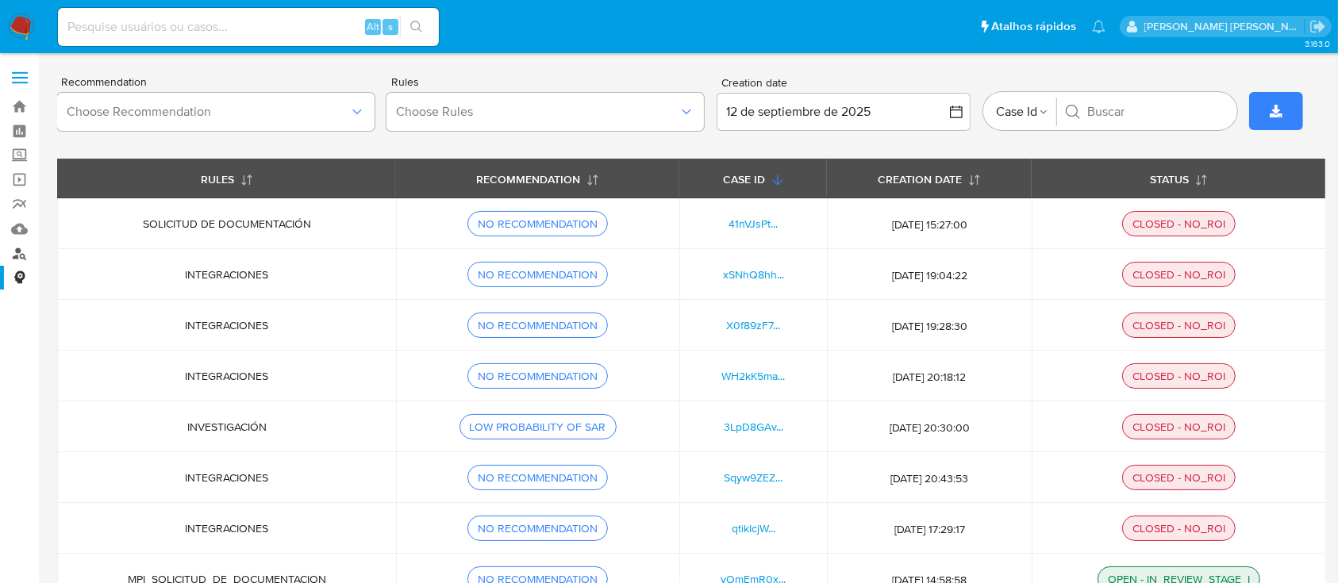
click at [23, 252] on link "Localizador de pessoas" at bounding box center [94, 253] width 189 height 25
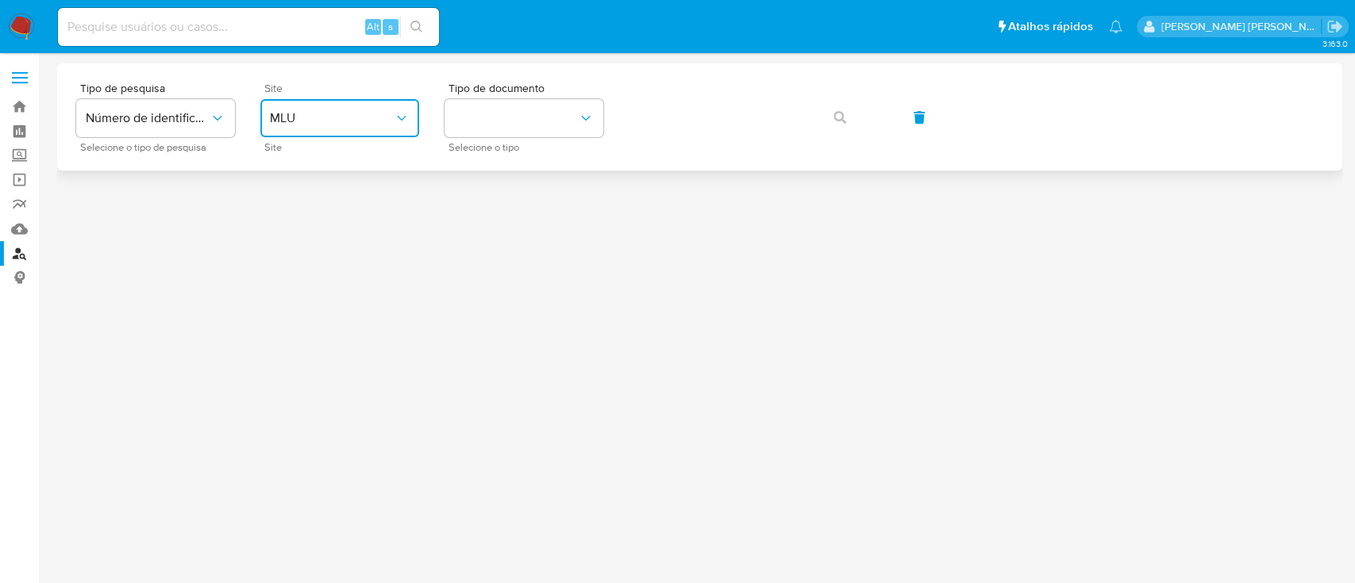
click at [375, 124] on span "MLU" at bounding box center [332, 118] width 124 height 16
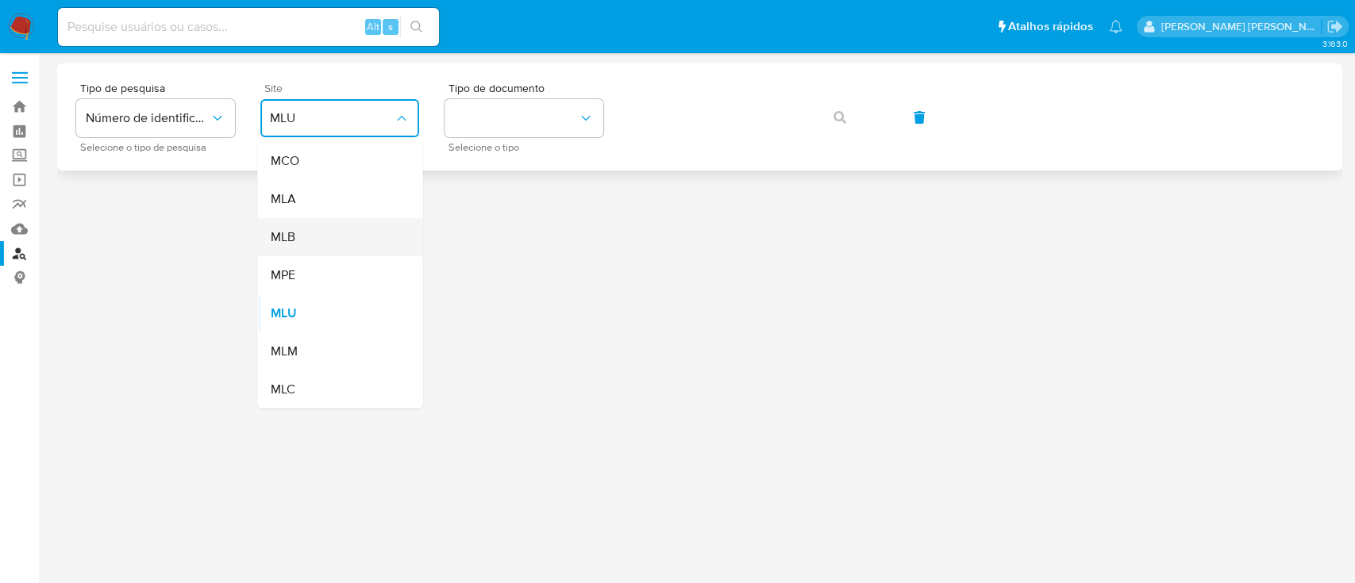
click at [337, 224] on div "MLB" at bounding box center [335, 237] width 130 height 38
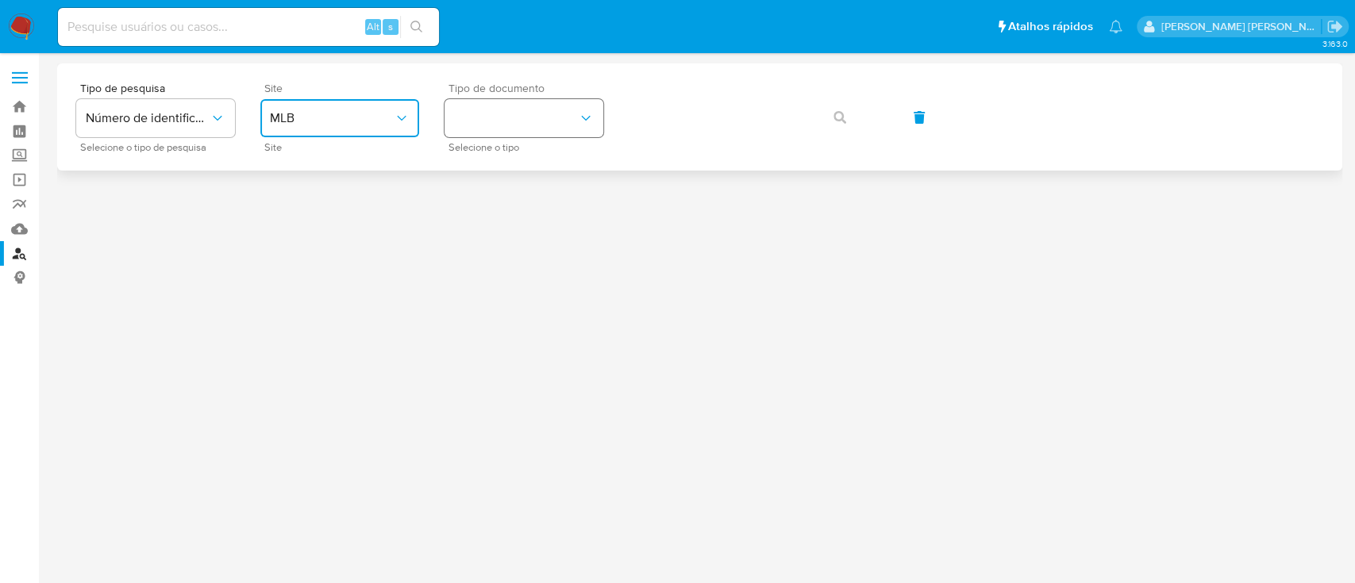
click at [484, 133] on button "identificationType" at bounding box center [523, 118] width 159 height 38
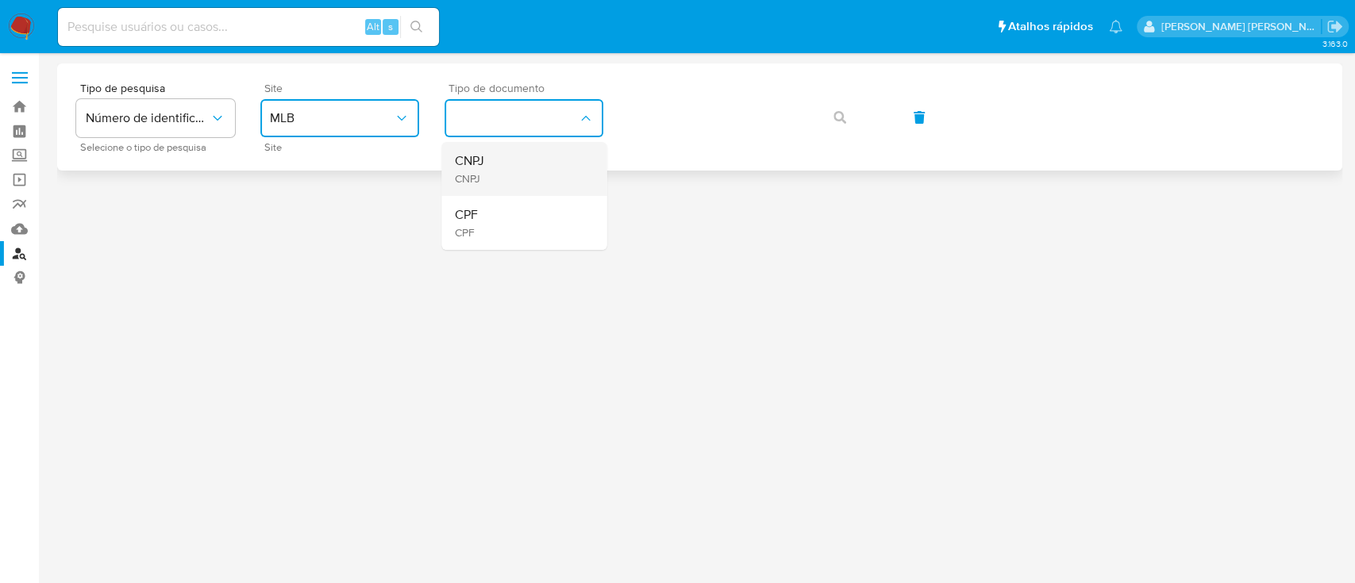
click at [498, 190] on div "CNPJ CNPJ" at bounding box center [519, 169] width 130 height 54
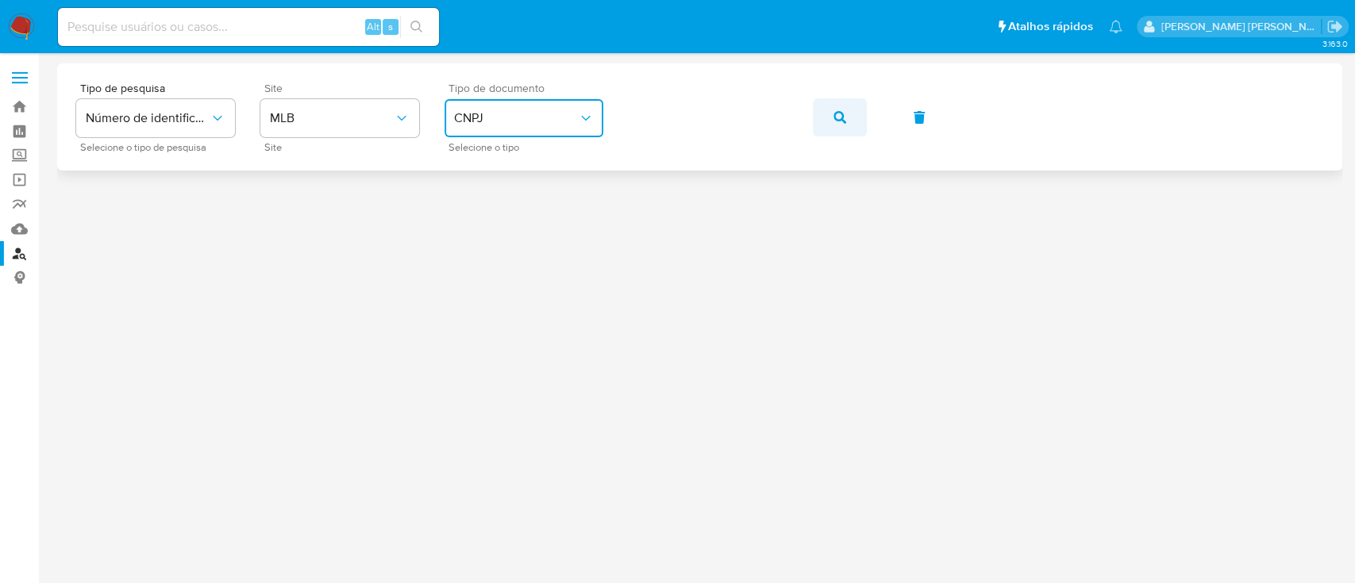
click at [821, 121] on button "button" at bounding box center [840, 117] width 54 height 38
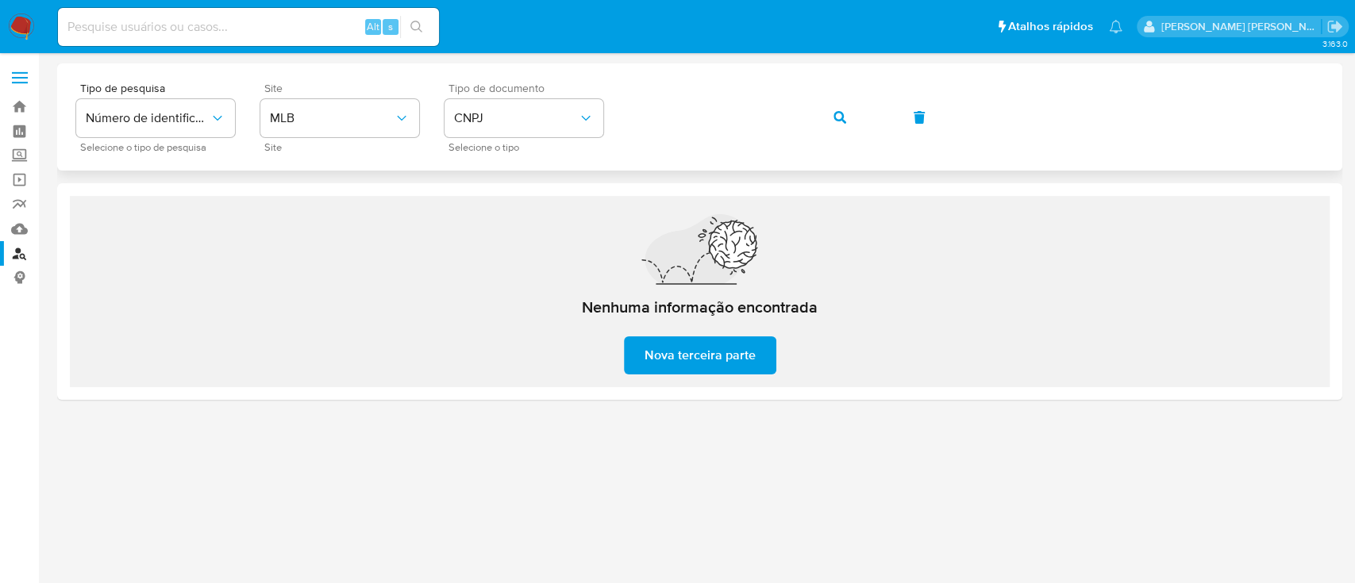
click at [826, 99] on button "button" at bounding box center [840, 117] width 54 height 38
click at [831, 114] on button "button" at bounding box center [840, 117] width 54 height 38
click at [541, 117] on span "CNPJ" at bounding box center [516, 118] width 124 height 16
click at [842, 108] on span "button" at bounding box center [839, 117] width 13 height 35
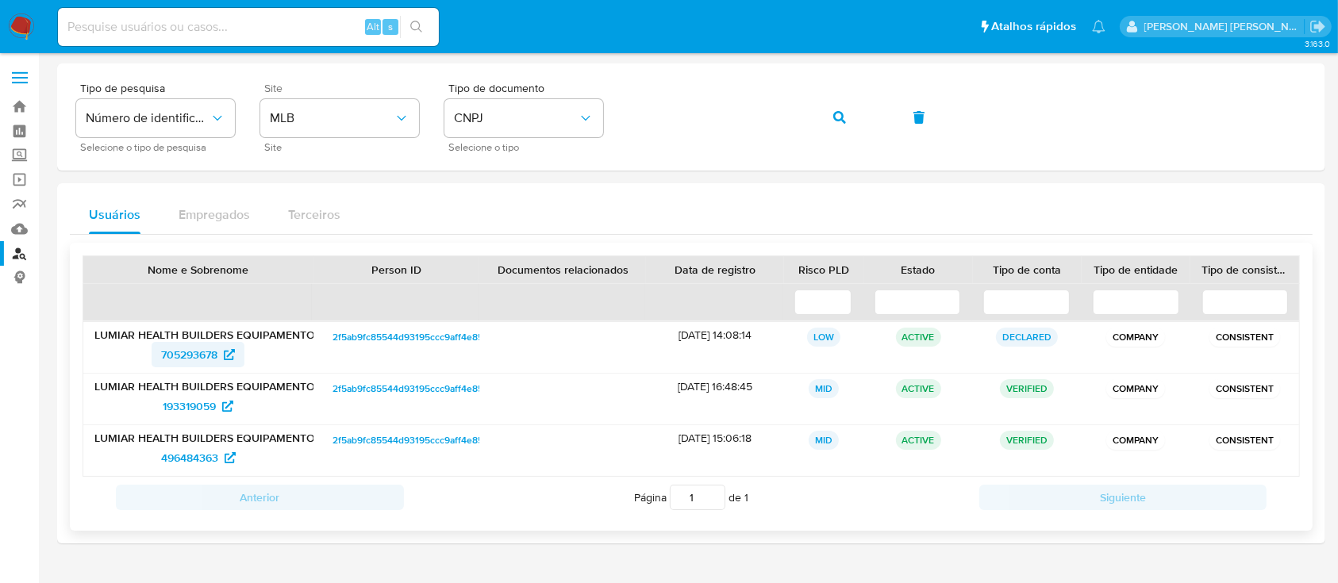
click at [197, 358] on span "705293678" at bounding box center [189, 354] width 56 height 25
click at [552, 110] on span "CNPJ" at bounding box center [516, 118] width 124 height 16
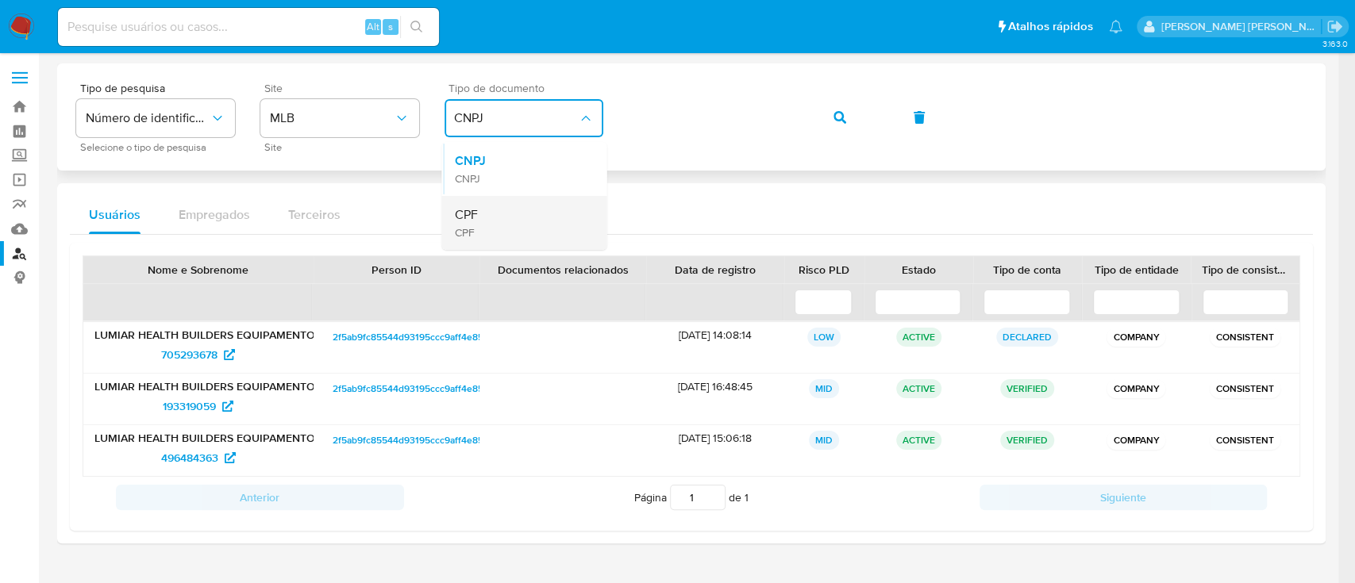
click at [483, 205] on div "CPF CPF" at bounding box center [519, 223] width 130 height 54
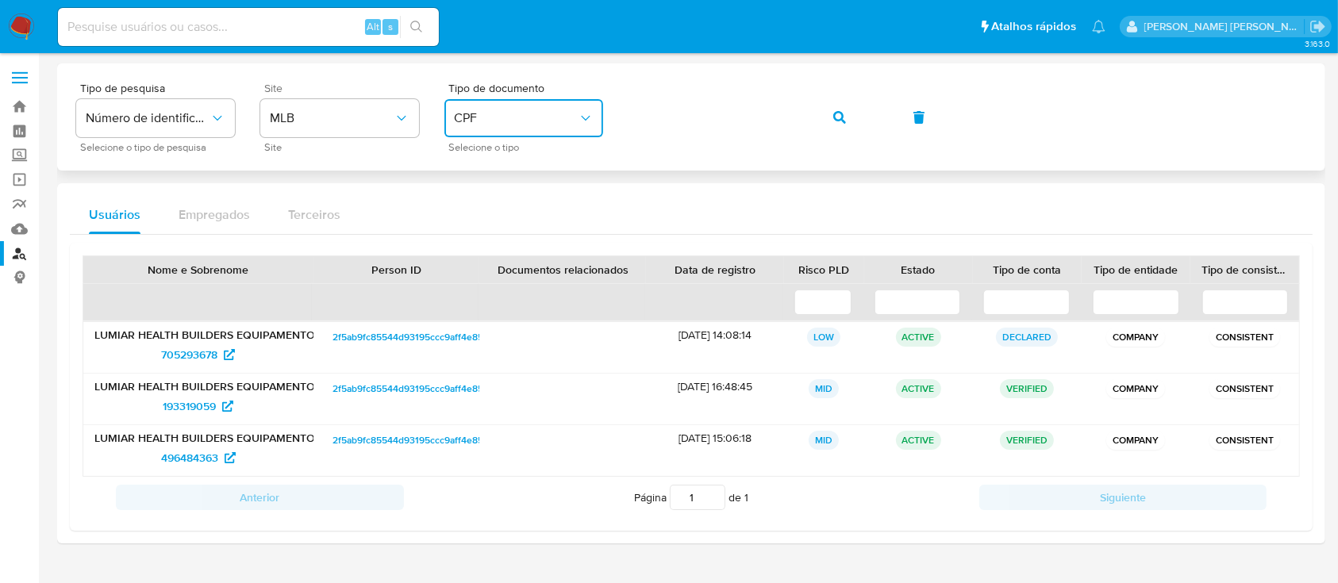
drag, startPoint x: 663, startPoint y: 152, endPoint x: 623, endPoint y: 87, distance: 76.6
click at [623, 86] on div "Tipo de pesquisa Número de identificação Selecione o tipo de pesquisa Site MLB …" at bounding box center [691, 117] width 1230 height 69
click at [593, 119] on div "Tipo de pesquisa Número de identificação Selecione o tipo de pesquisa Site MLB …" at bounding box center [691, 117] width 1230 height 69
click at [794, 113] on div "Tipo de pesquisa Número de identificação Selecione o tipo de pesquisa Site MLB …" at bounding box center [691, 117] width 1230 height 69
click at [842, 118] on icon "button" at bounding box center [839, 117] width 13 height 13
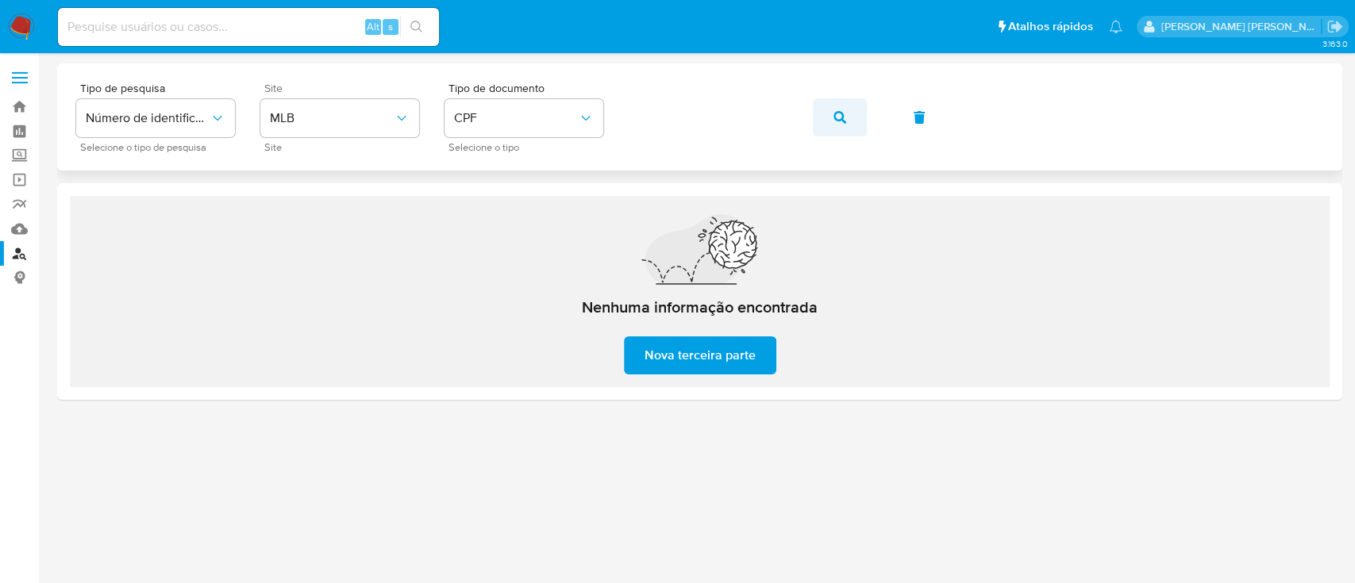
drag, startPoint x: 847, startPoint y: 121, endPoint x: 838, endPoint y: 130, distance: 12.9
click at [844, 124] on button "button" at bounding box center [840, 117] width 54 height 38
click at [495, 108] on button "CPF" at bounding box center [523, 118] width 159 height 38
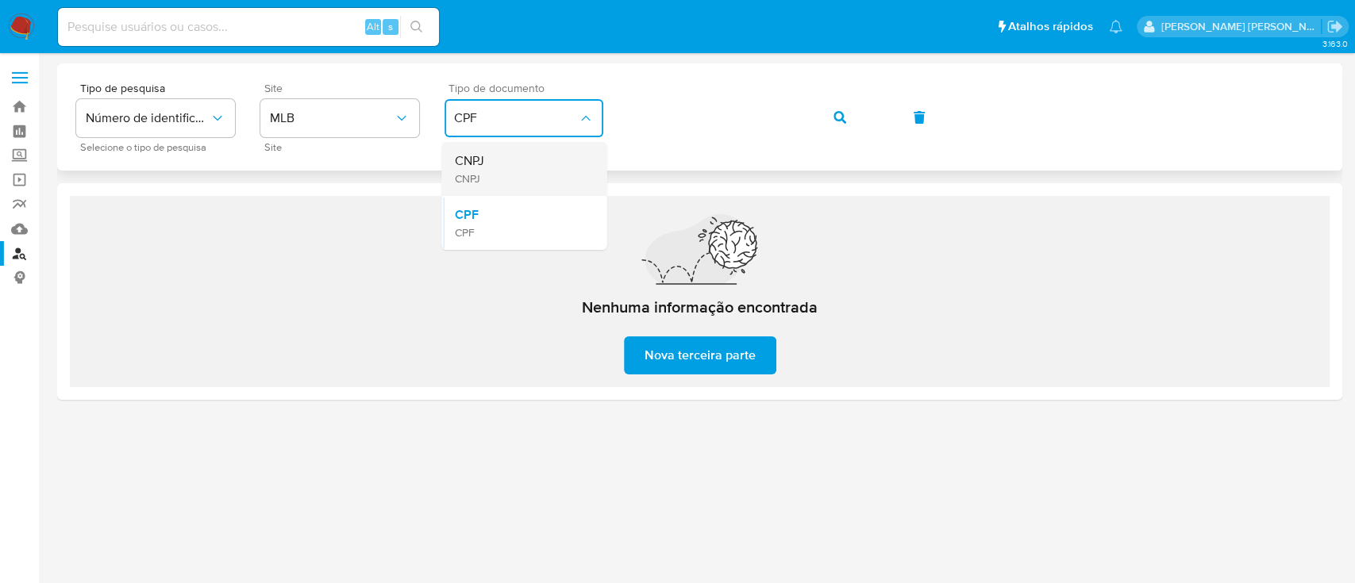
click at [573, 186] on div "CNPJ CNPJ" at bounding box center [519, 169] width 130 height 54
click at [851, 117] on button "button" at bounding box center [840, 117] width 54 height 38
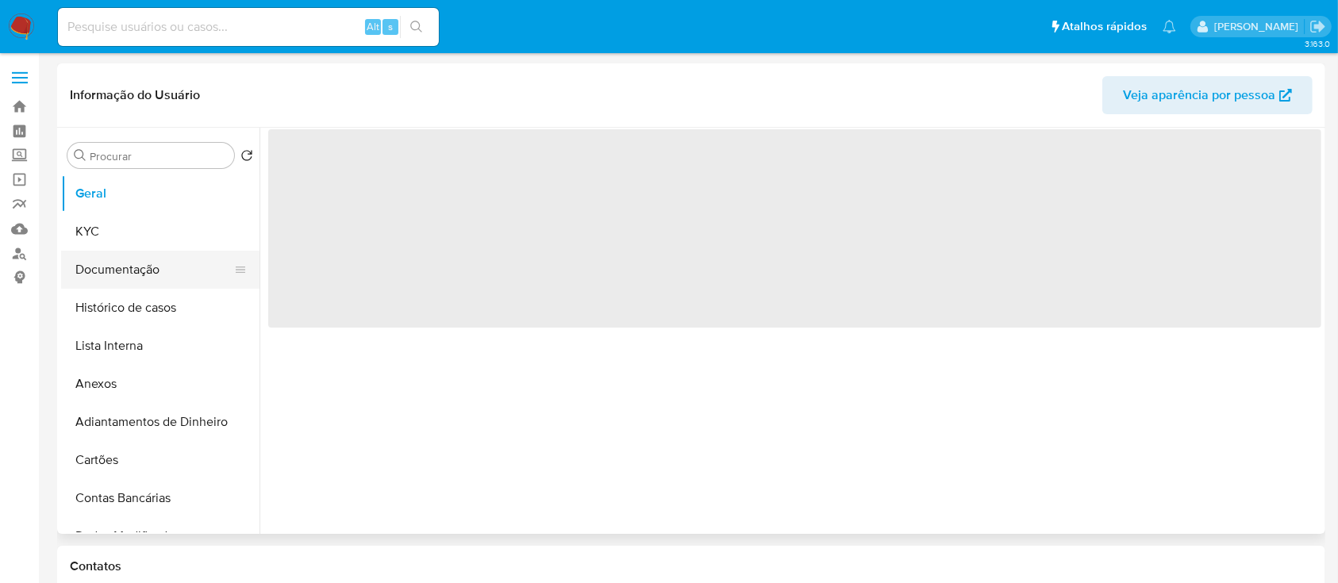
click at [165, 276] on button "Documentação" at bounding box center [154, 270] width 186 height 38
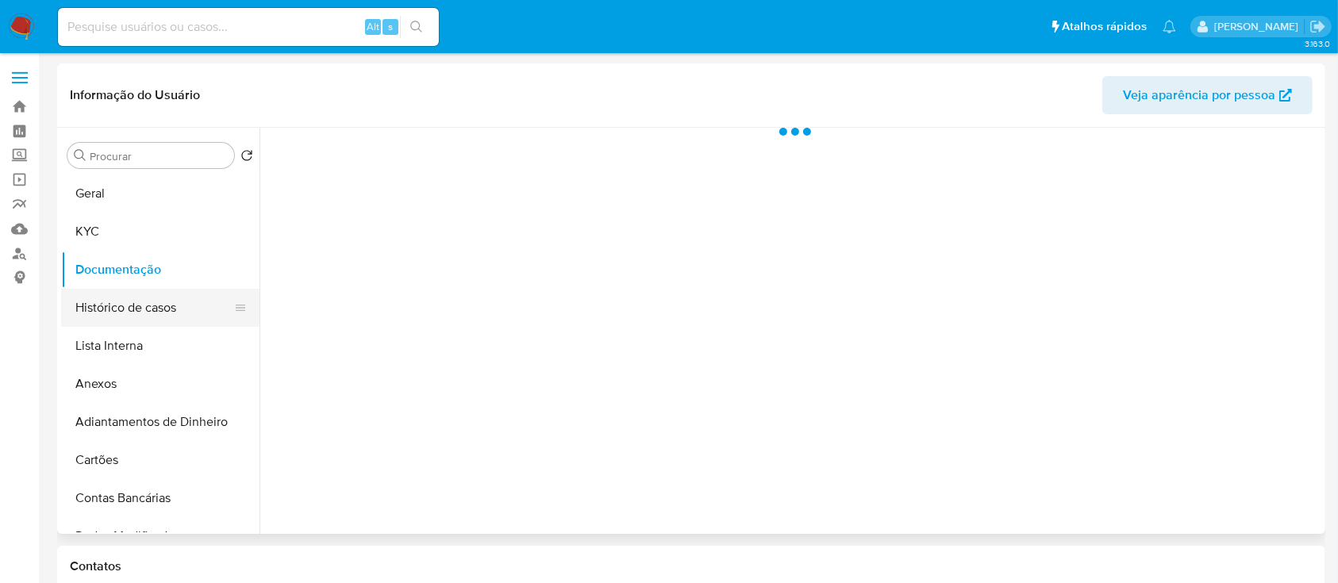
select select "10"
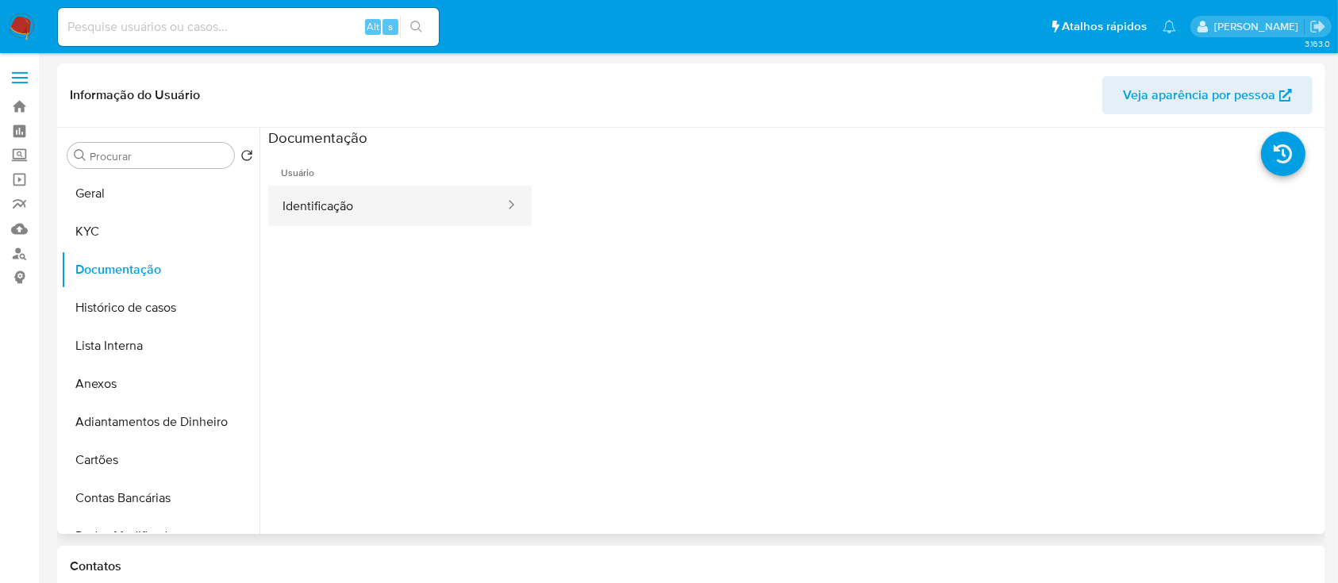
click at [329, 209] on button "Identificação" at bounding box center [387, 206] width 238 height 40
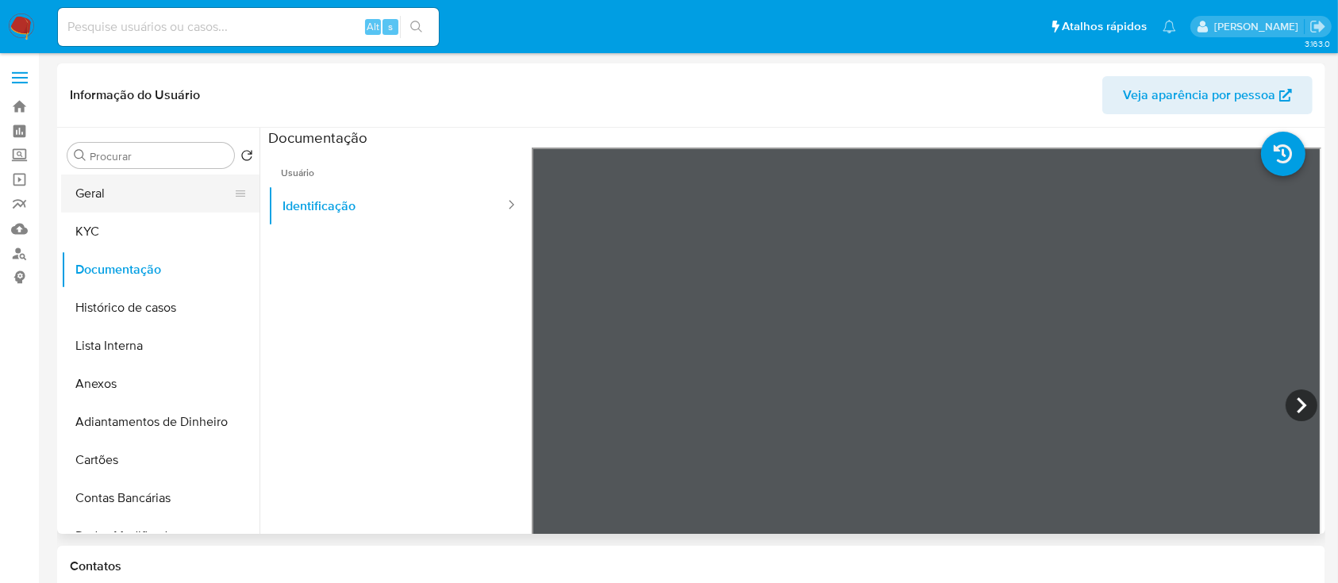
click at [71, 187] on button "Geral" at bounding box center [154, 194] width 186 height 38
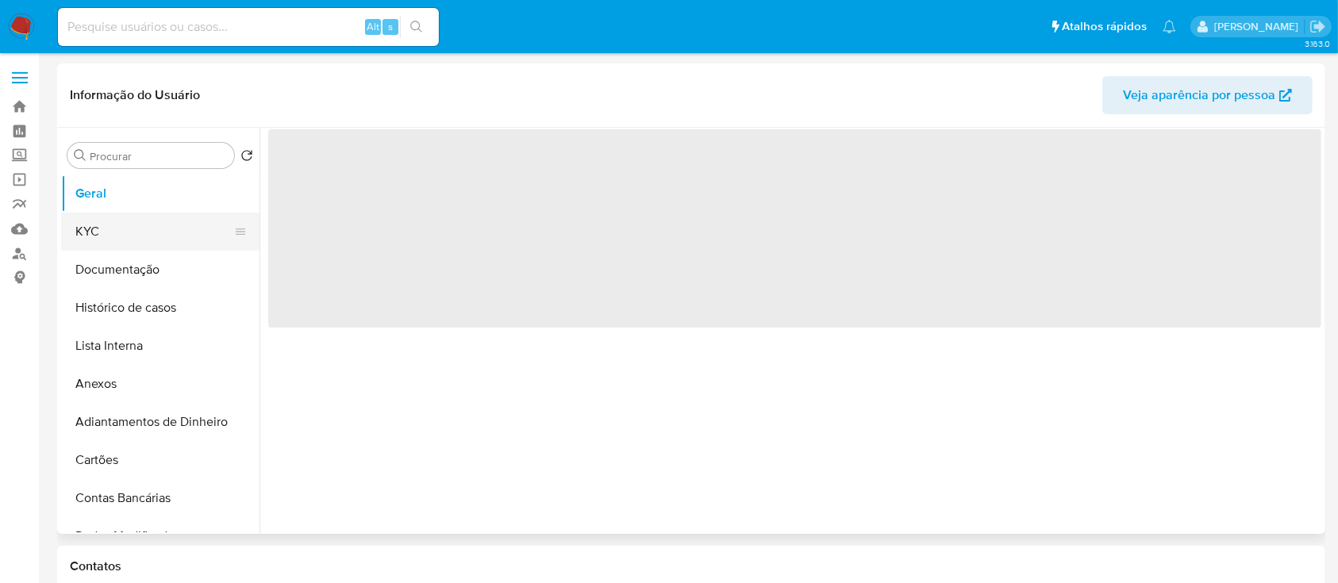
click at [86, 213] on button "KYC" at bounding box center [154, 232] width 186 height 38
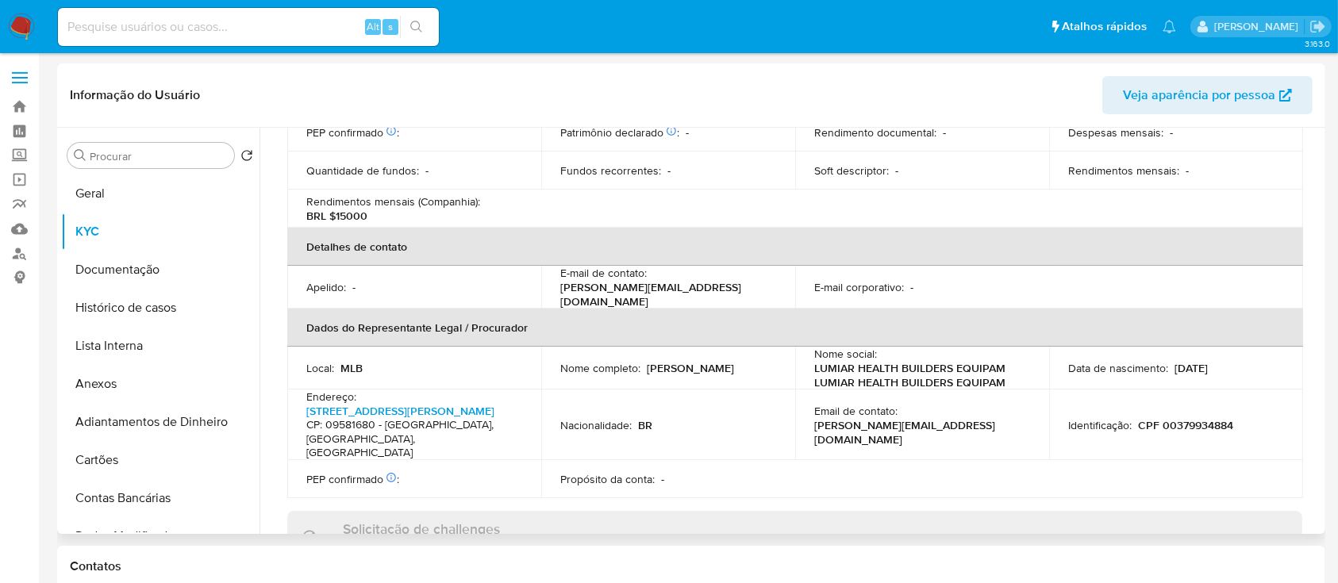
scroll to position [729, 0]
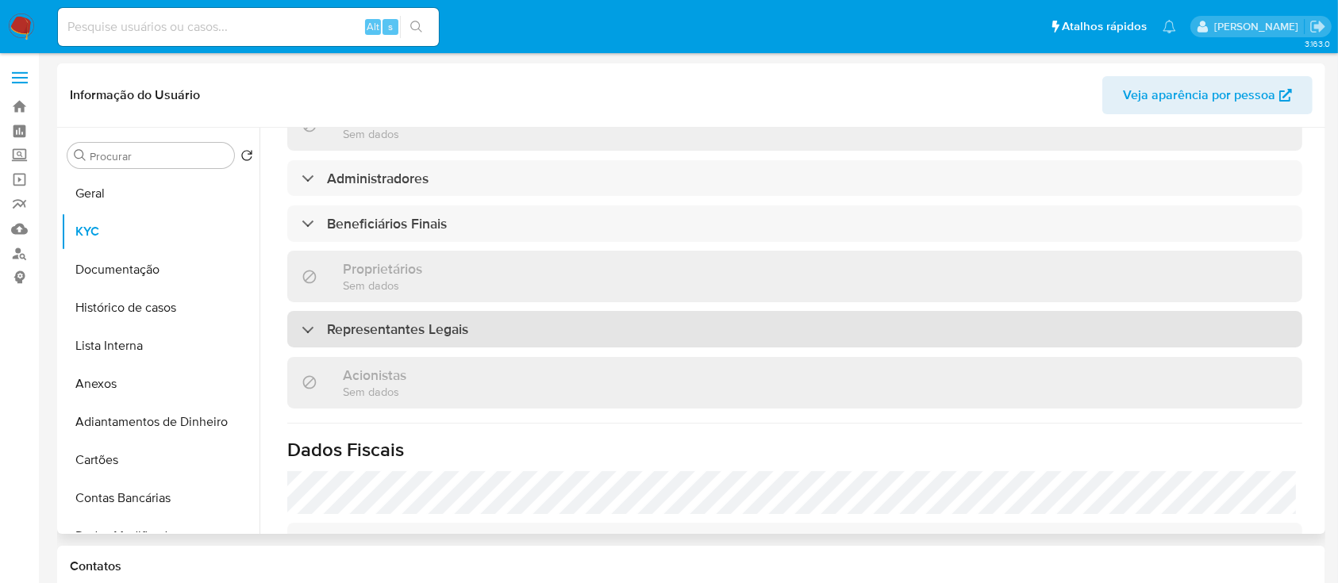
click at [427, 321] on h3 "Representantes Legais" at bounding box center [397, 329] width 141 height 17
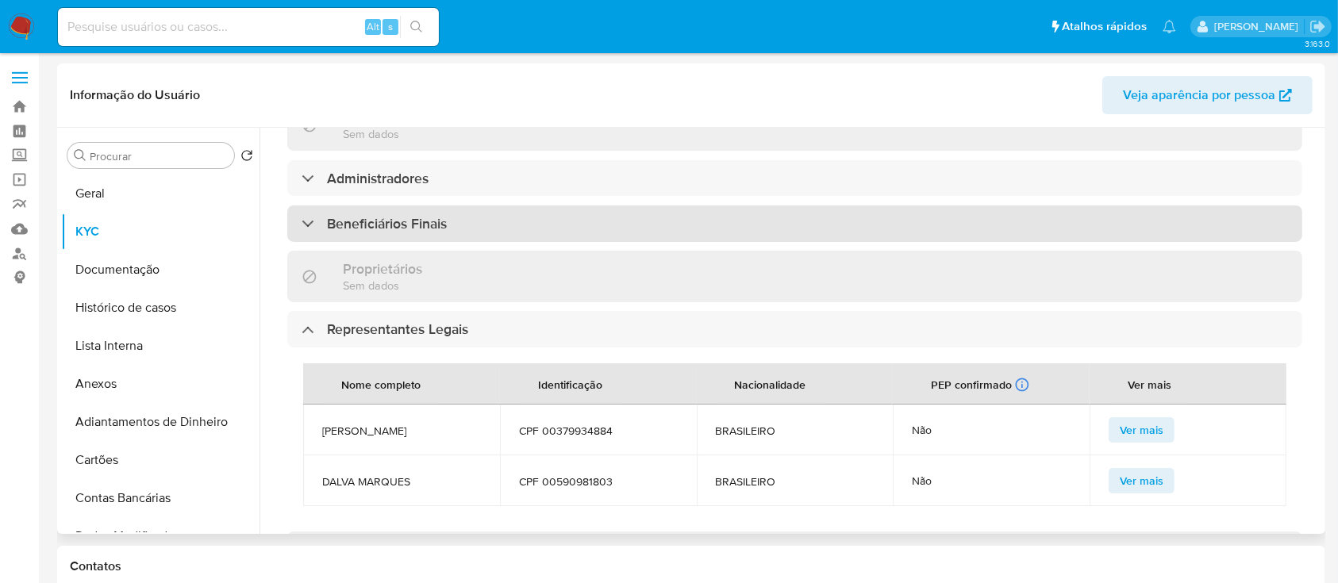
click at [492, 221] on div "Beneficiários Finais" at bounding box center [794, 224] width 1015 height 37
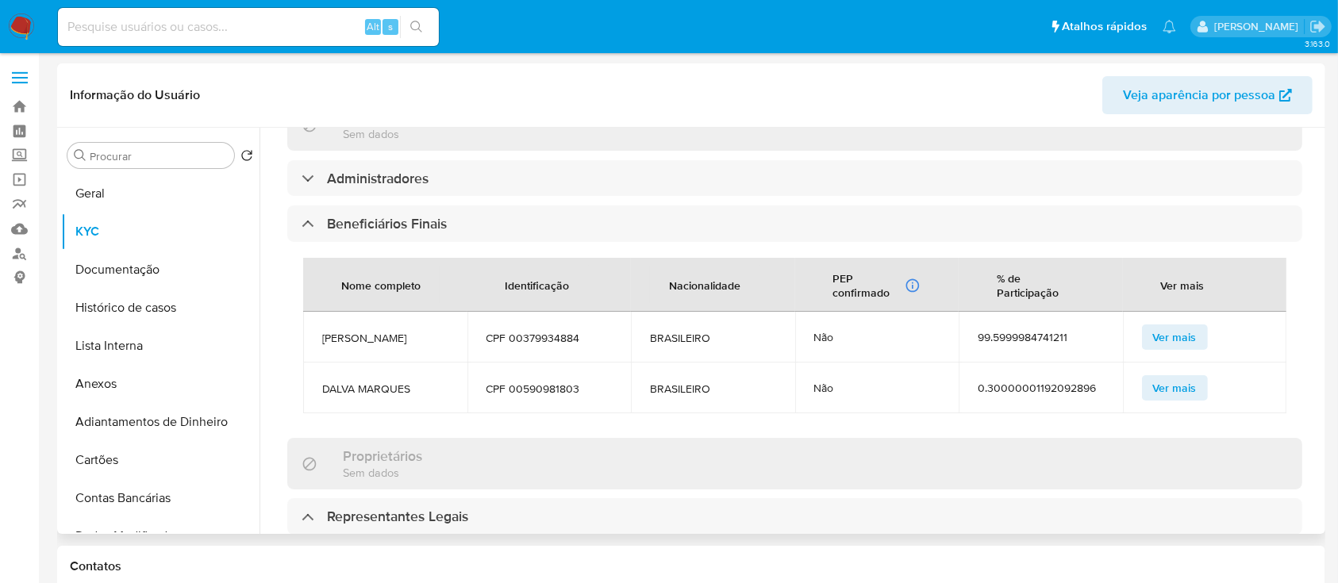
scroll to position [835, 0]
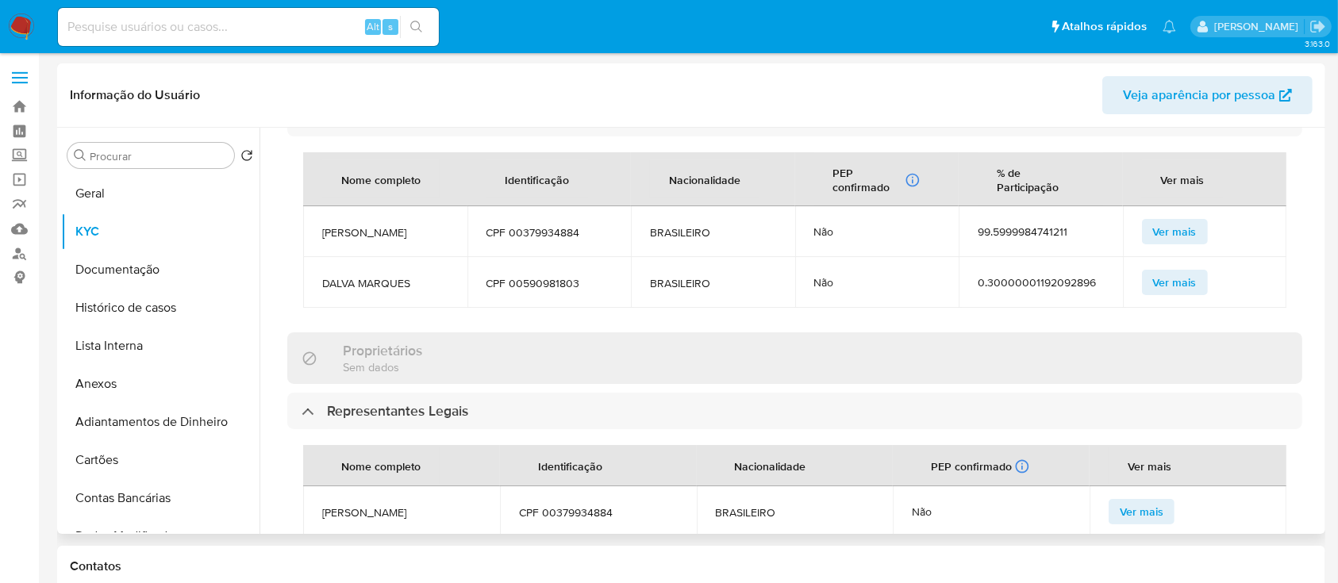
click at [429, 236] on td "LAURO MINGUES" at bounding box center [385, 231] width 164 height 51
click at [371, 231] on span "LAURO MINGUES" at bounding box center [385, 232] width 126 height 14
copy span "LAURO MINGUES"
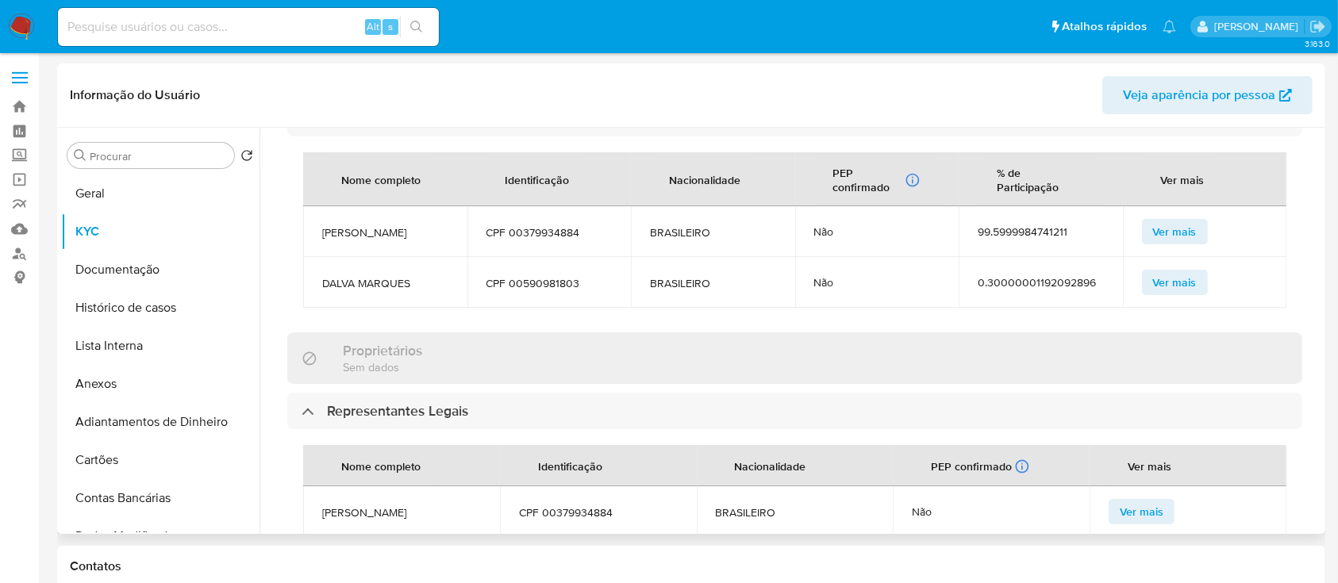
click at [565, 233] on span "CPF 00379934884" at bounding box center [549, 232] width 126 height 14
copy span "00379934884"
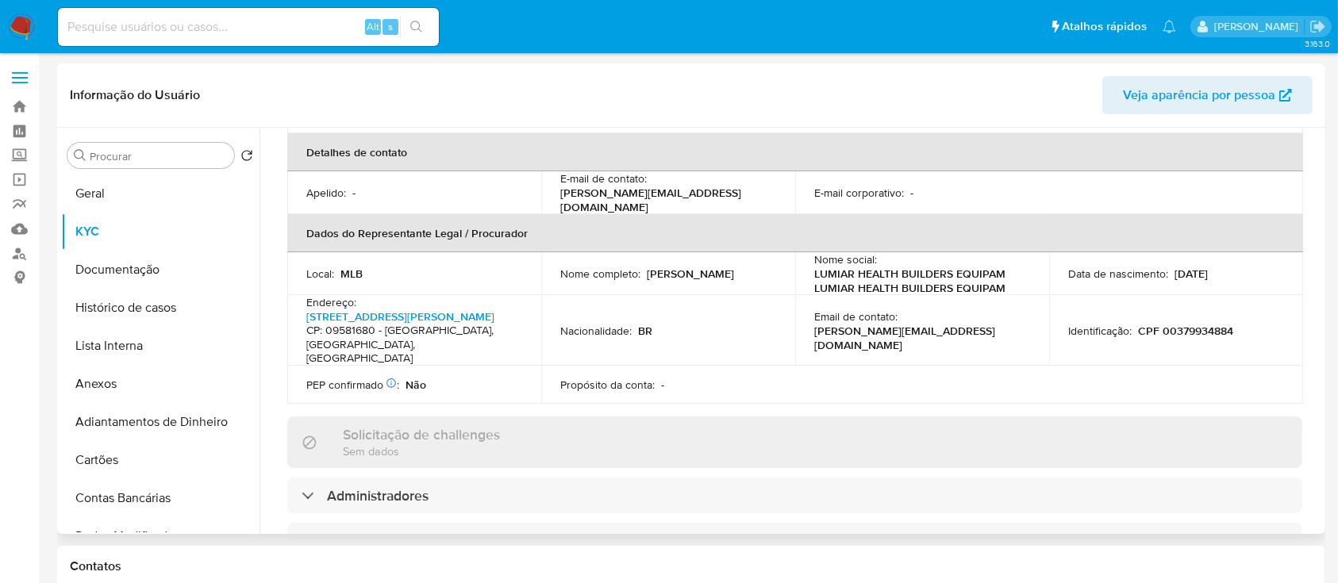
scroll to position [94, 0]
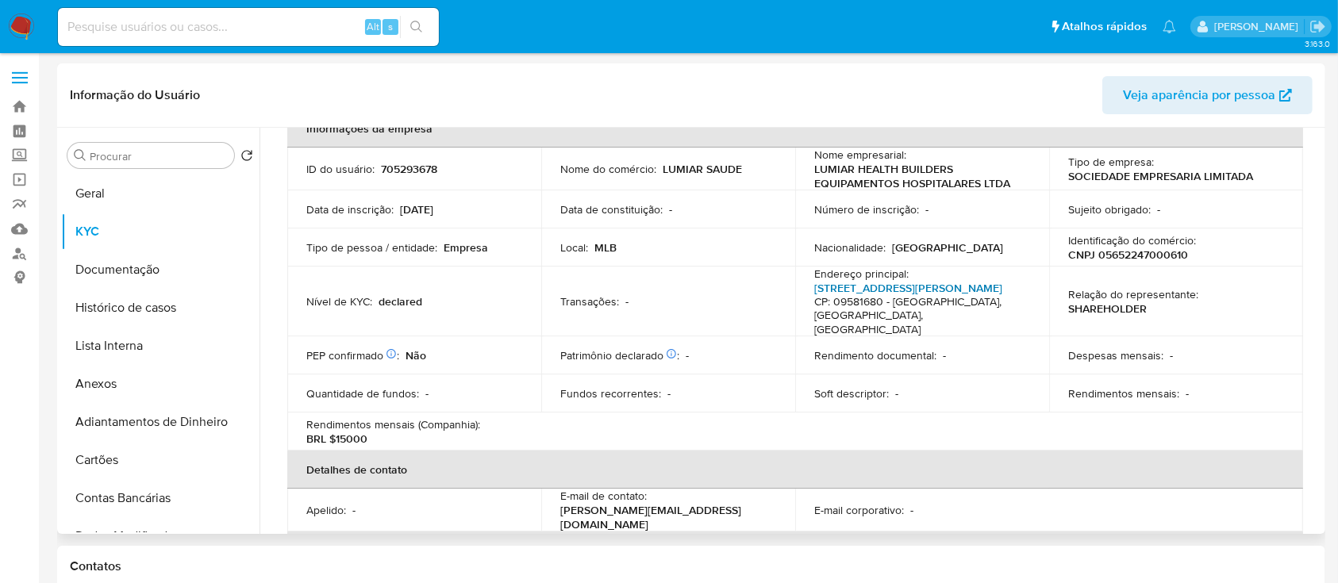
click at [970, 286] on link "Avenida Guido Aliberti 2993, Jardim São Caetano" at bounding box center [908, 288] width 188 height 16
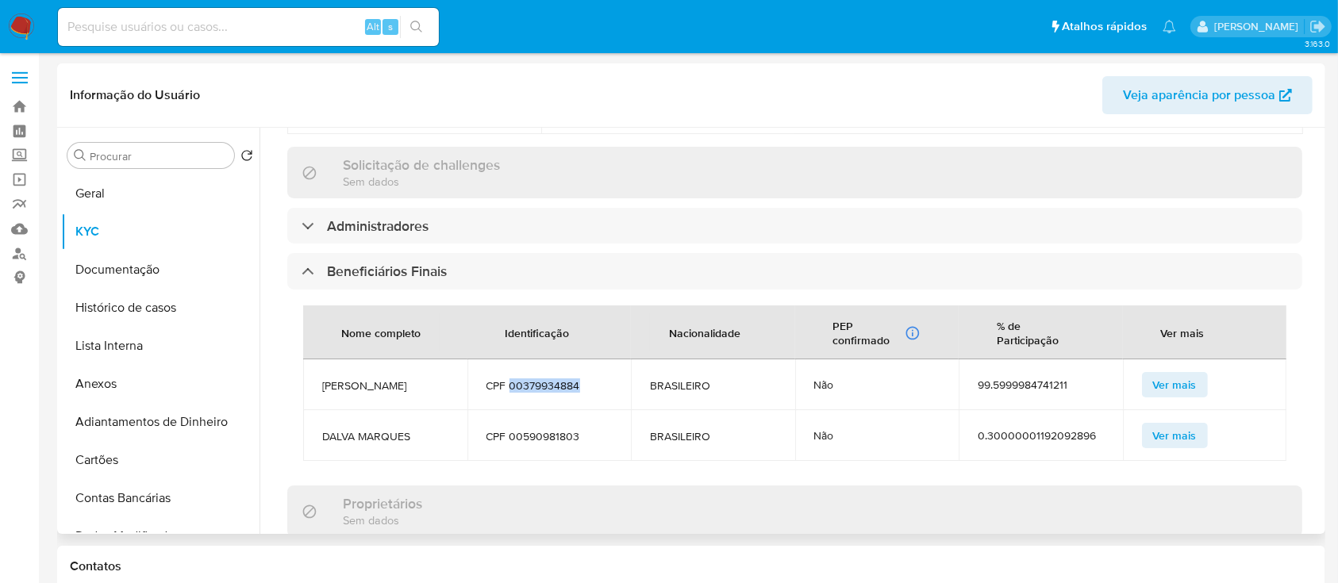
scroll to position [835, 0]
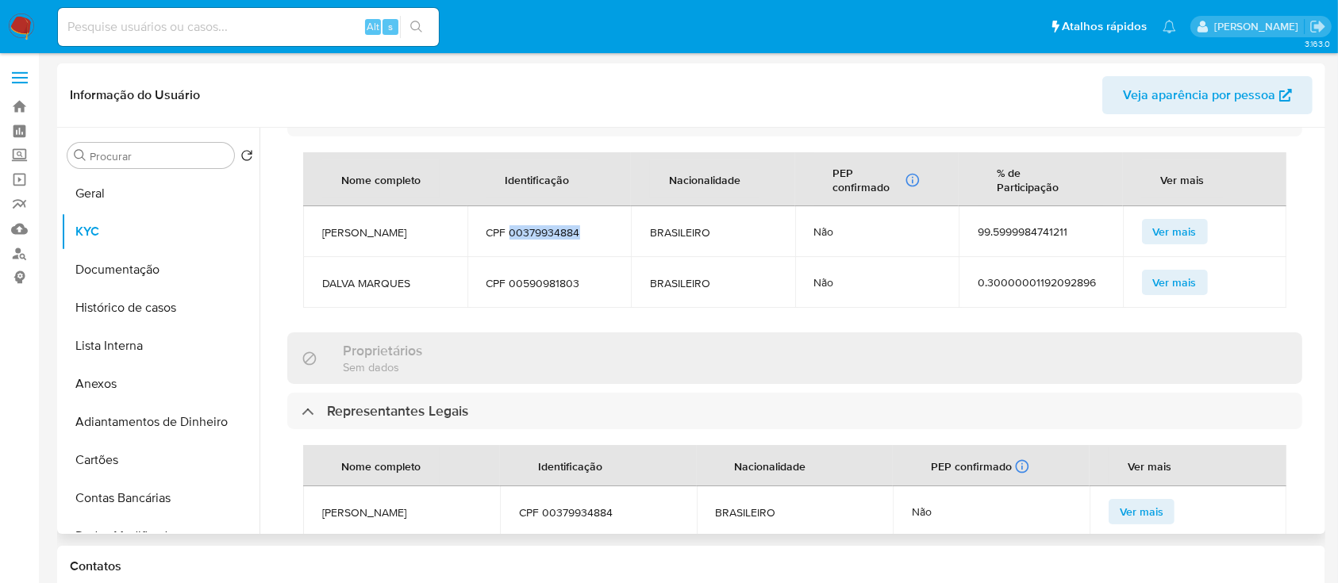
copy span "00379934884"
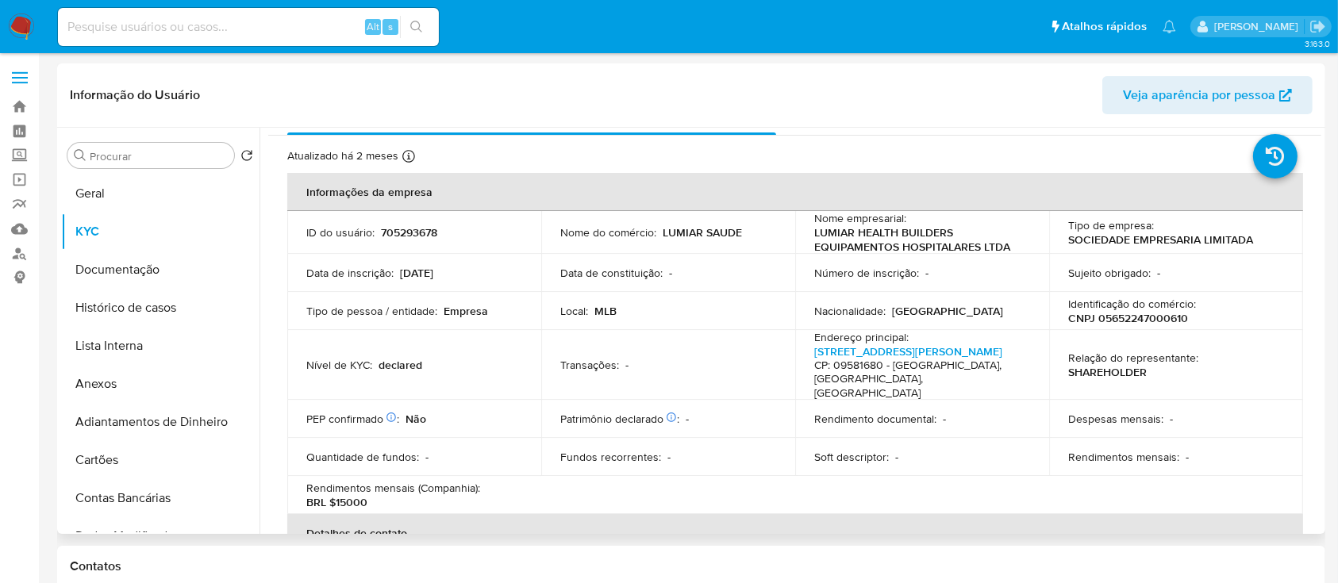
scroll to position [0, 0]
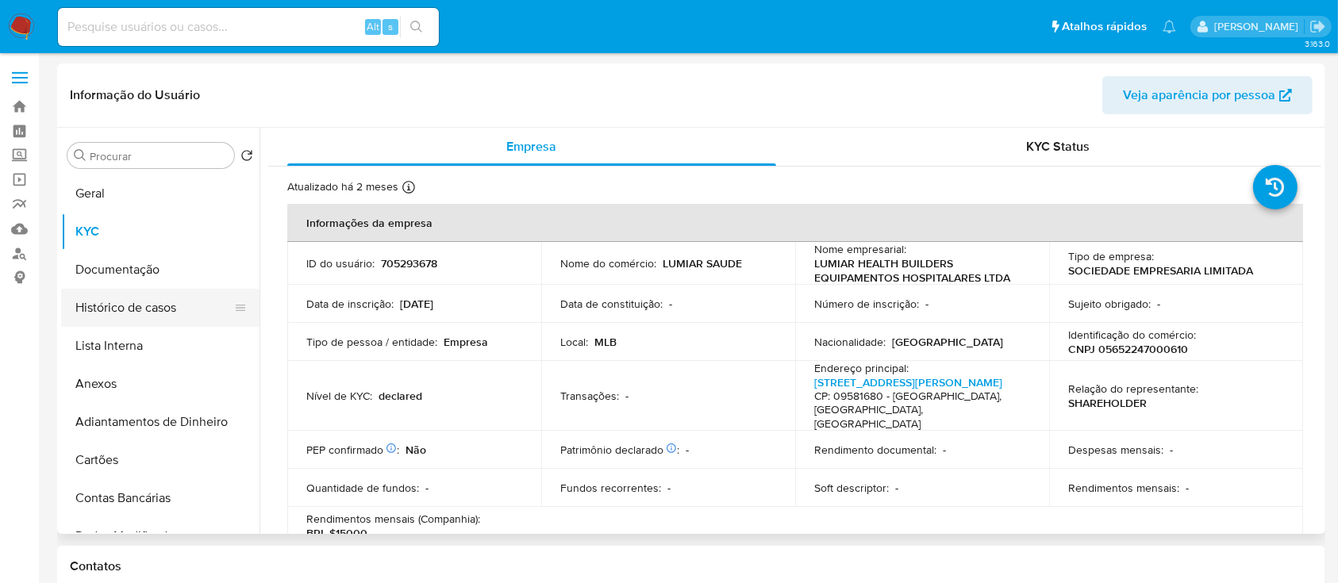
click at [158, 312] on button "Histórico de casos" at bounding box center [154, 308] width 186 height 38
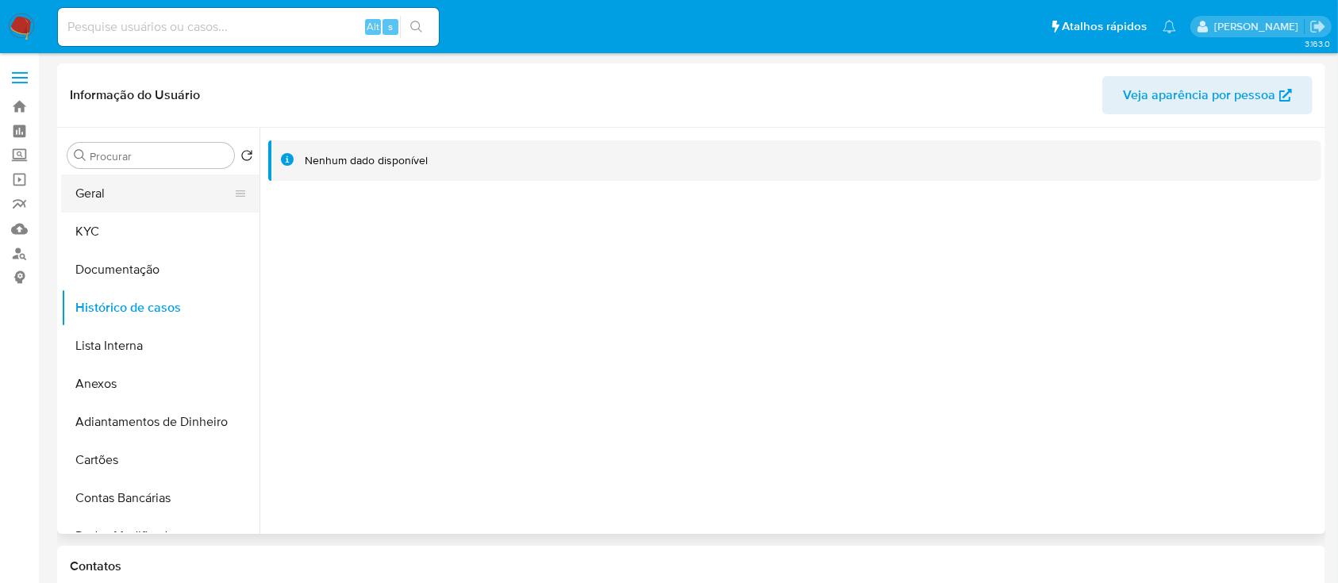
click at [108, 195] on button "Geral" at bounding box center [154, 194] width 186 height 38
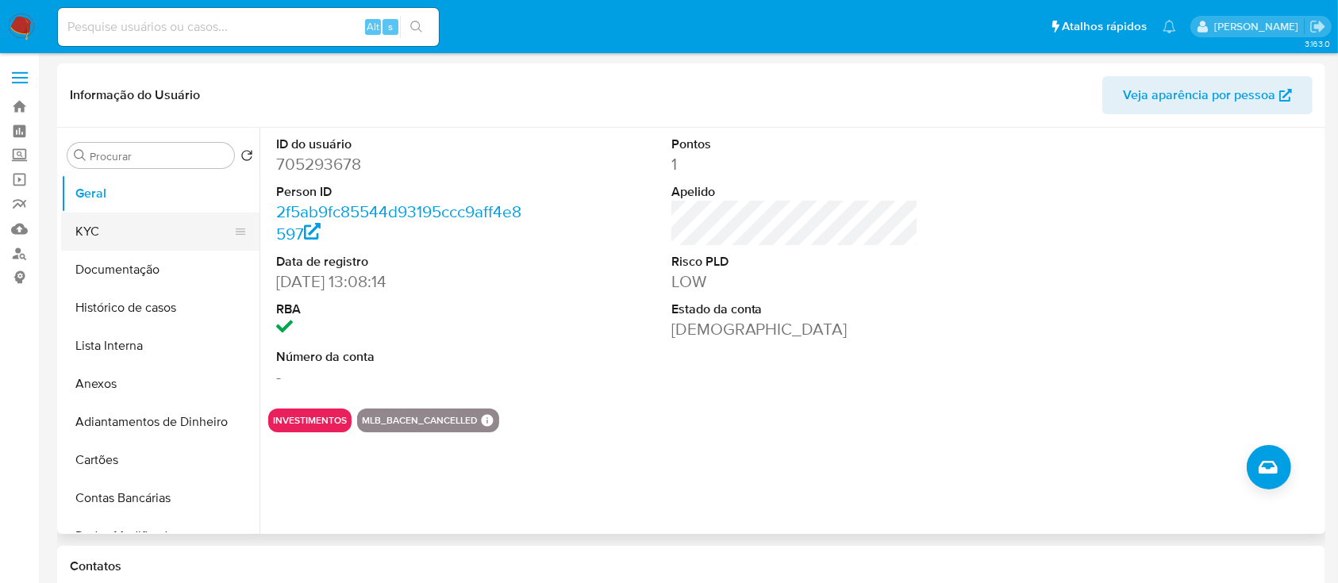
click at [119, 221] on button "KYC" at bounding box center [154, 232] width 186 height 38
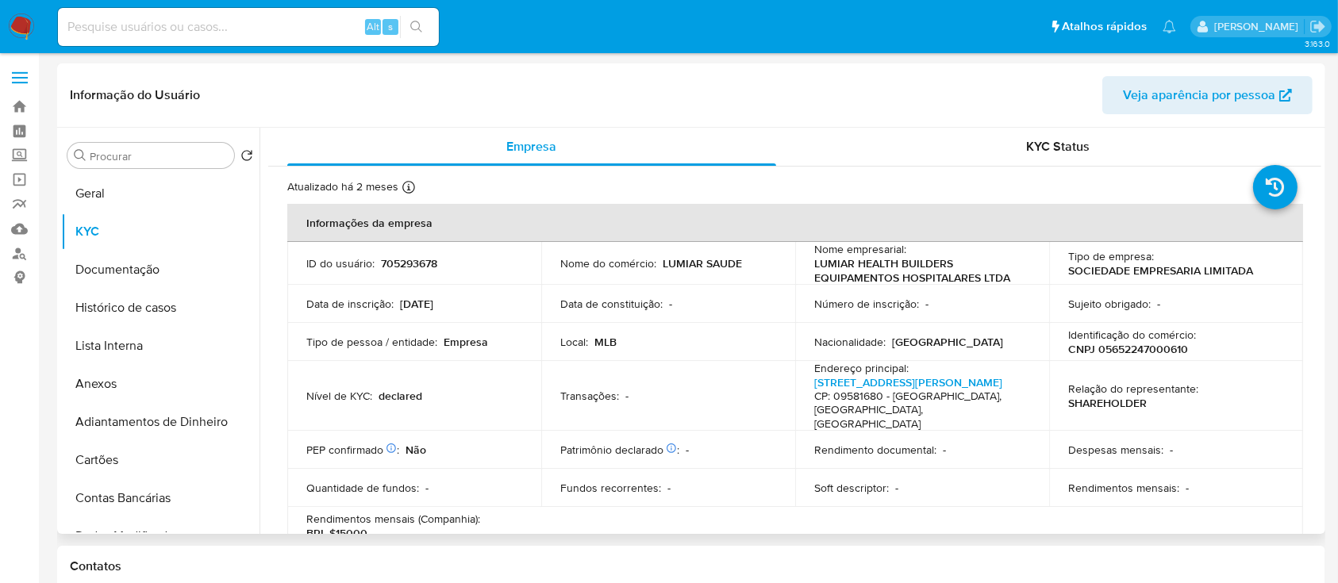
click at [1119, 344] on p "CNPJ 05652247000610" at bounding box center [1128, 349] width 120 height 14
copy p "05652247000610"
click at [203, 192] on button "Geral" at bounding box center [154, 194] width 186 height 38
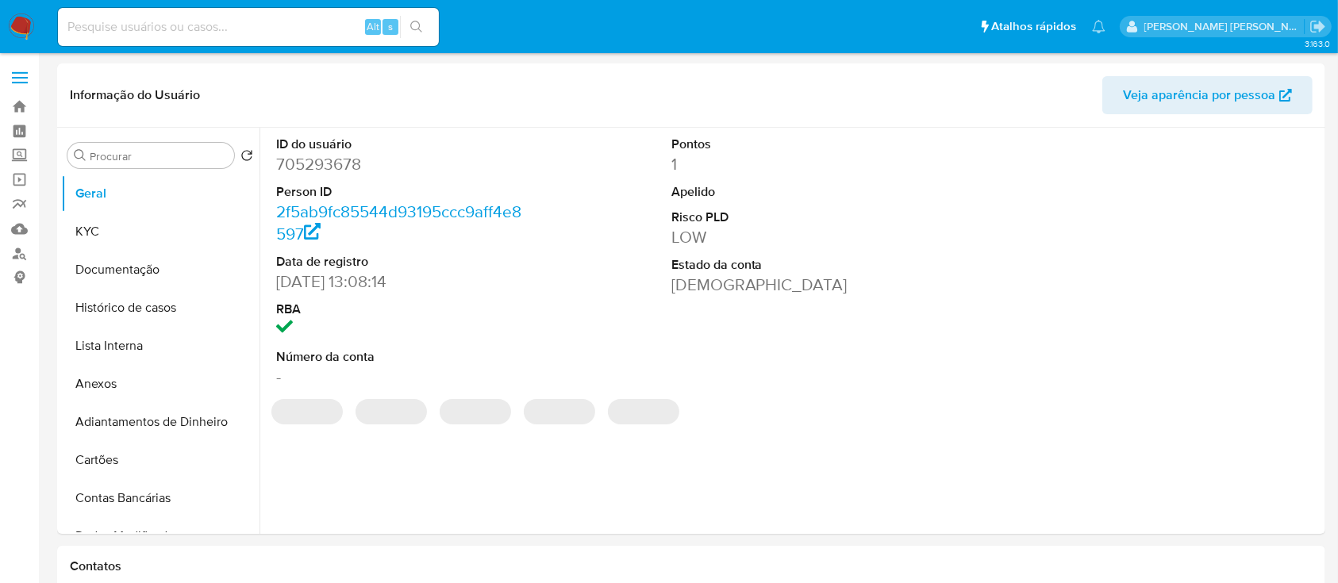
select select "10"
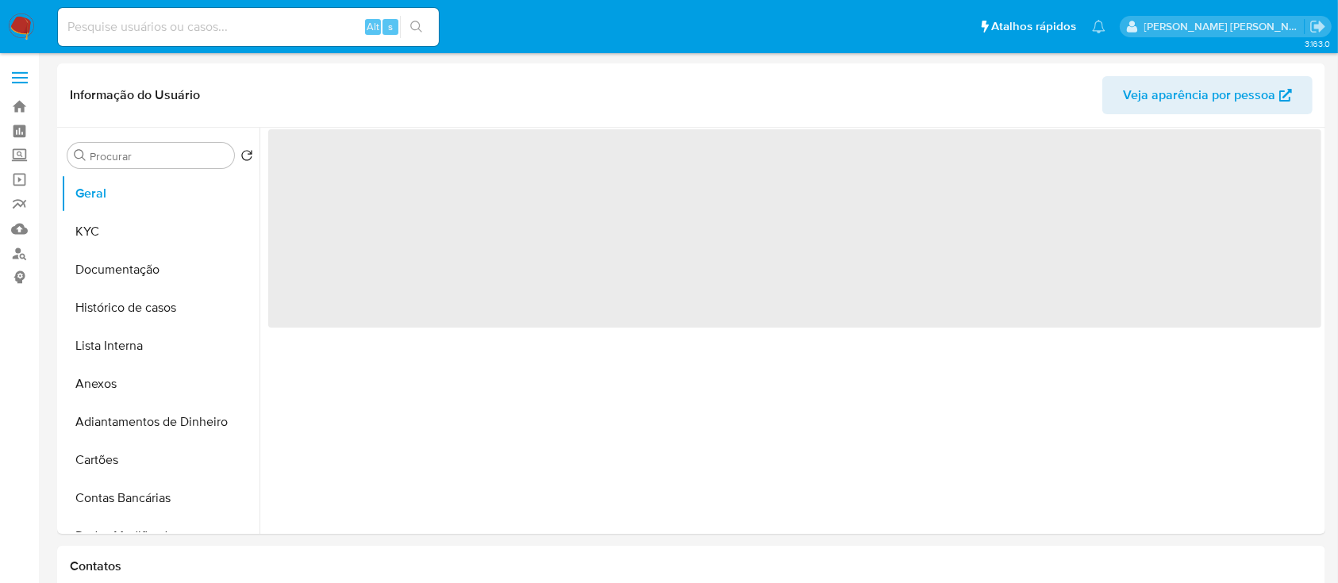
select select "10"
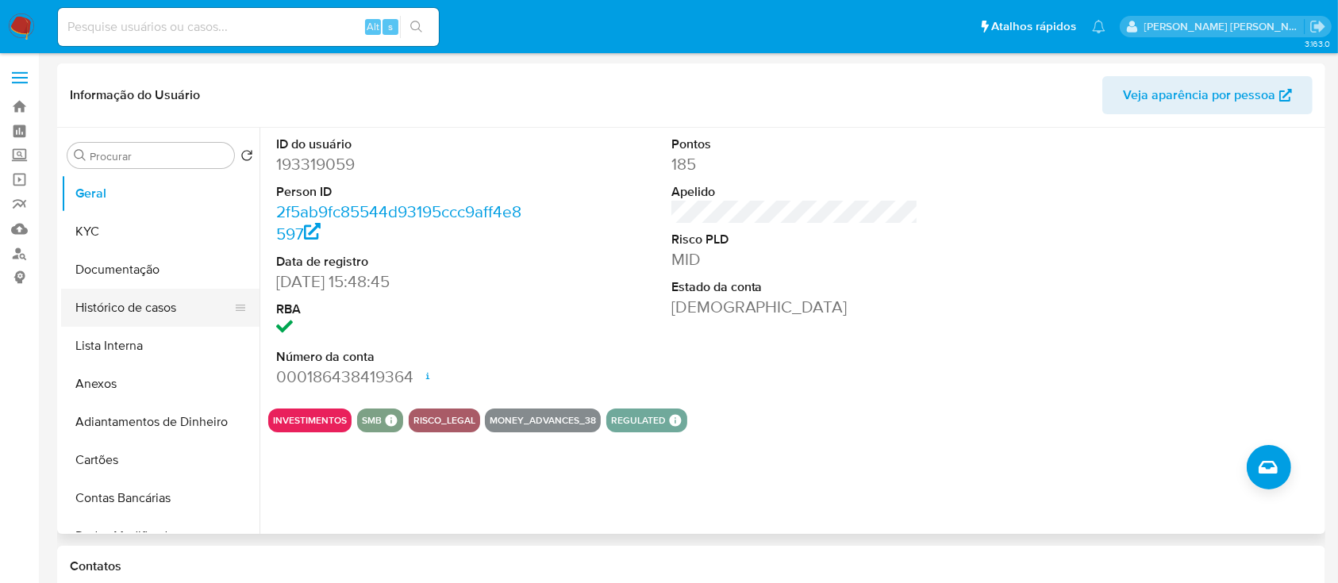
click at [121, 322] on button "Histórico de casos" at bounding box center [154, 308] width 186 height 38
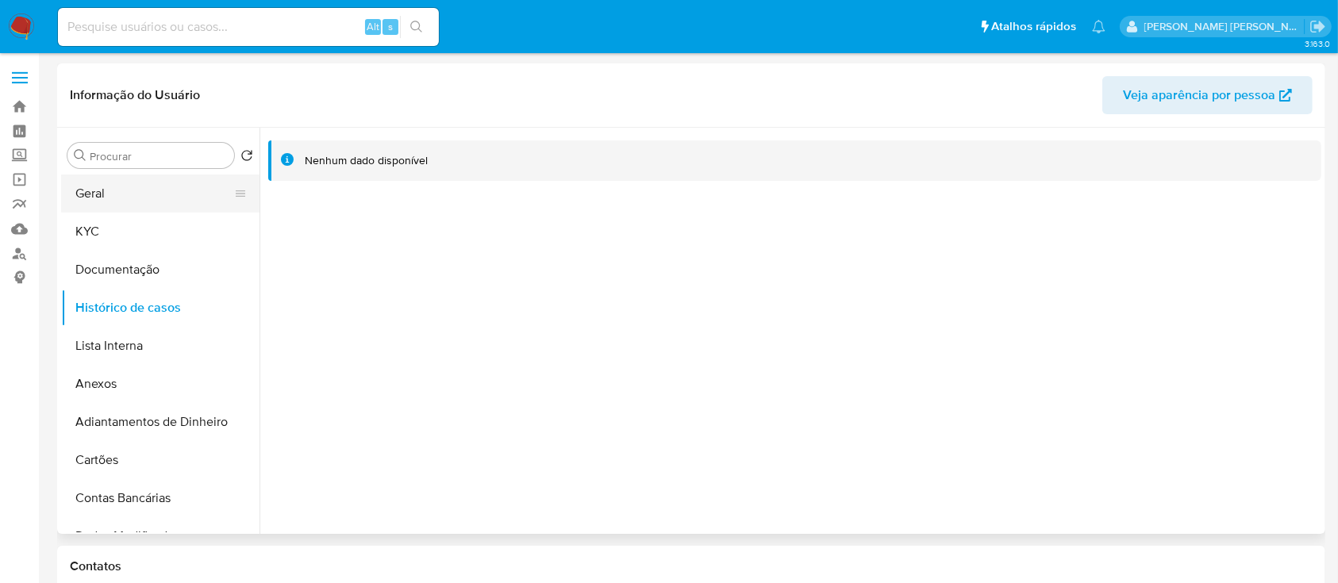
click at [146, 200] on button "Geral" at bounding box center [154, 194] width 186 height 38
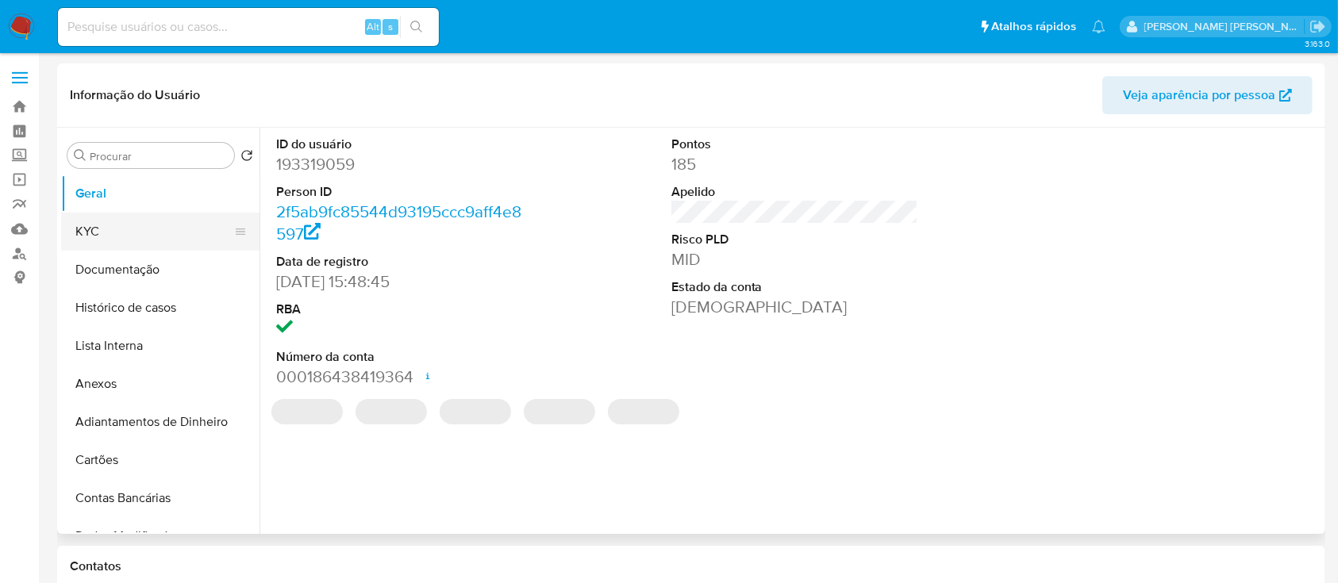
click at [143, 233] on button "KYC" at bounding box center [154, 232] width 186 height 38
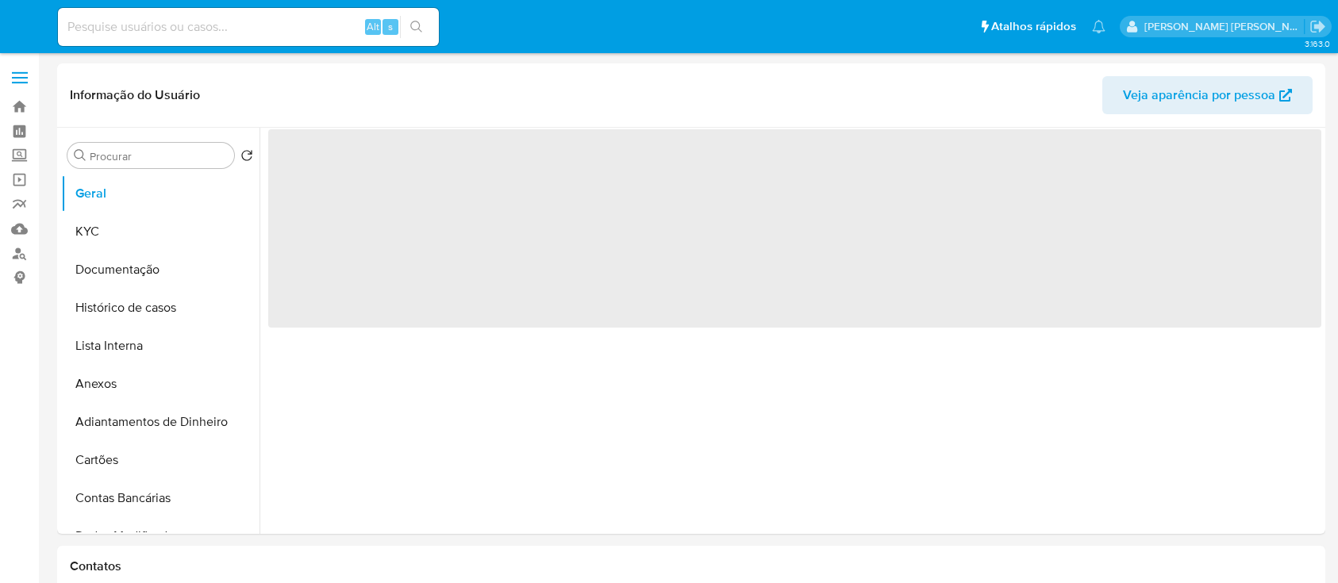
select select "10"
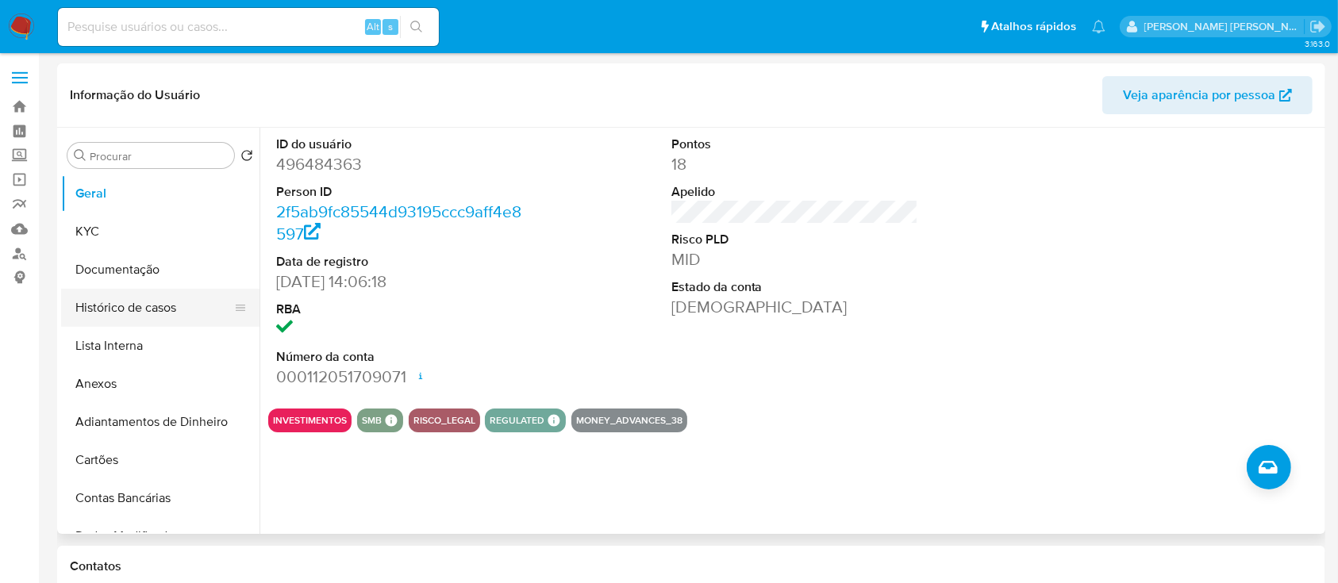
click at [200, 304] on button "Histórico de casos" at bounding box center [154, 308] width 186 height 38
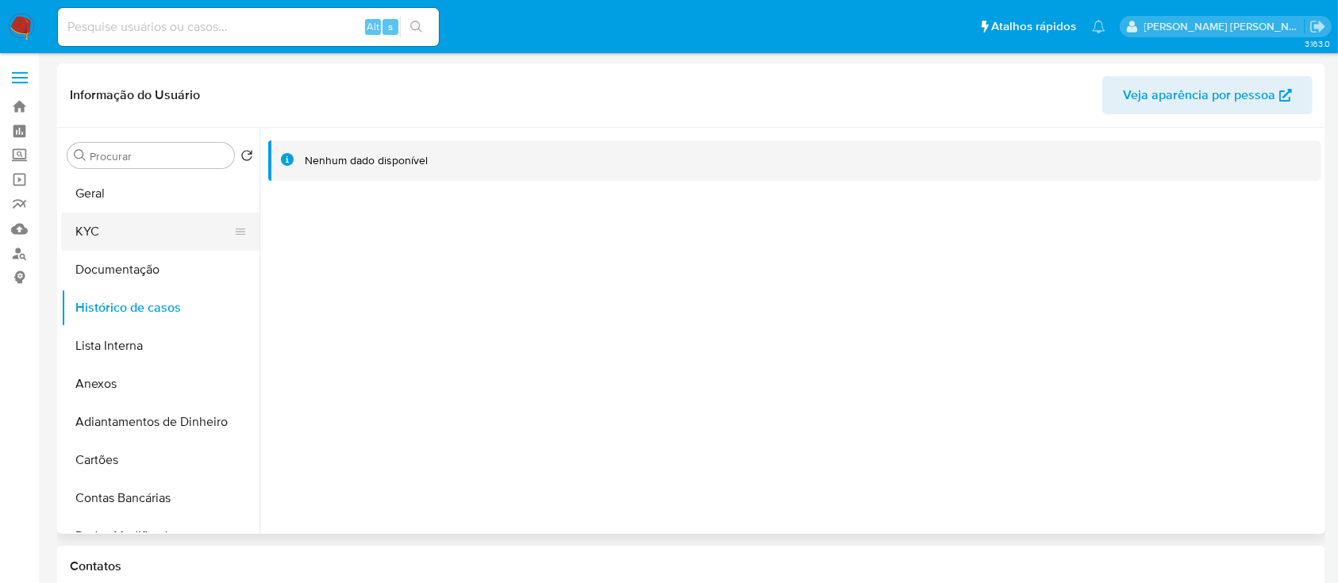
click at [91, 241] on button "KYC" at bounding box center [154, 232] width 186 height 38
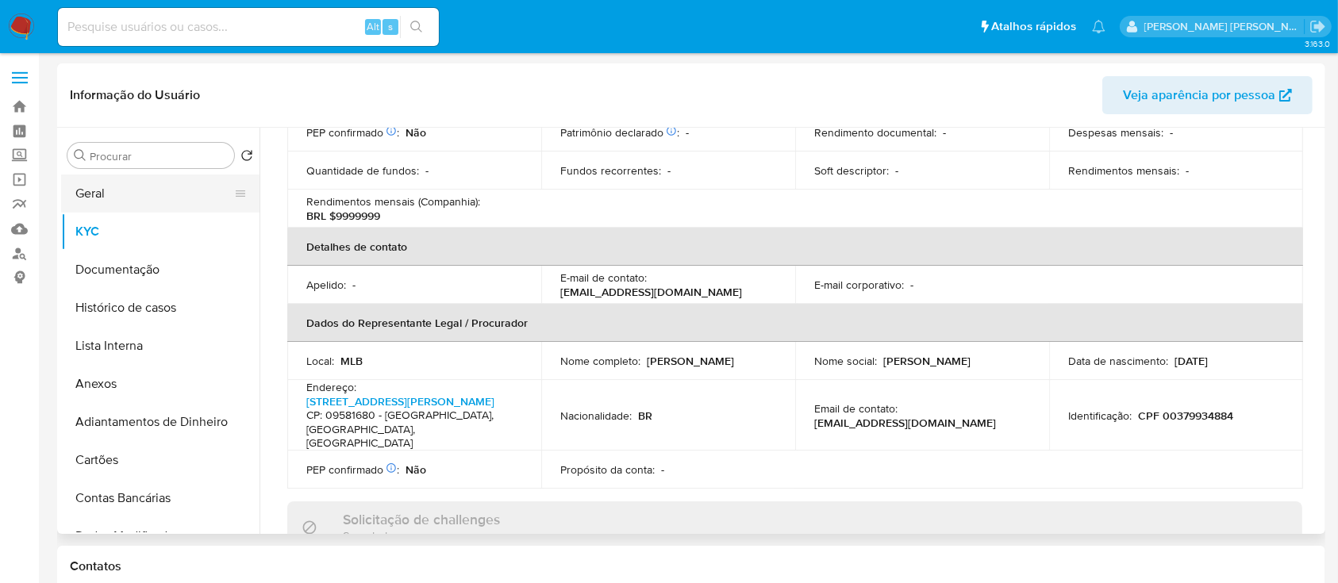
click at [175, 179] on button "Geral" at bounding box center [154, 194] width 186 height 38
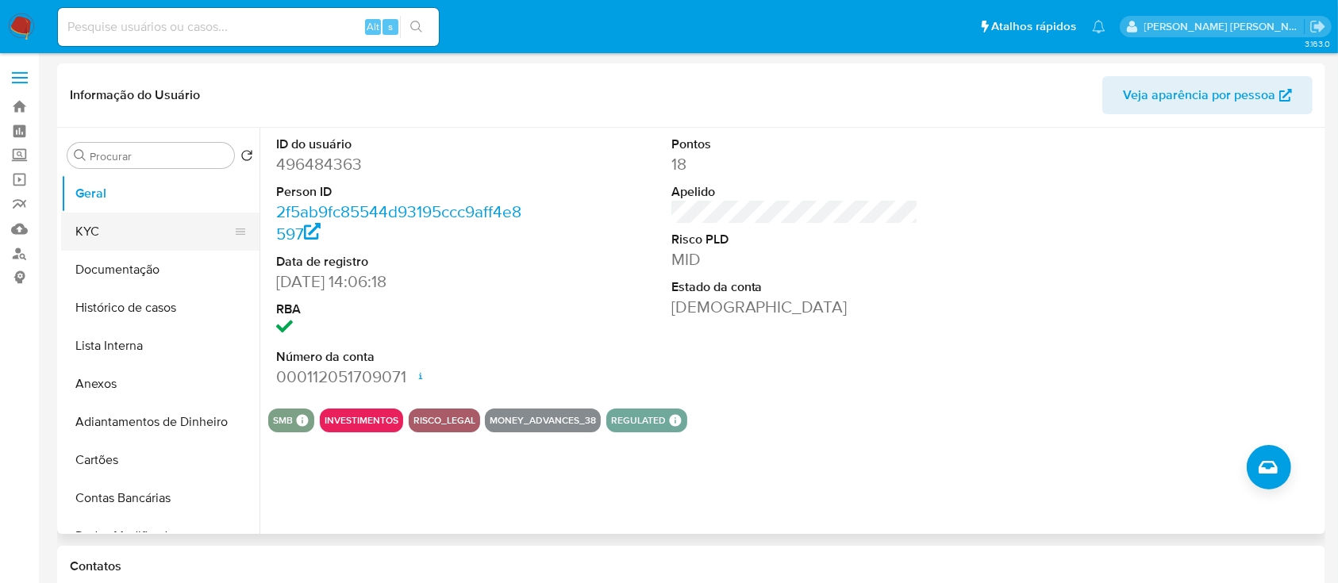
click at [150, 229] on button "KYC" at bounding box center [154, 232] width 186 height 38
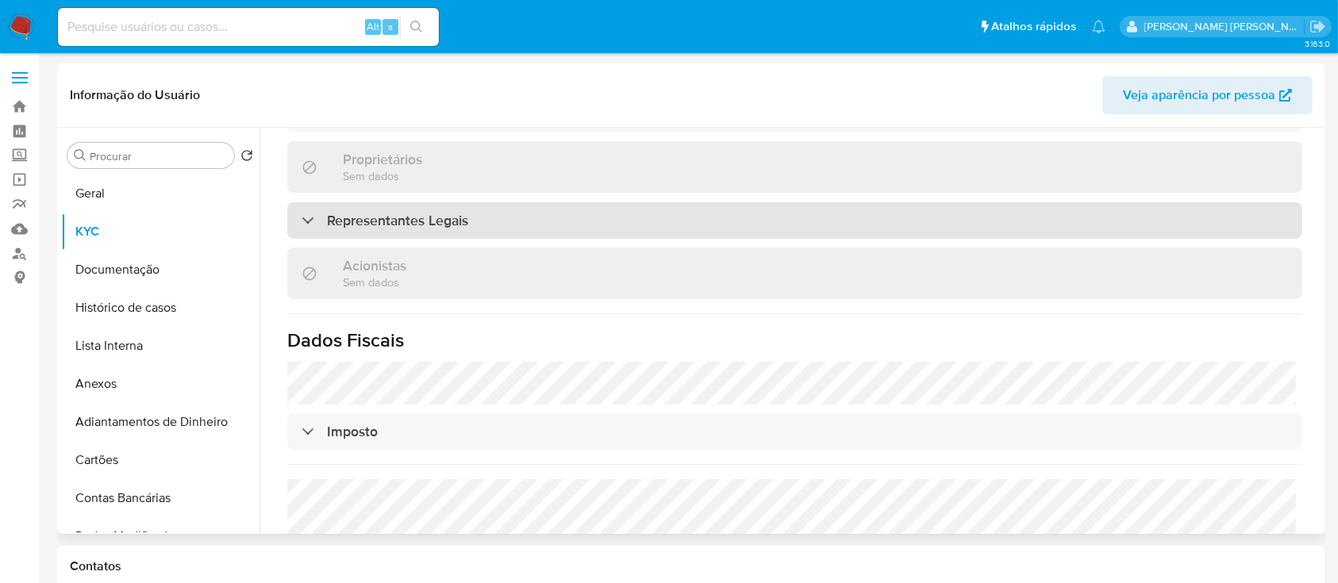
click at [501, 225] on div "Representantes Legais" at bounding box center [794, 220] width 1015 height 37
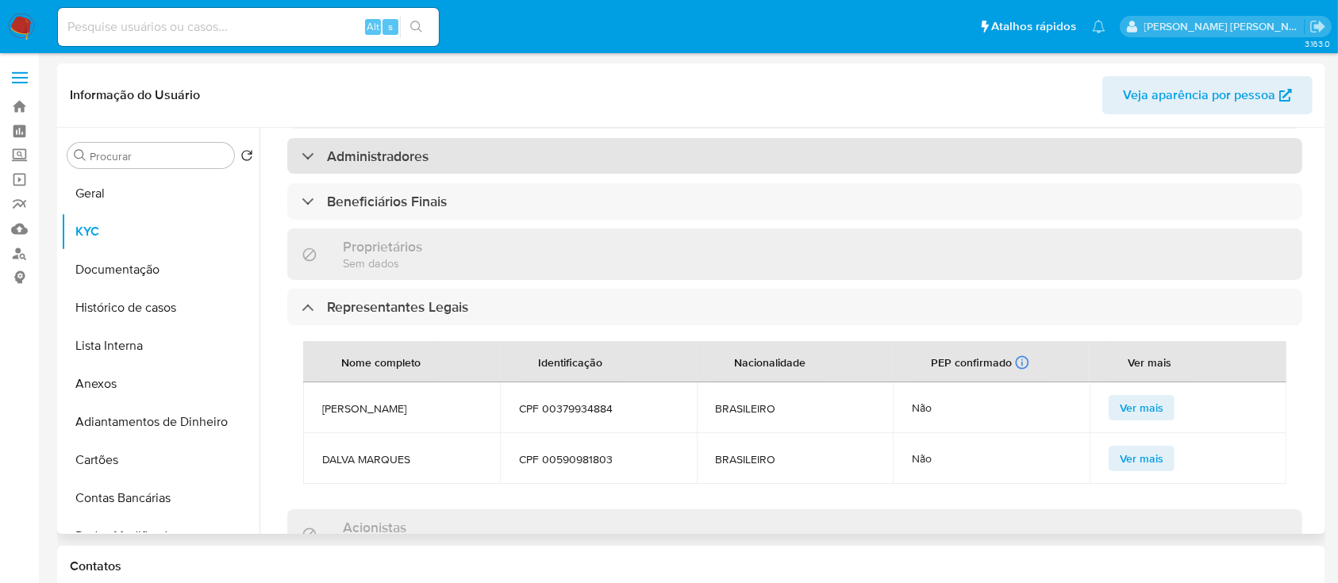
scroll to position [619, 0]
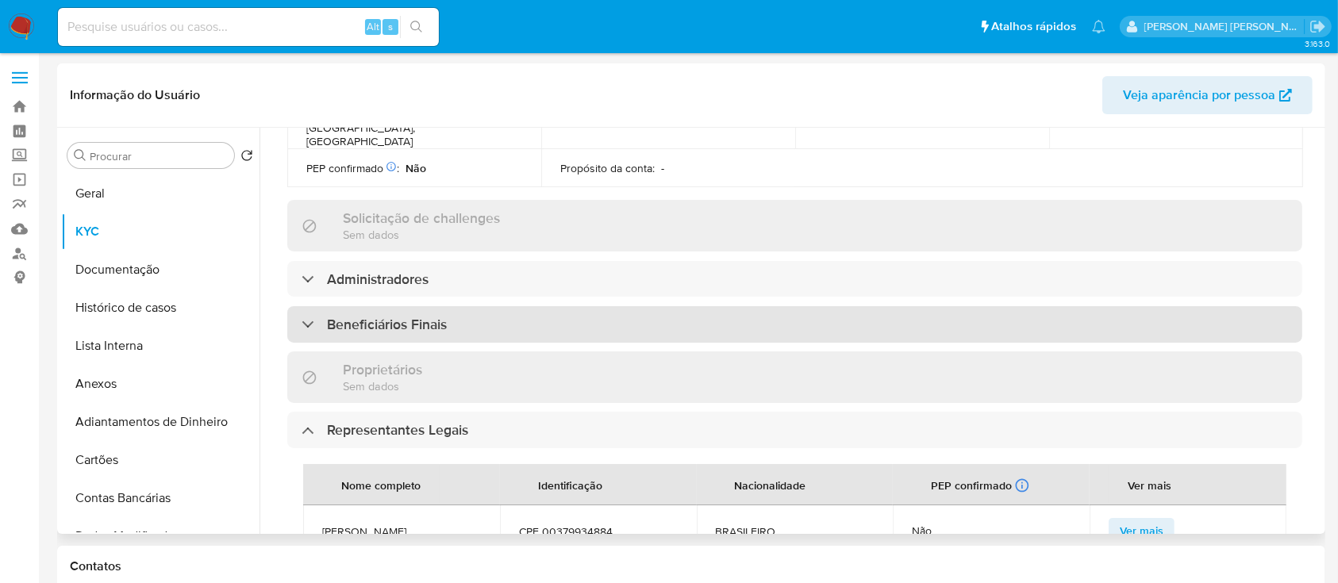
click at [530, 321] on div "Beneficiários Finais" at bounding box center [794, 324] width 1015 height 37
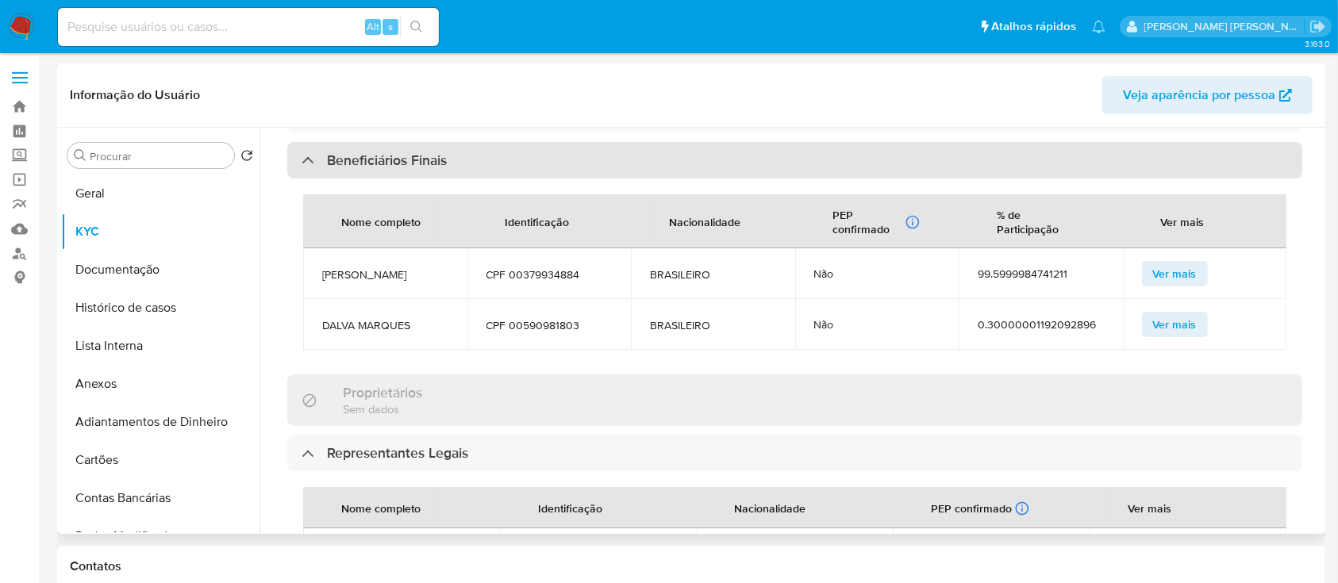
scroll to position [831, 0]
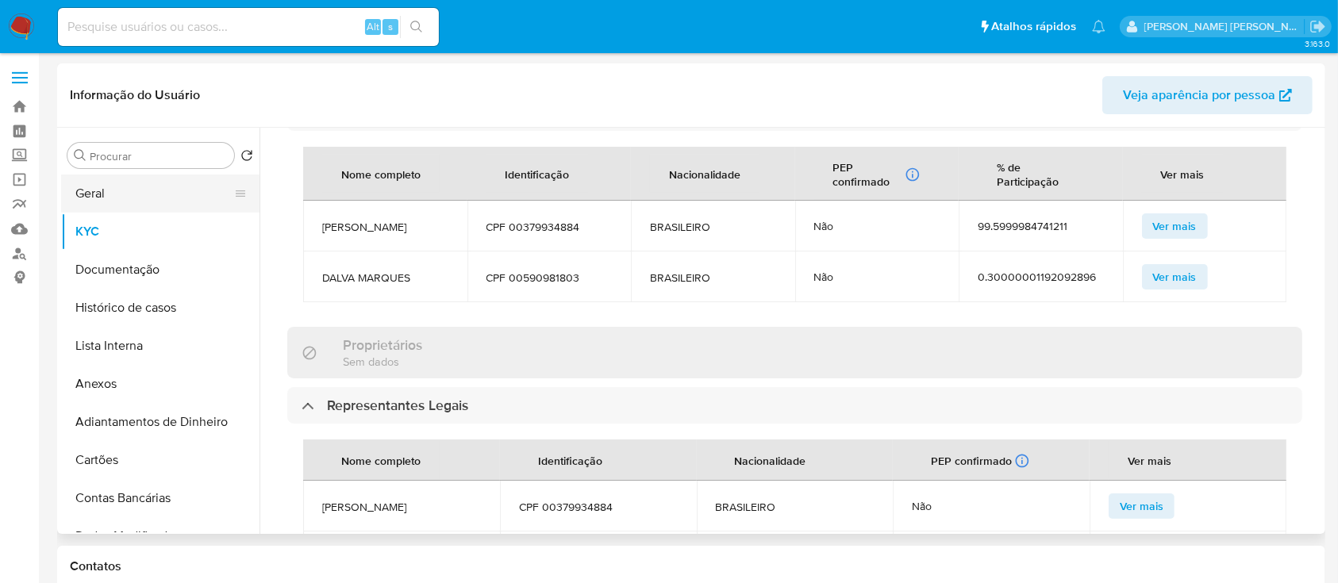
click at [144, 202] on button "Geral" at bounding box center [154, 194] width 186 height 38
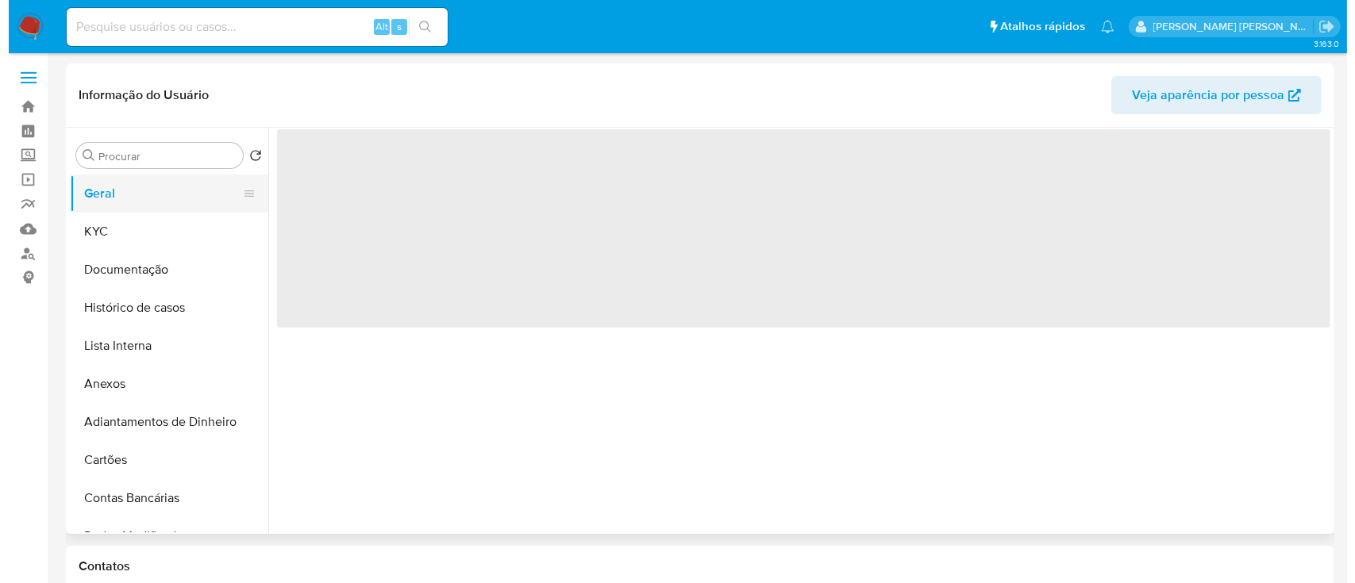
scroll to position [0, 0]
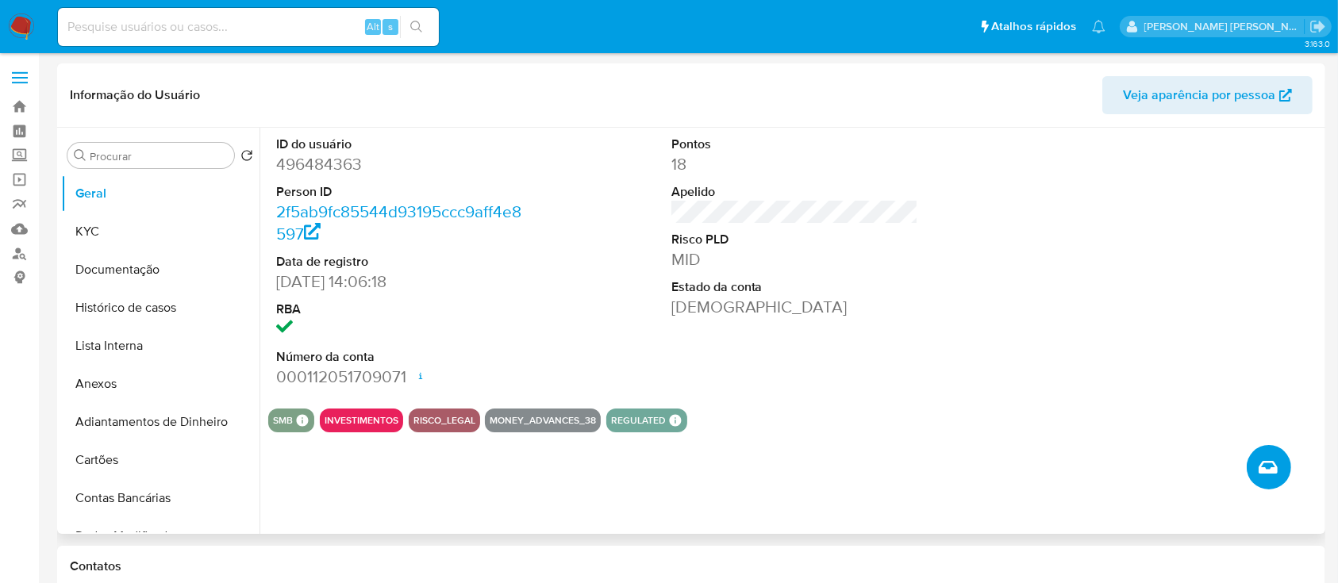
click at [1260, 473] on icon "Criar caso manual" at bounding box center [1268, 467] width 19 height 19
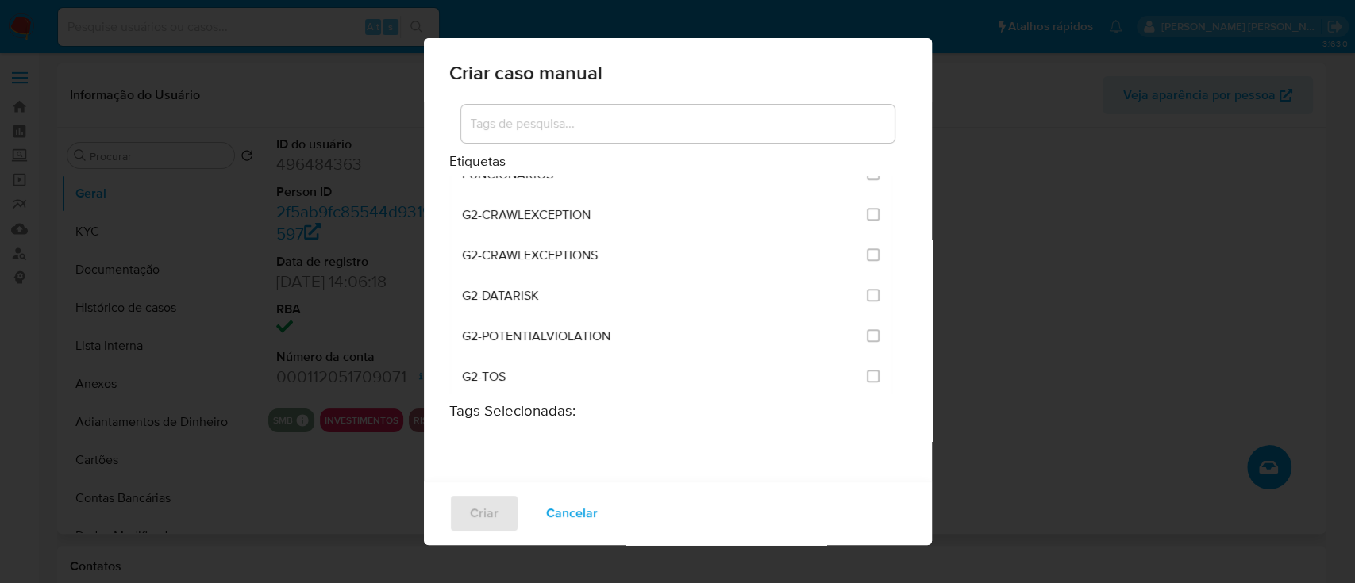
scroll to position [1270, 0]
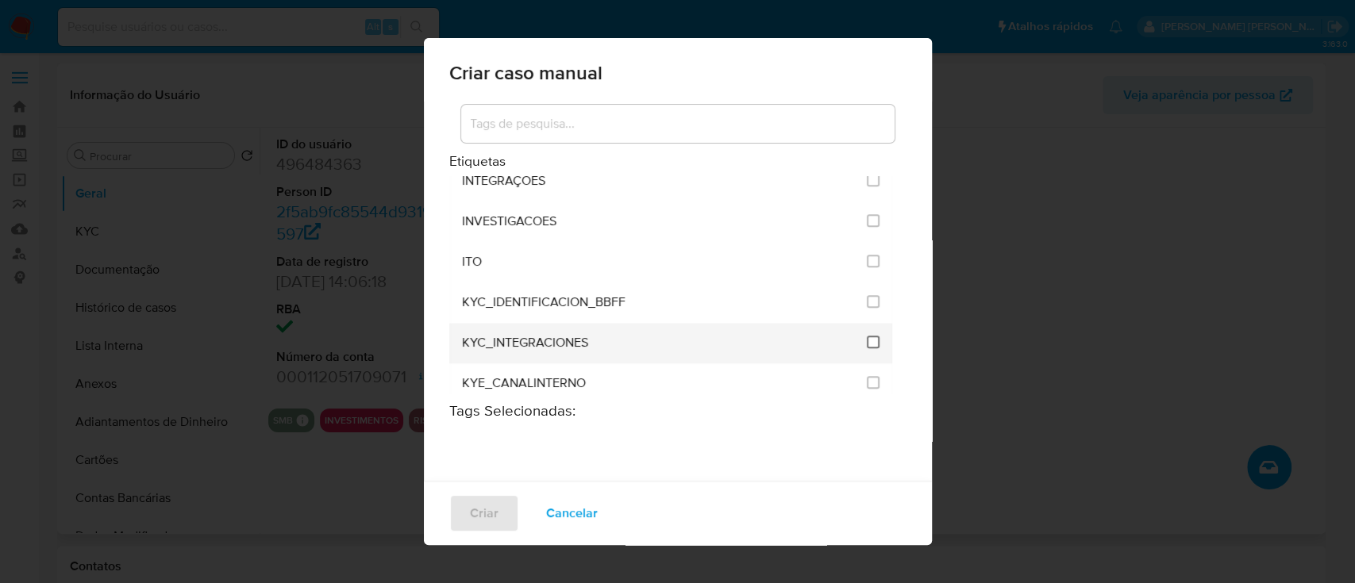
click at [867, 340] on input "2093" at bounding box center [873, 342] width 13 height 13
checkbox input "true"
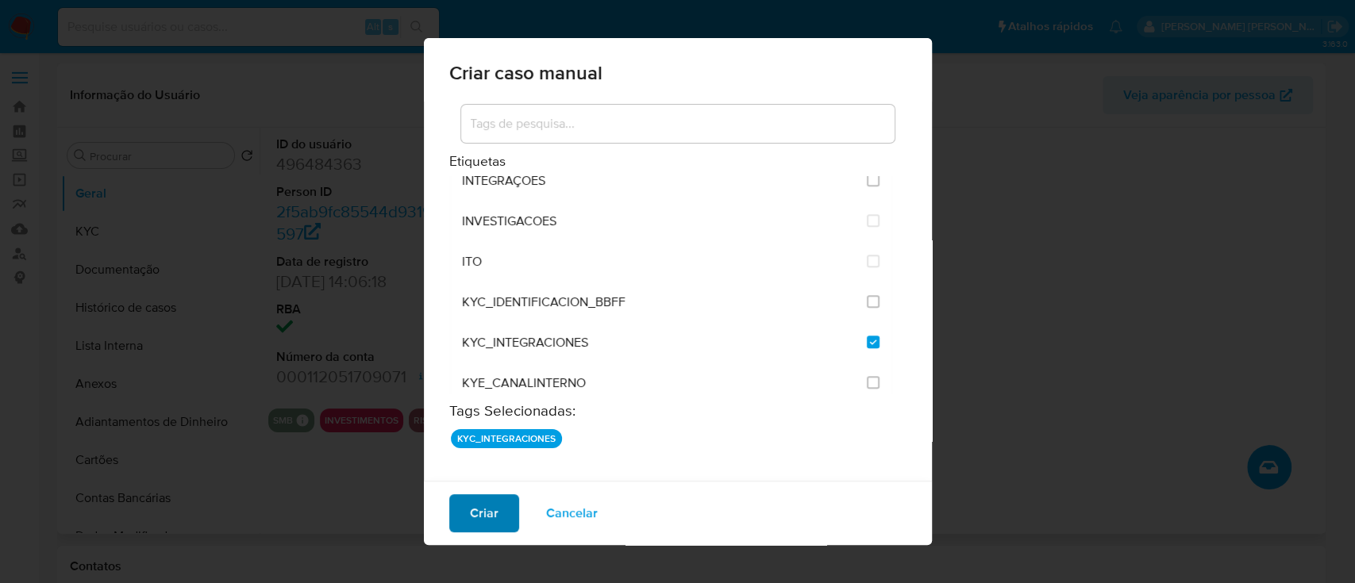
click at [513, 524] on button "Criar" at bounding box center [484, 513] width 70 height 38
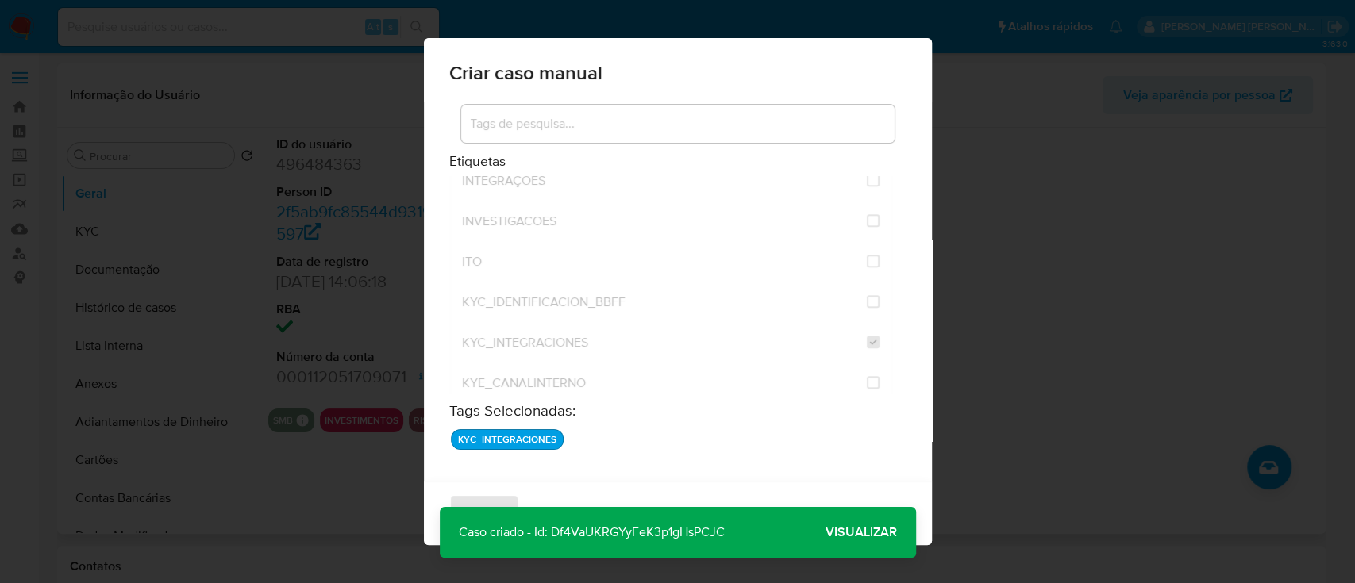
click at [829, 532] on span "Visualizar" at bounding box center [860, 532] width 71 height 0
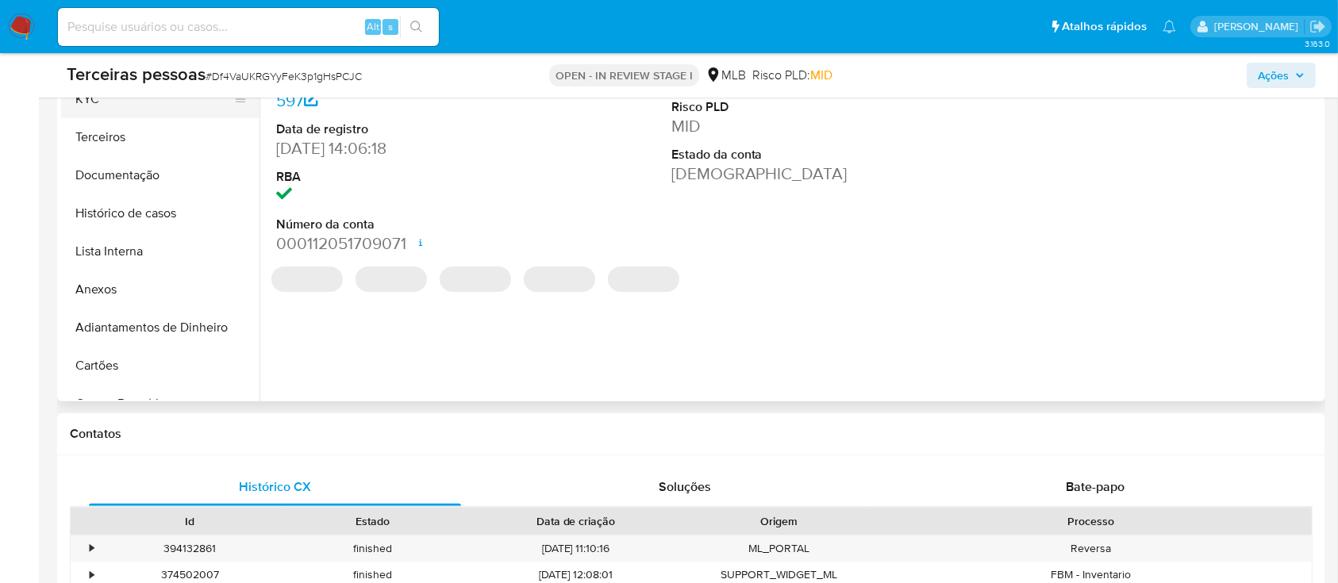
select select "10"
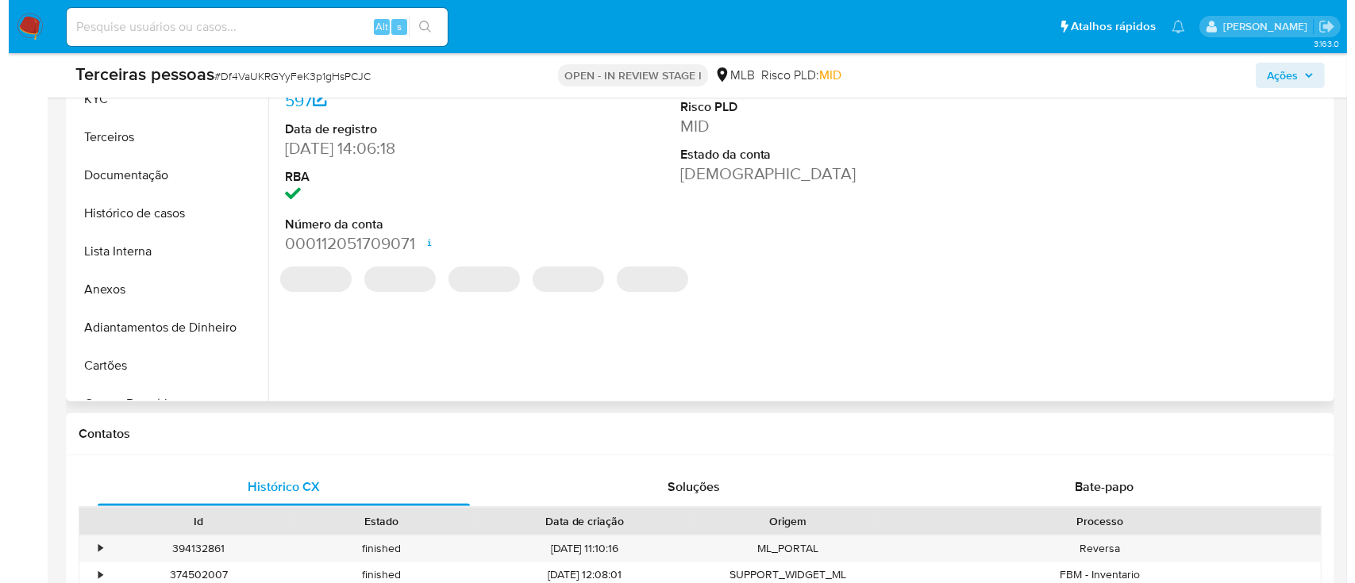
scroll to position [211, 0]
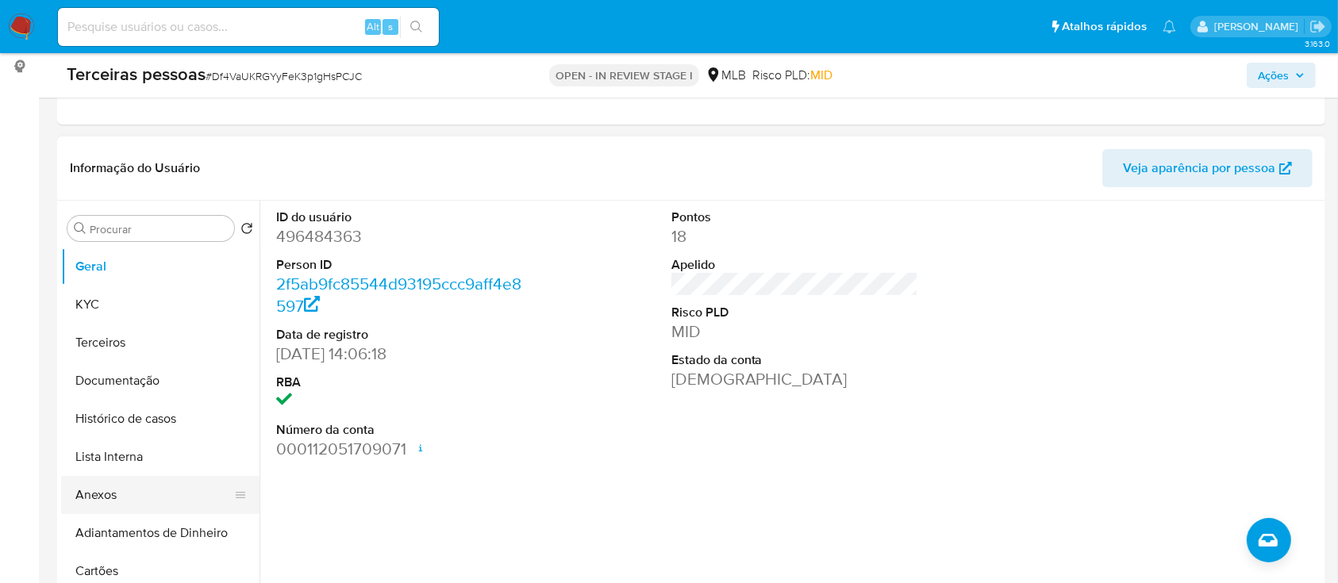
click at [152, 494] on button "Anexos" at bounding box center [154, 495] width 186 height 38
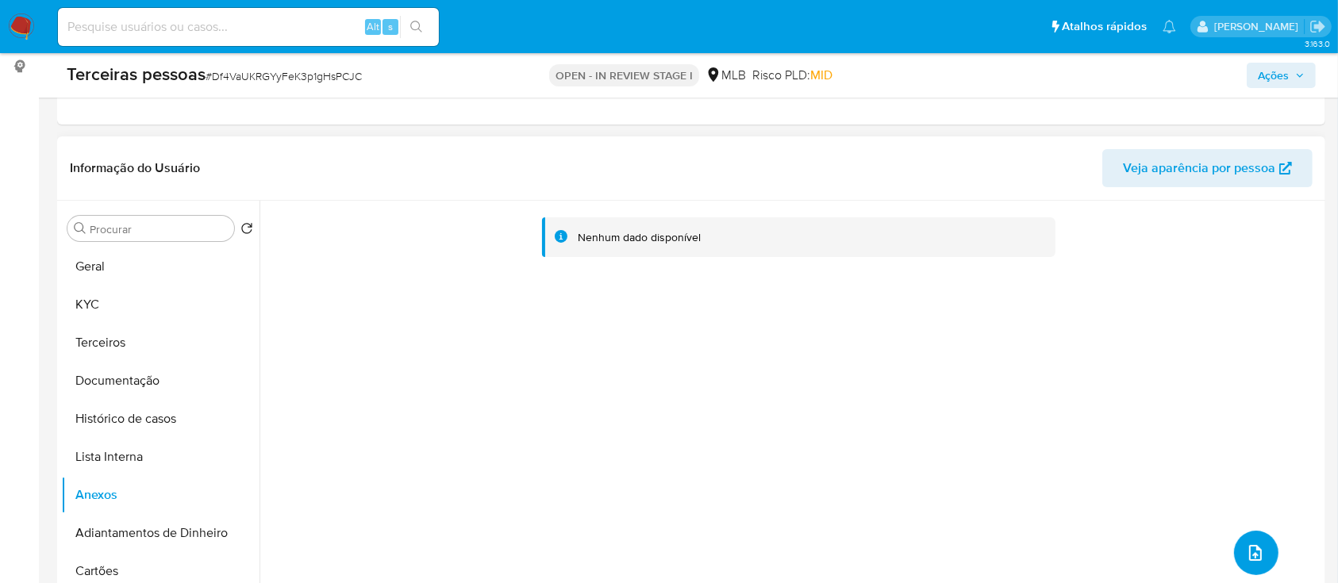
click at [1266, 541] on button "upload-file" at bounding box center [1256, 553] width 44 height 44
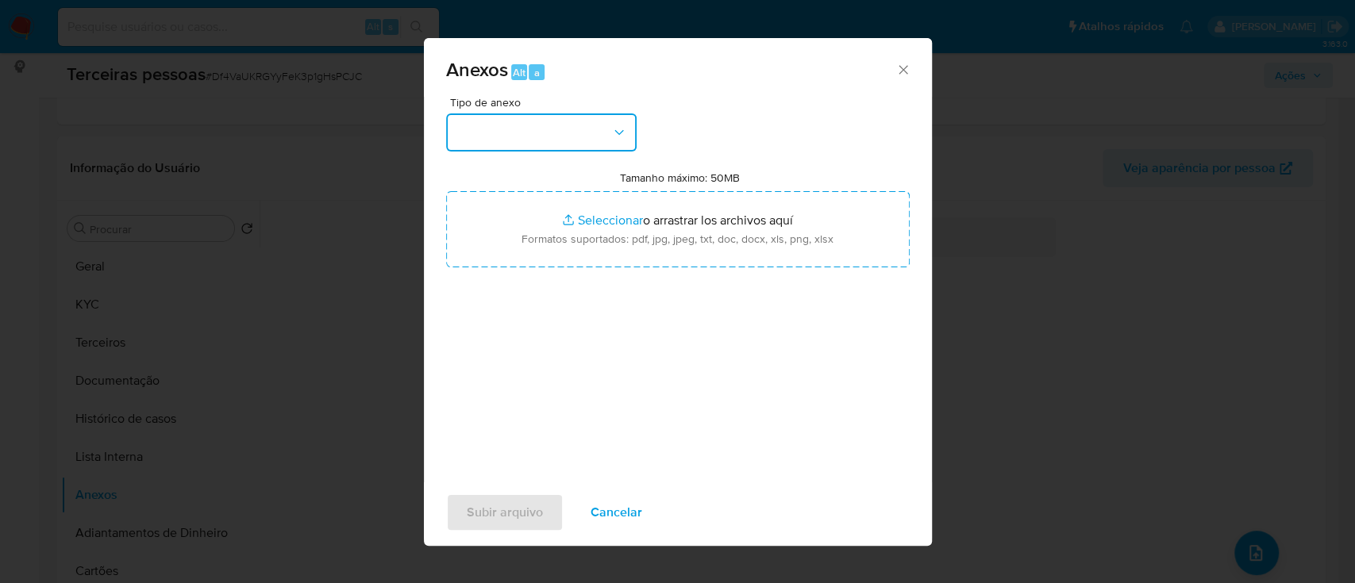
click at [567, 143] on button "button" at bounding box center [541, 132] width 190 height 38
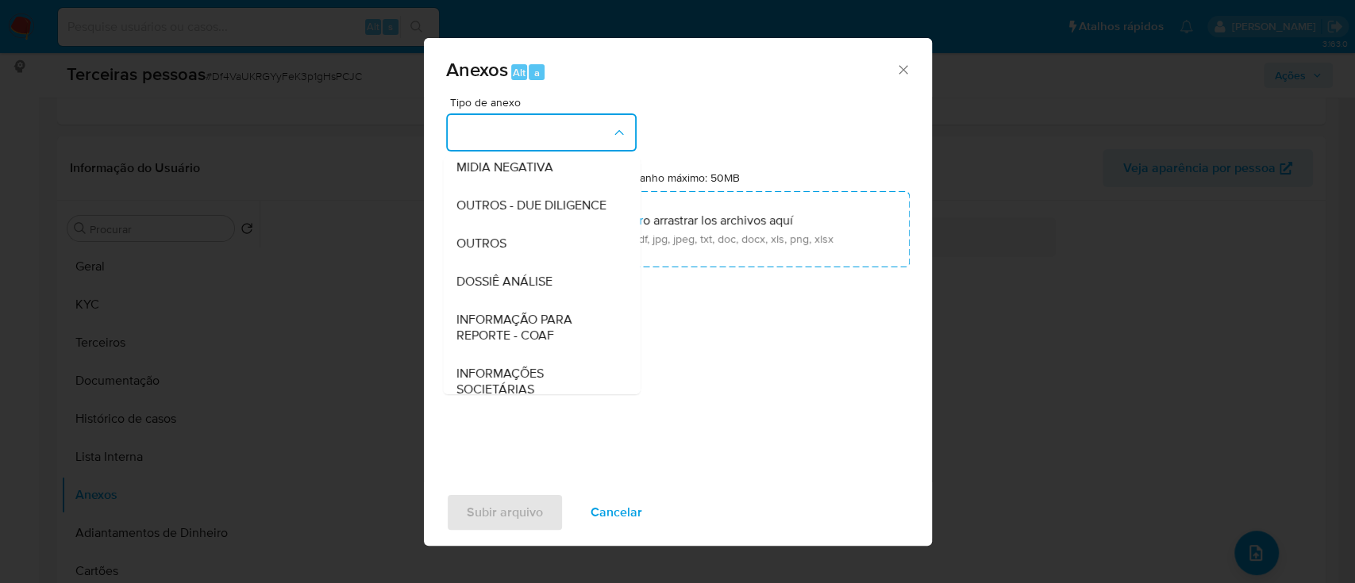
scroll to position [244, 0]
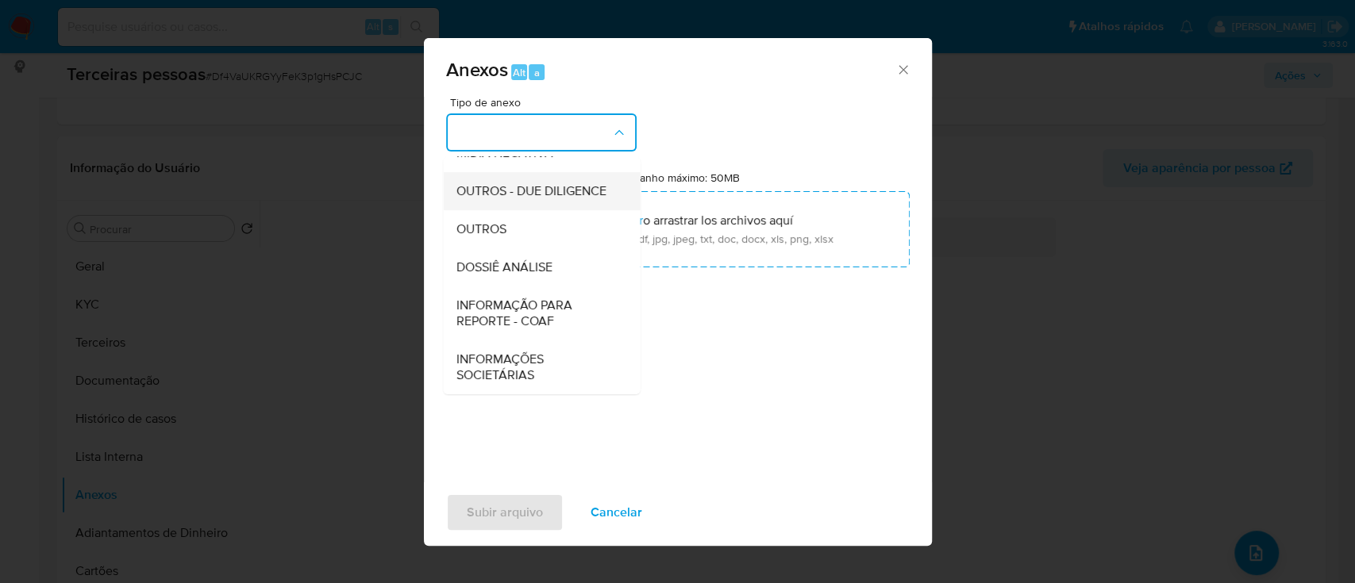
click at [546, 184] on span "OUTROS - DUE DILIGENCE" at bounding box center [530, 191] width 150 height 16
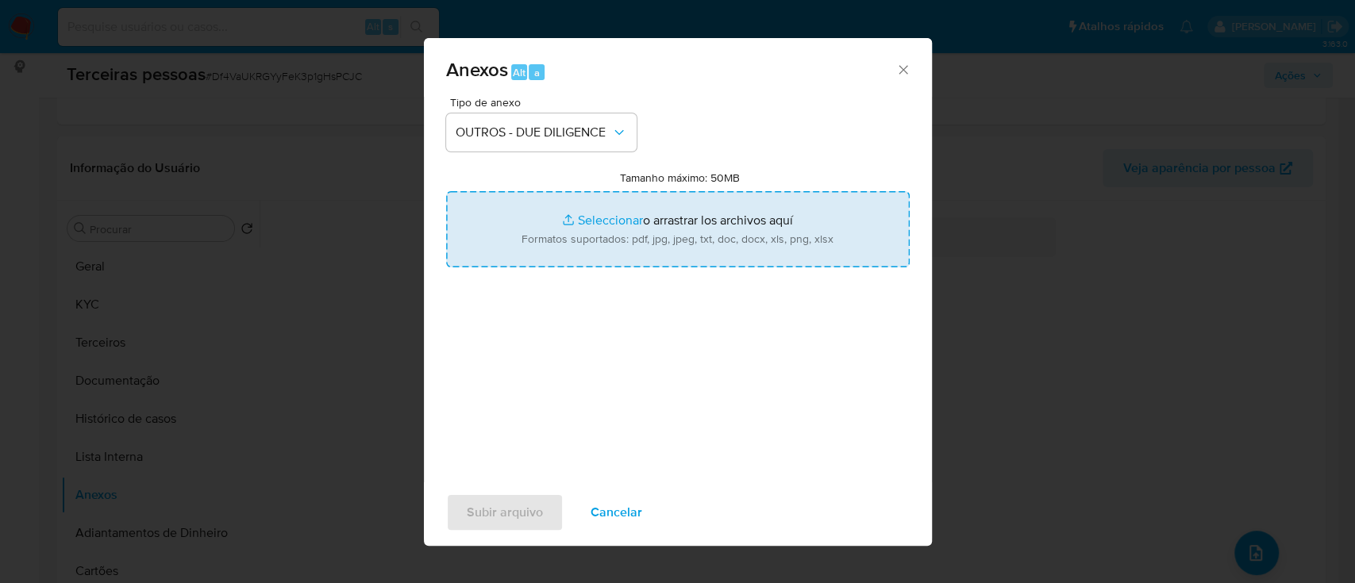
click at [575, 246] on input "Tamanho máximo: 50MB Seleccionar archivos" at bounding box center [677, 229] width 463 height 76
type input "C:\fakepath\Matriz de Risco - LUMIAR HEALTH BUILDERS EQUIPAMENTOS HOSPITALARES …"
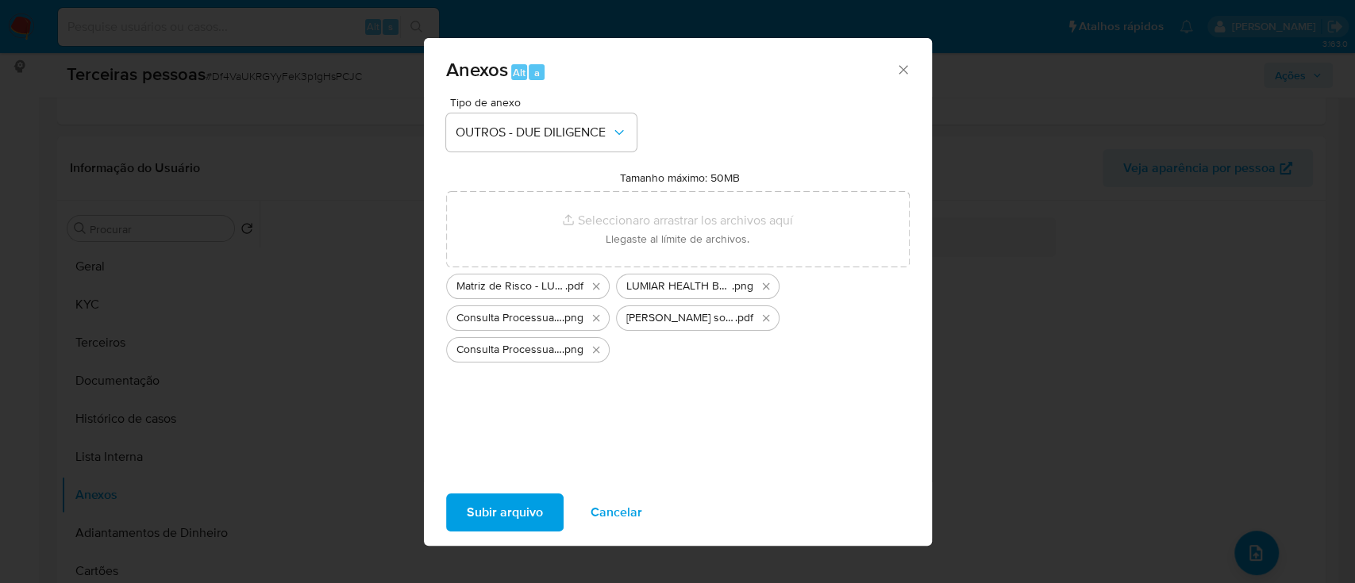
click at [533, 504] on span "Subir arquivo" at bounding box center [505, 512] width 76 height 35
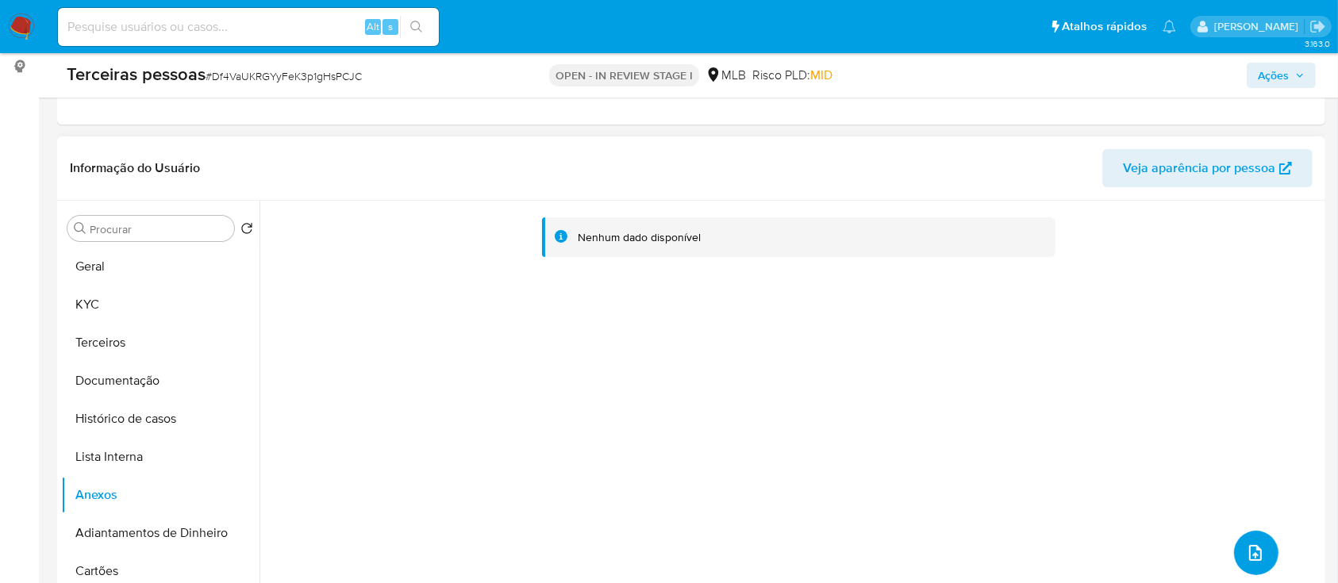
click at [1250, 546] on icon "upload-file" at bounding box center [1255, 553] width 19 height 19
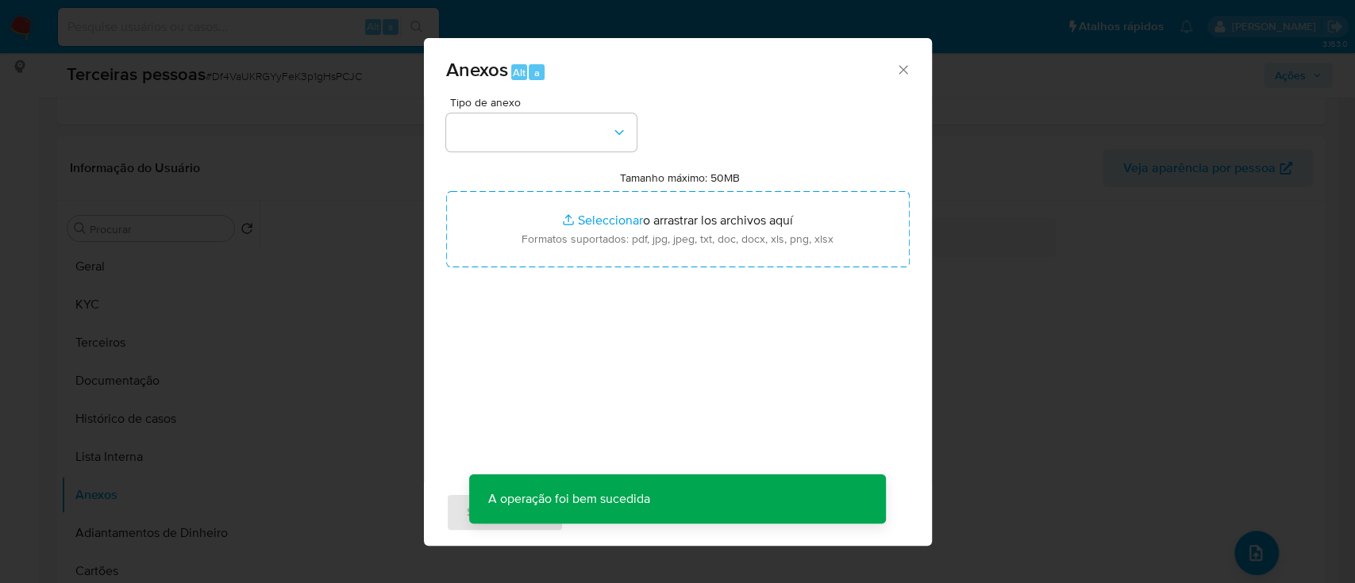
click at [536, 152] on div "Tipo de anexo Tamanho máximo: 50MB Seleccionar archivos Seleccionar o arrastrar…" at bounding box center [677, 284] width 463 height 375
click at [609, 125] on button "button" at bounding box center [541, 132] width 190 height 38
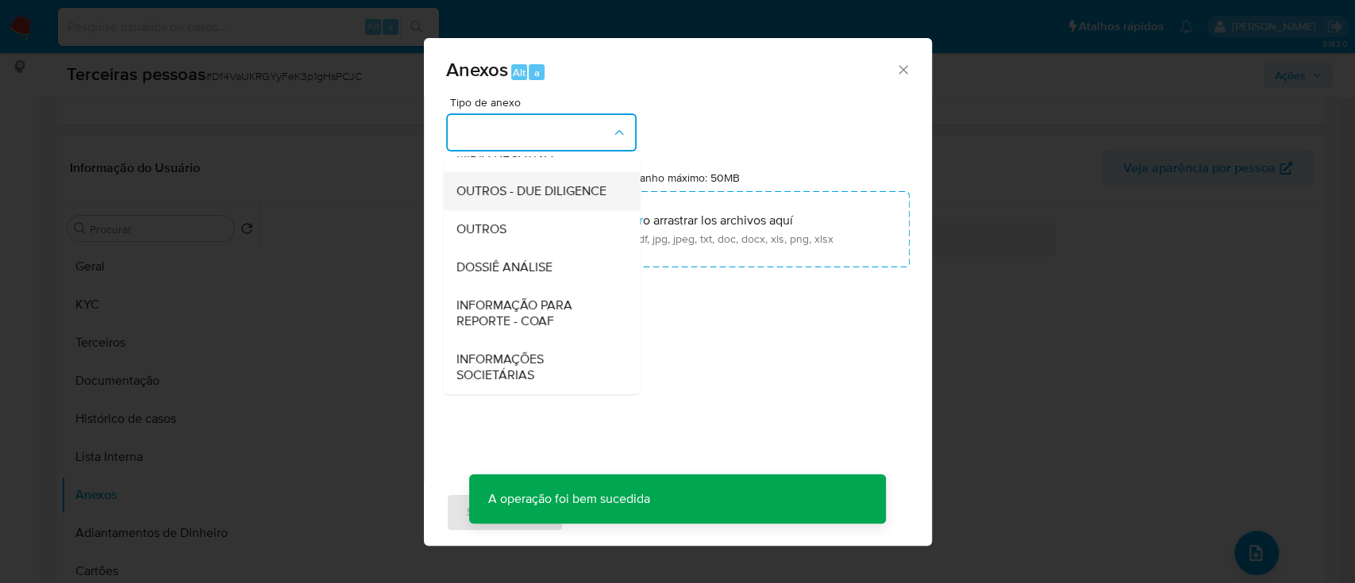
click at [512, 193] on span "OUTROS - DUE DILIGENCE" at bounding box center [530, 191] width 150 height 16
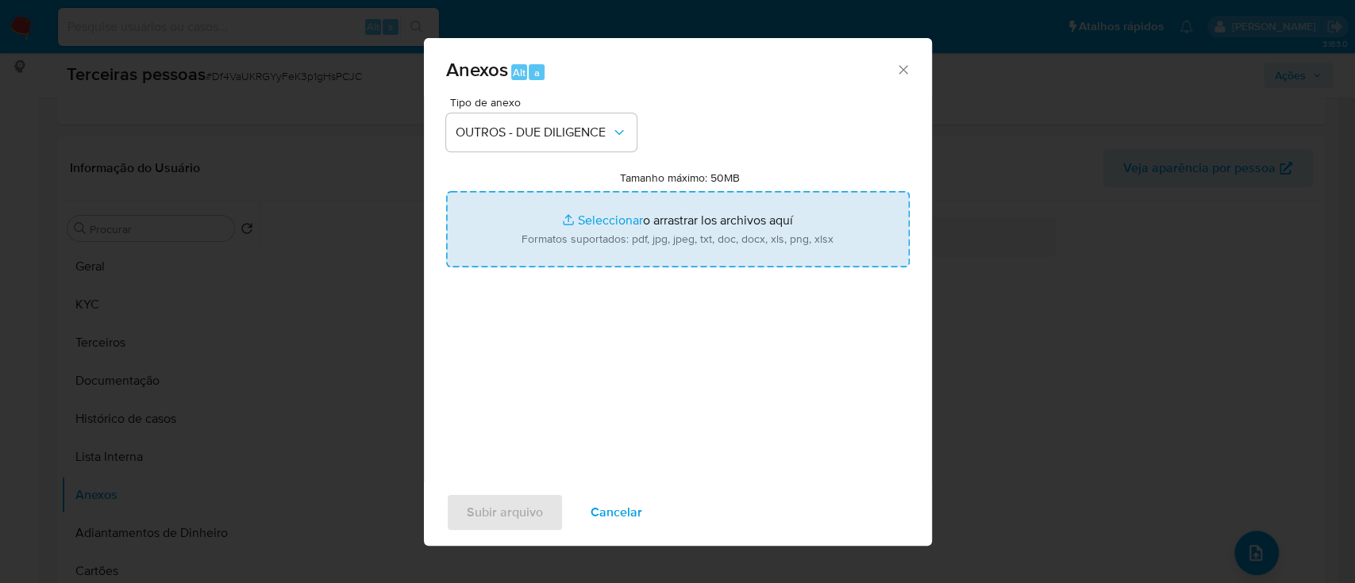
click at [591, 217] on input "Tamanho máximo: 50MB Seleccionar archivos" at bounding box center [677, 229] width 463 height 76
type input "C:\fakepath\LUMIAR HEALTH BUILDERS EQUIPAMENTOS HOSPITALARES LTDA softon.pdf"
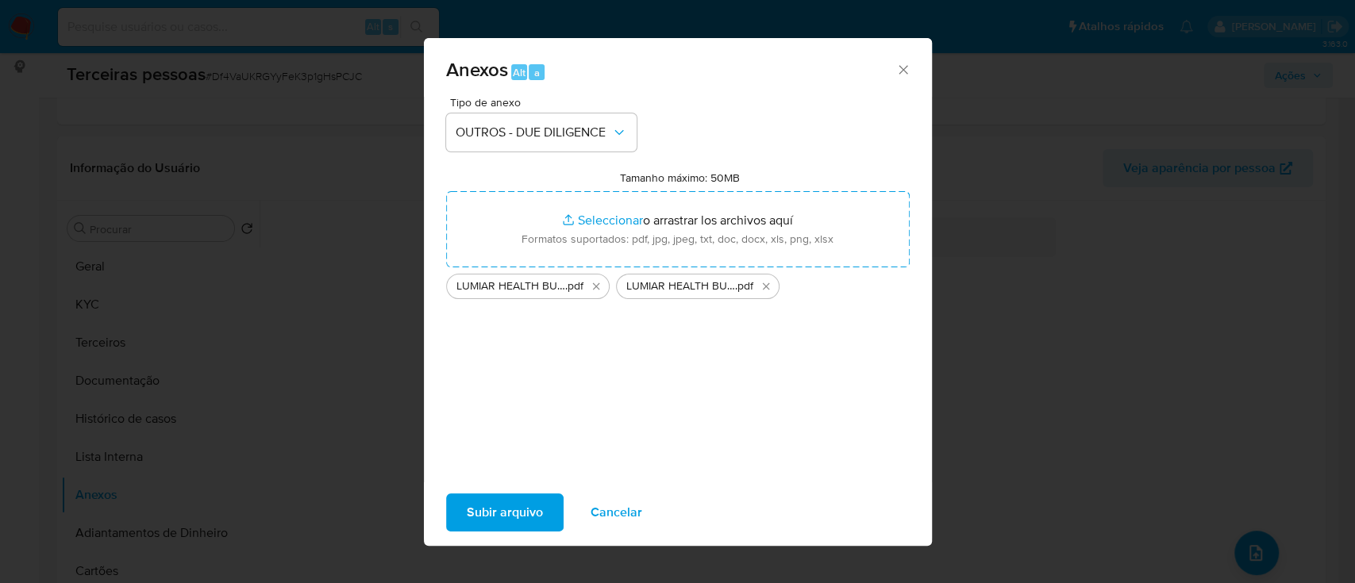
click at [492, 521] on span "Subir arquivo" at bounding box center [505, 512] width 76 height 35
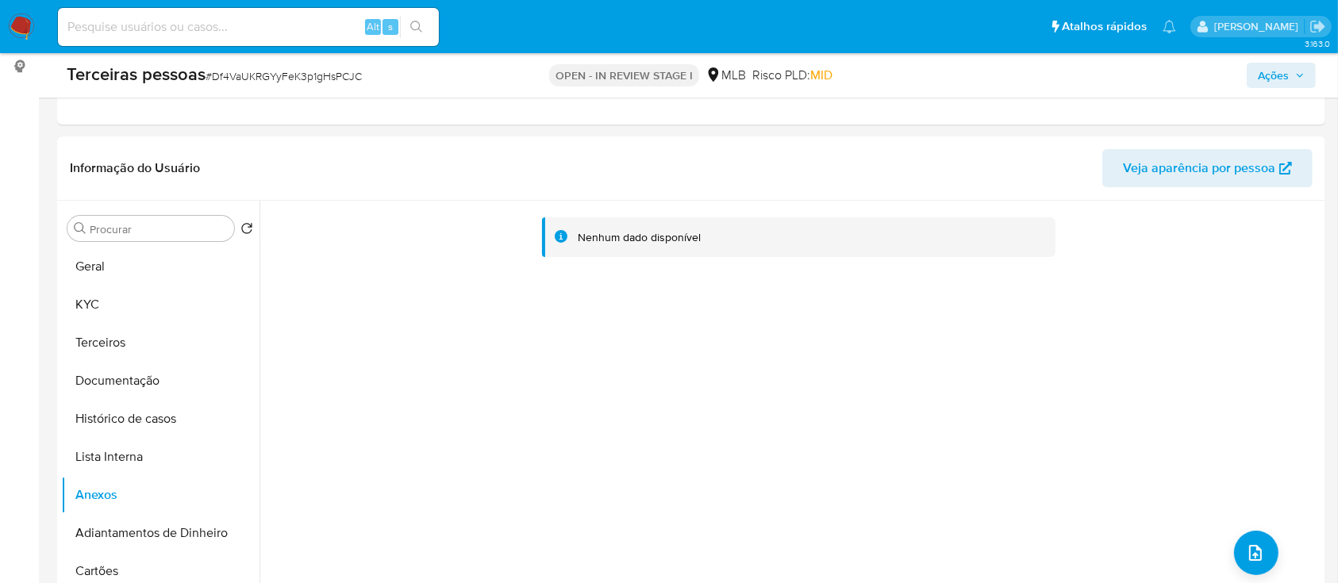
click at [492, 521] on div "Nenhum dado disponível" at bounding box center [790, 404] width 1062 height 406
click at [598, 403] on div "Nenhum dado disponível" at bounding box center [790, 404] width 1062 height 406
click at [89, 452] on button "Lista Interna" at bounding box center [154, 457] width 186 height 38
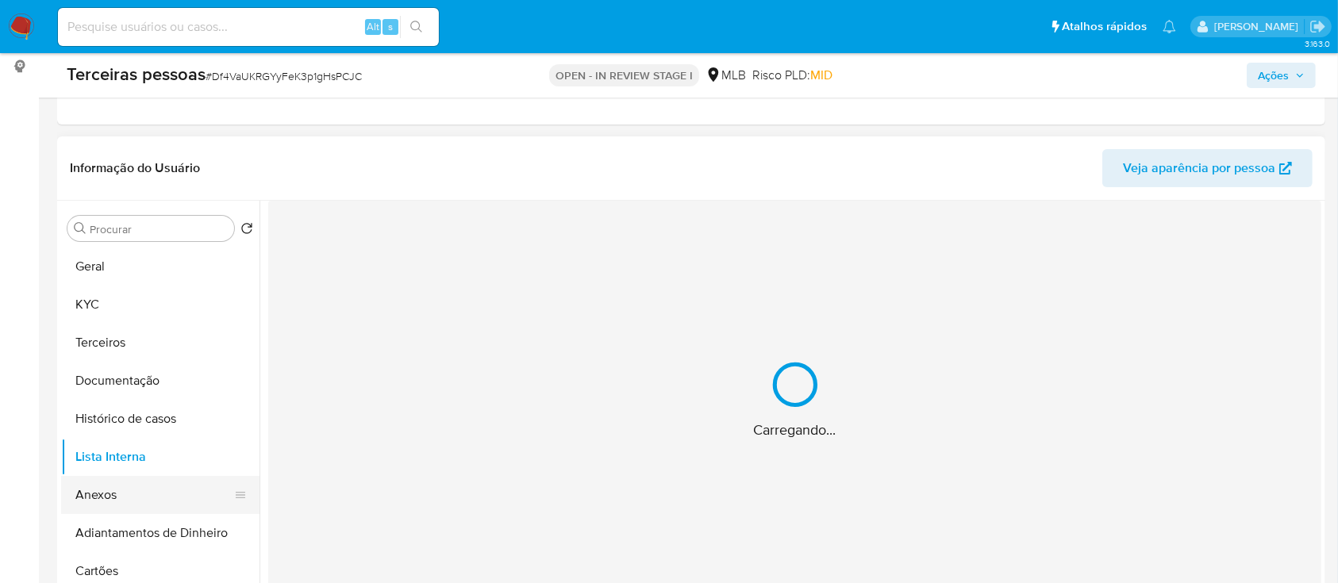
click at [125, 490] on button "Anexos" at bounding box center [154, 495] width 186 height 38
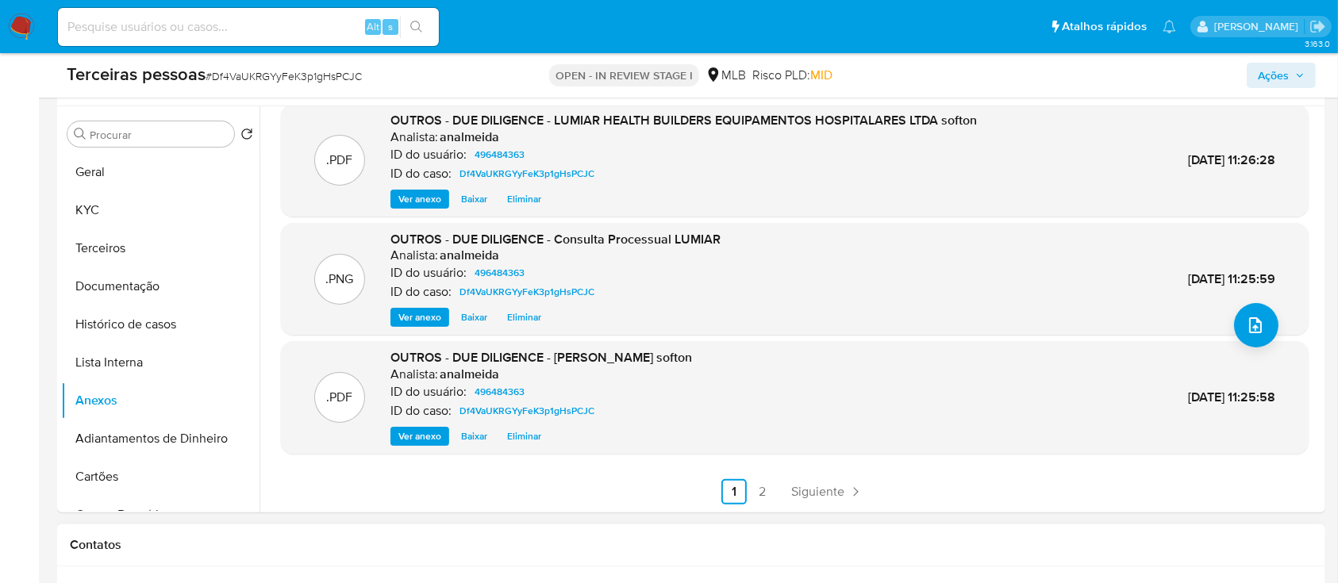
scroll to position [423, 0]
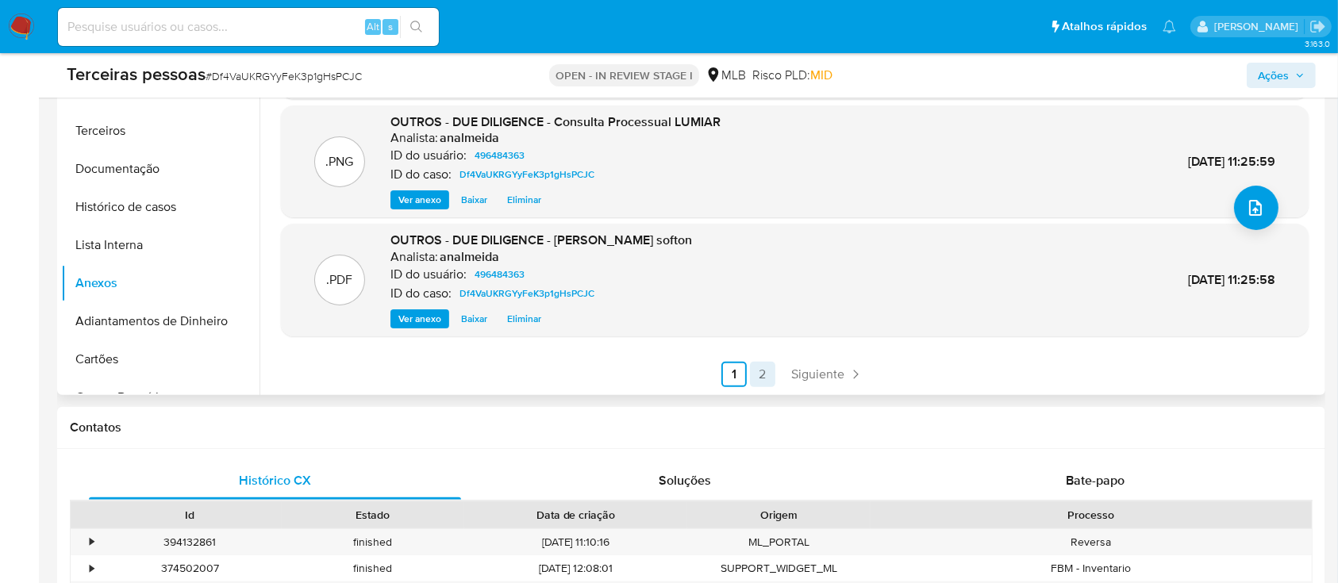
click at [755, 382] on link "2" at bounding box center [762, 374] width 25 height 25
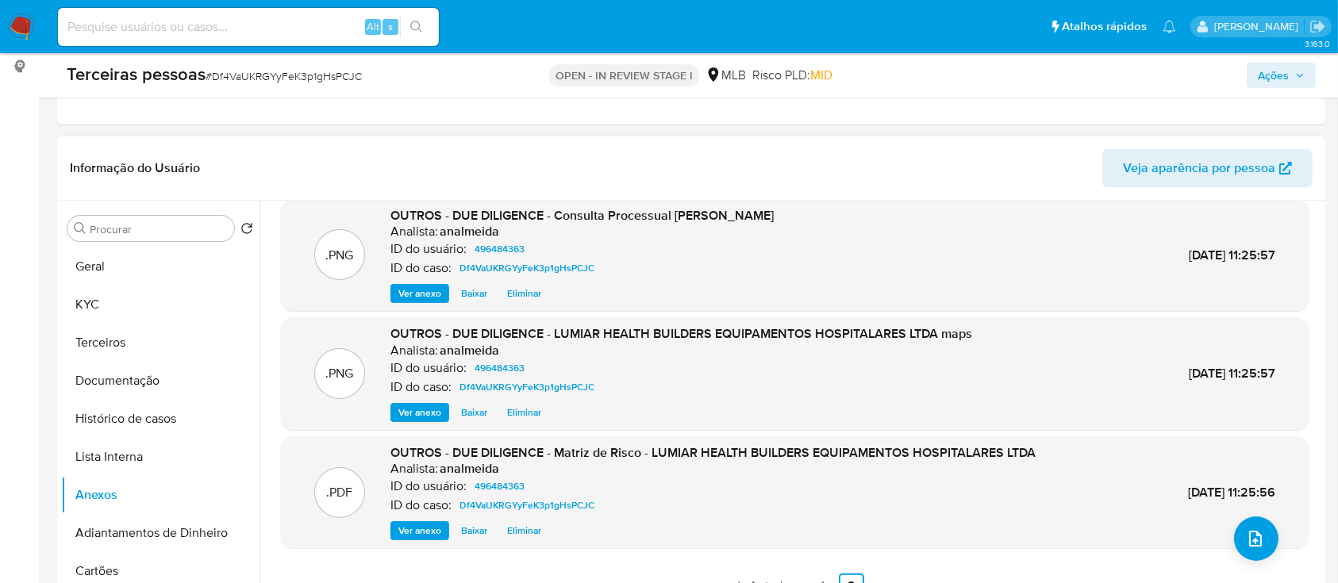
scroll to position [317, 0]
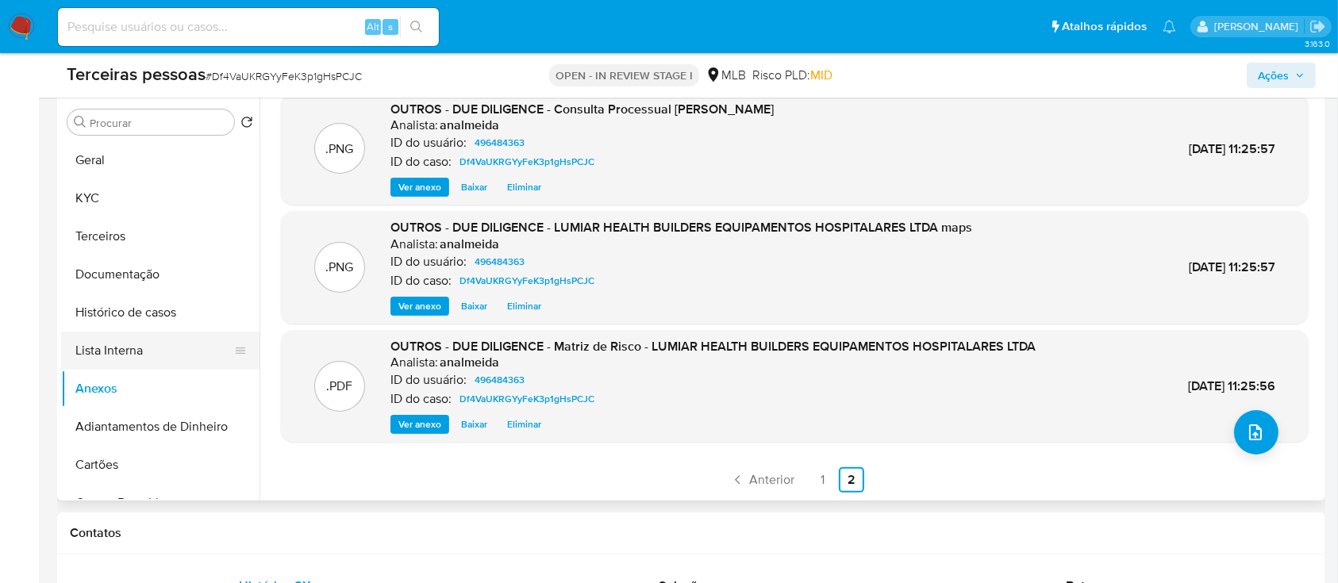
click at [135, 363] on button "Lista Interna" at bounding box center [154, 351] width 186 height 38
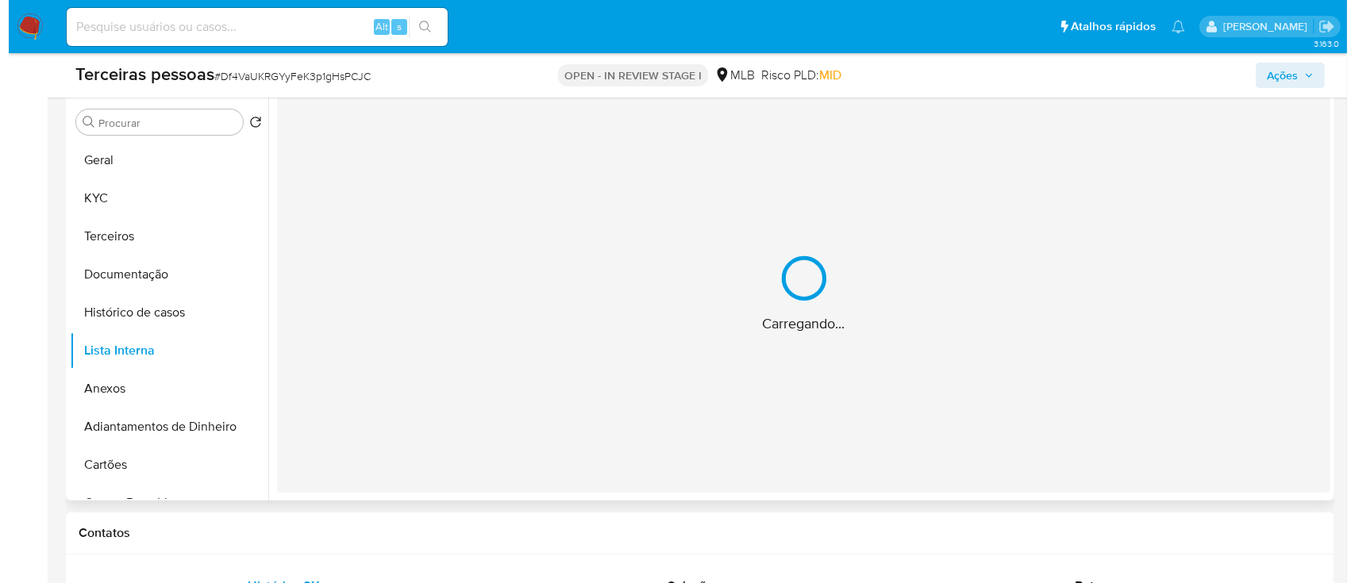
scroll to position [0, 0]
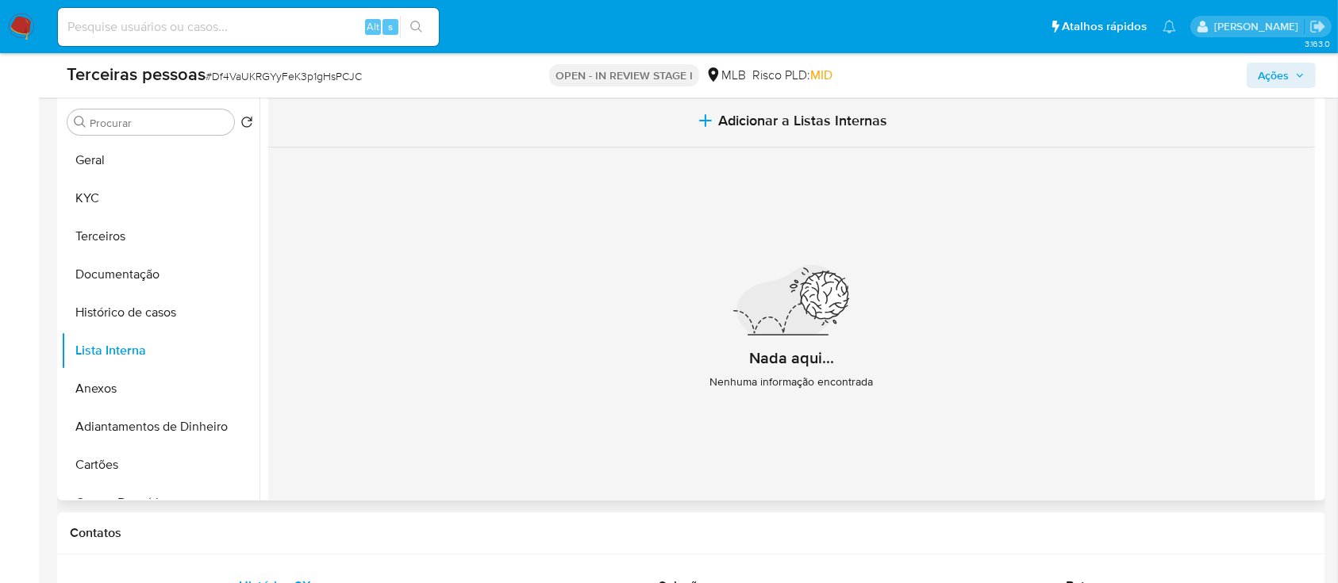
click at [844, 139] on button "Adicionar a Listas Internas" at bounding box center [791, 120] width 1047 height 53
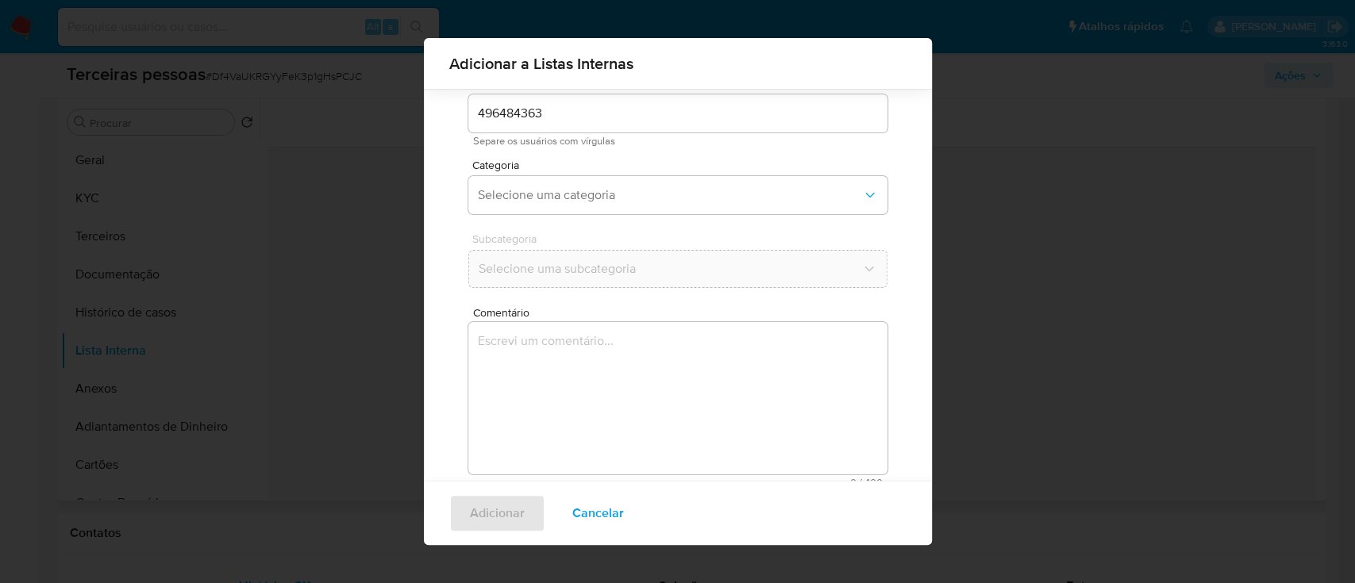
scroll to position [93, 0]
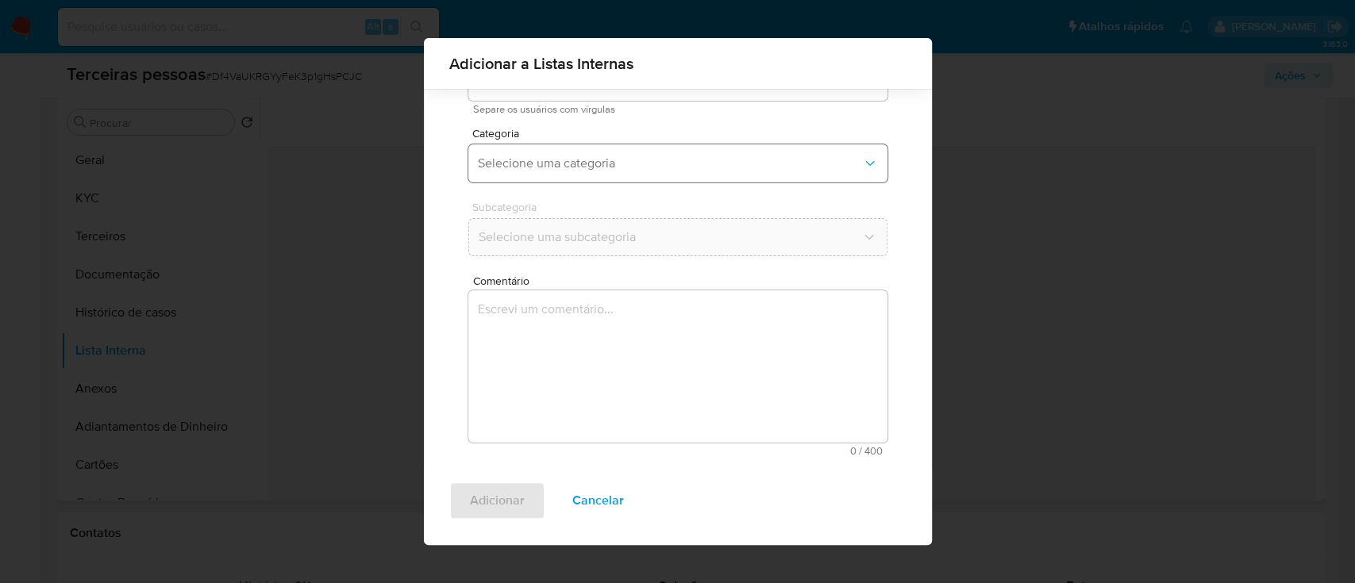
click at [724, 156] on span "Selecione uma categoria" at bounding box center [670, 164] width 384 height 16
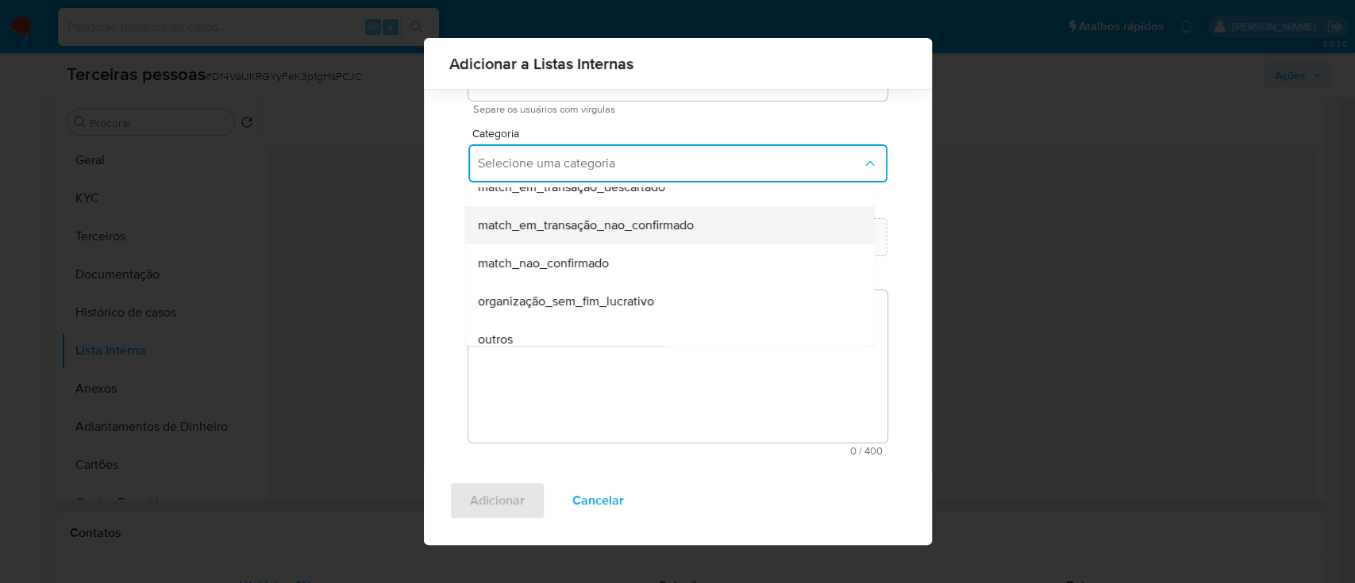
scroll to position [375, 0]
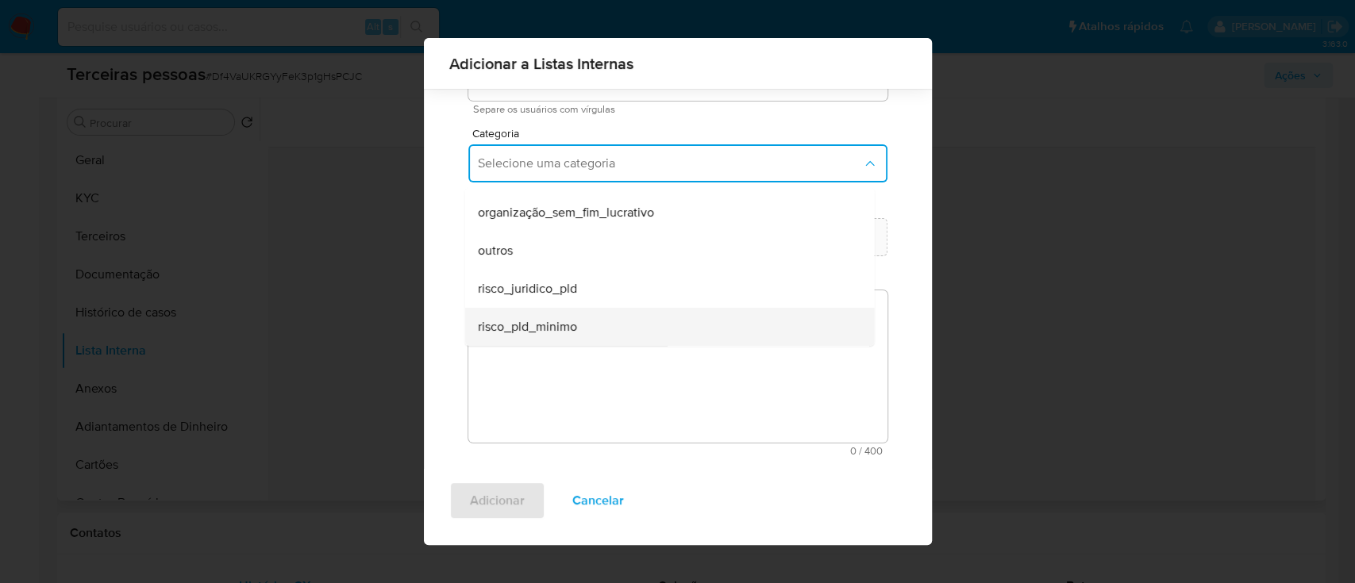
click at [652, 317] on div "risco_pld_minimo" at bounding box center [664, 327] width 375 height 38
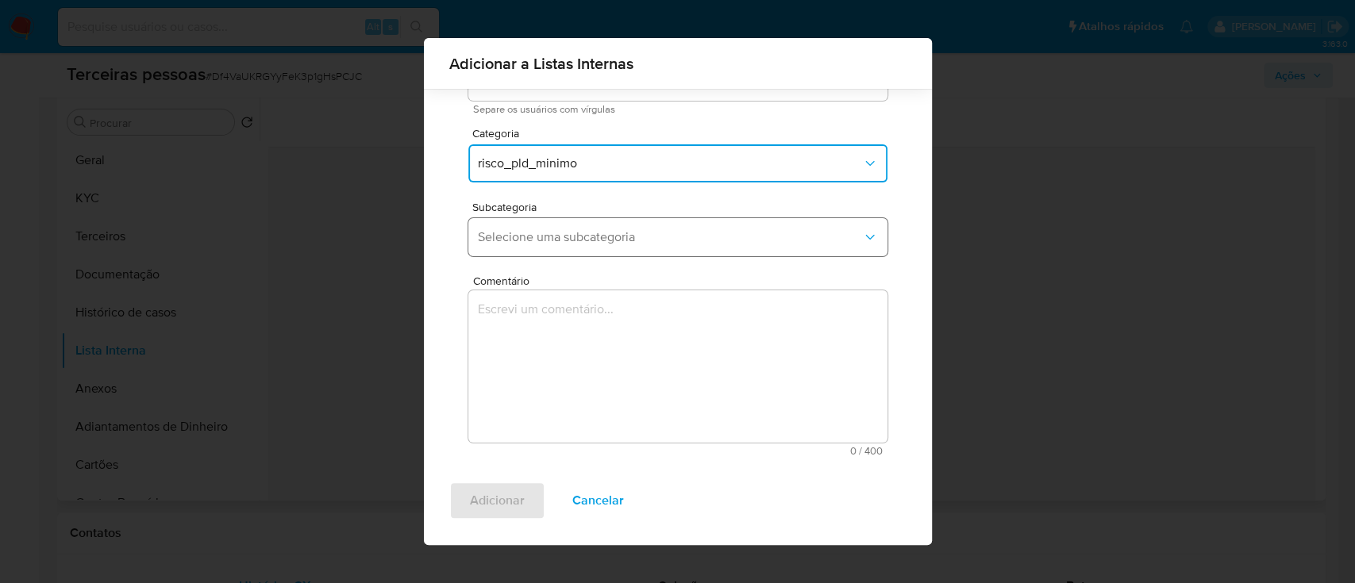
click at [641, 221] on button "Selecione uma subcategoria" at bounding box center [677, 237] width 419 height 38
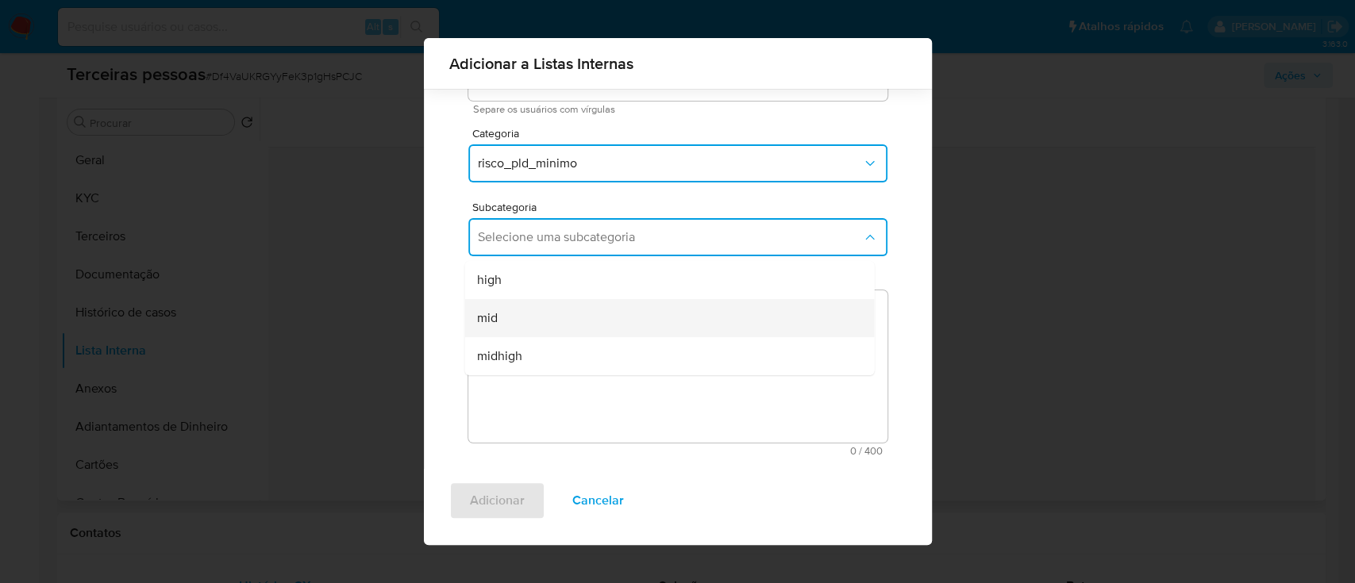
click at [605, 325] on div "mid" at bounding box center [664, 318] width 375 height 38
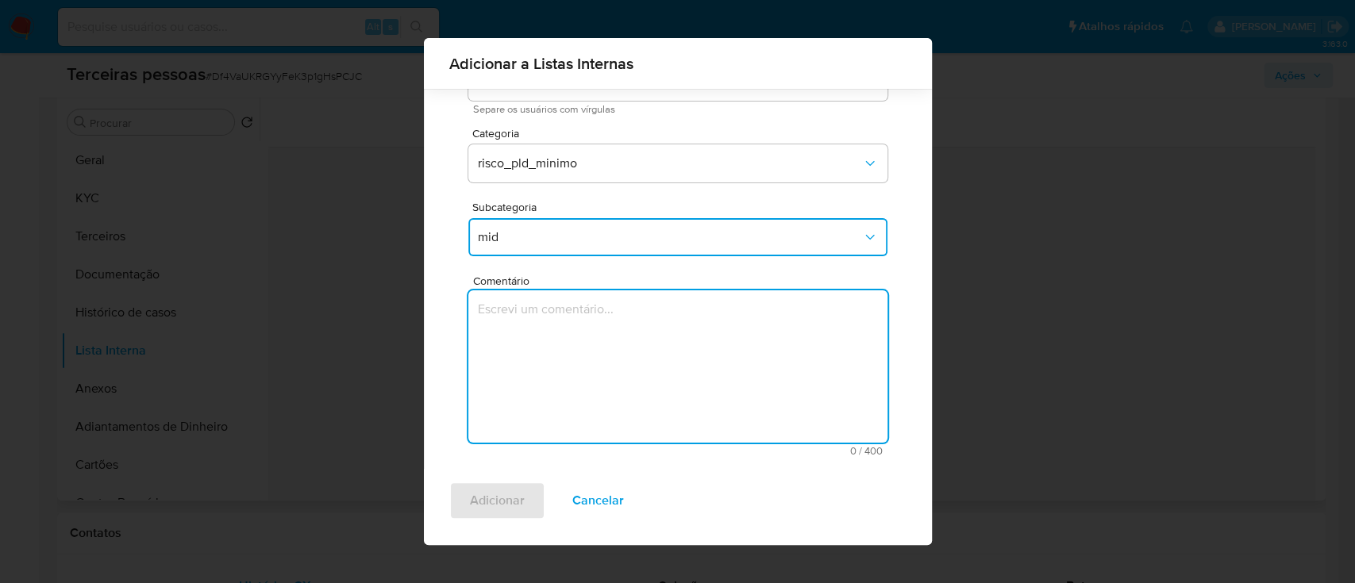
click at [631, 359] on textarea "Comentário" at bounding box center [677, 366] width 419 height 152
type textarea "05652247000610"
type textarea "Conforme Risco PLD"
click at [503, 494] on span "Adicionar" at bounding box center [497, 500] width 55 height 35
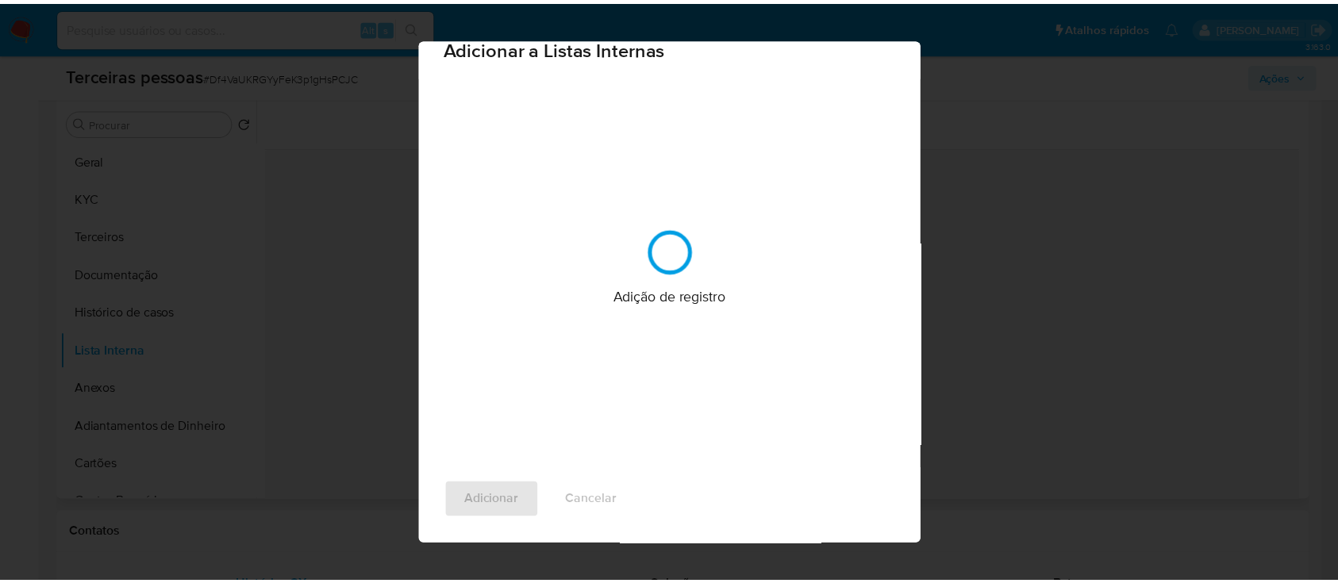
scroll to position [0, 0]
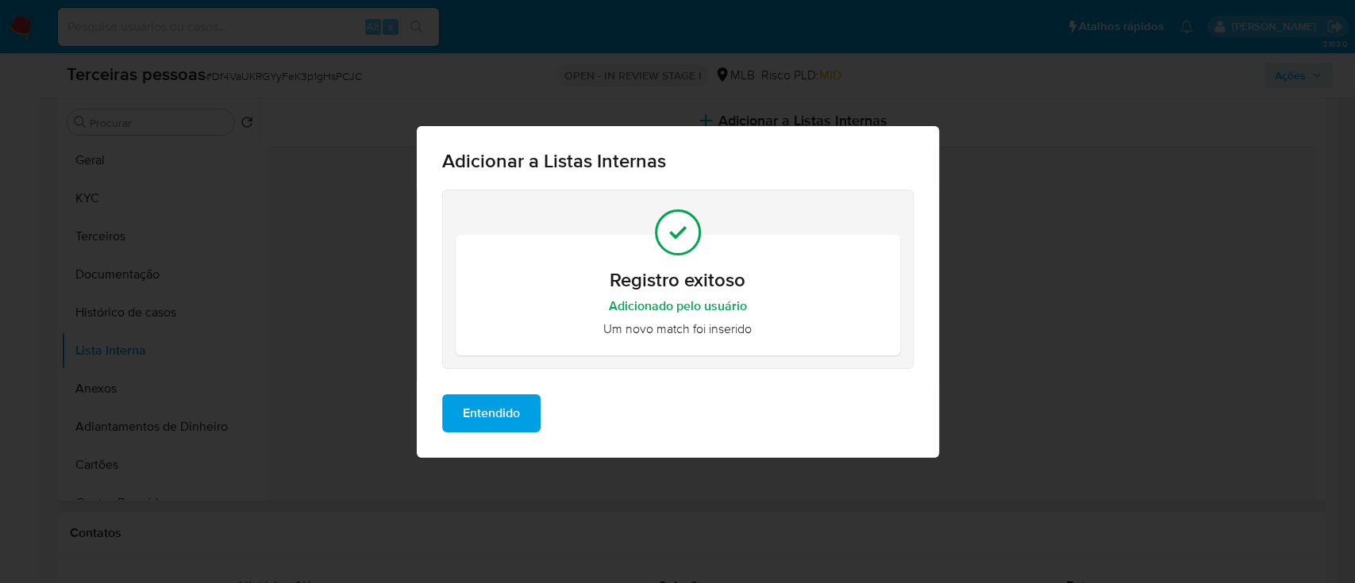
click at [525, 423] on button "Entendido" at bounding box center [491, 413] width 98 height 38
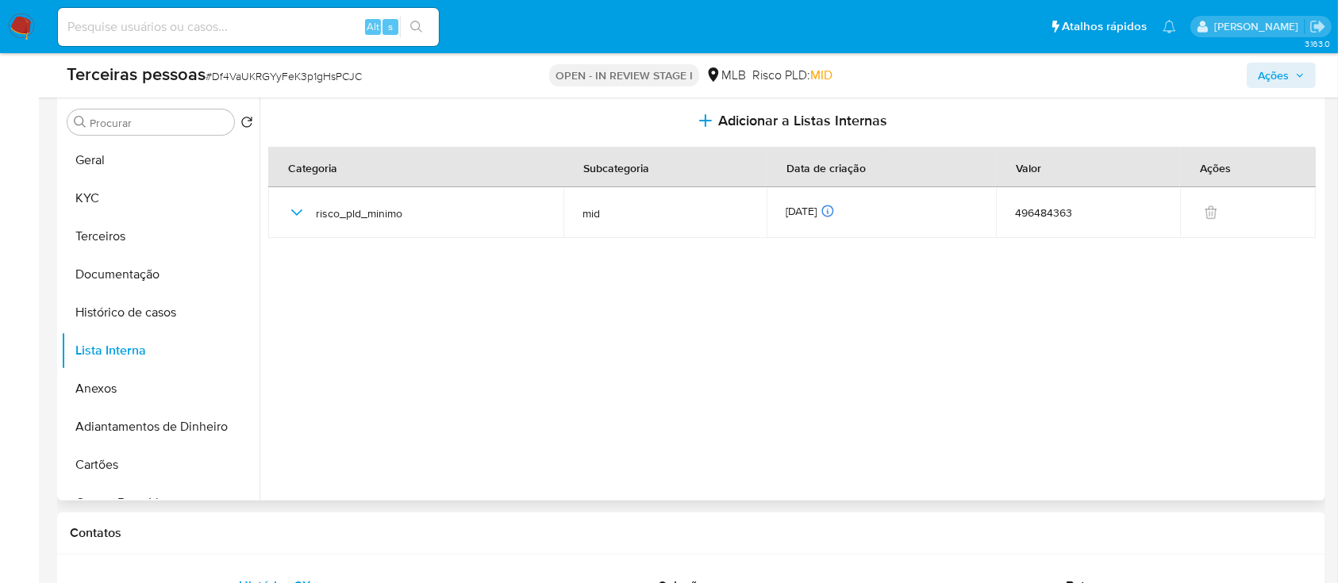
click at [1282, 75] on span "Ações" at bounding box center [1273, 75] width 31 height 25
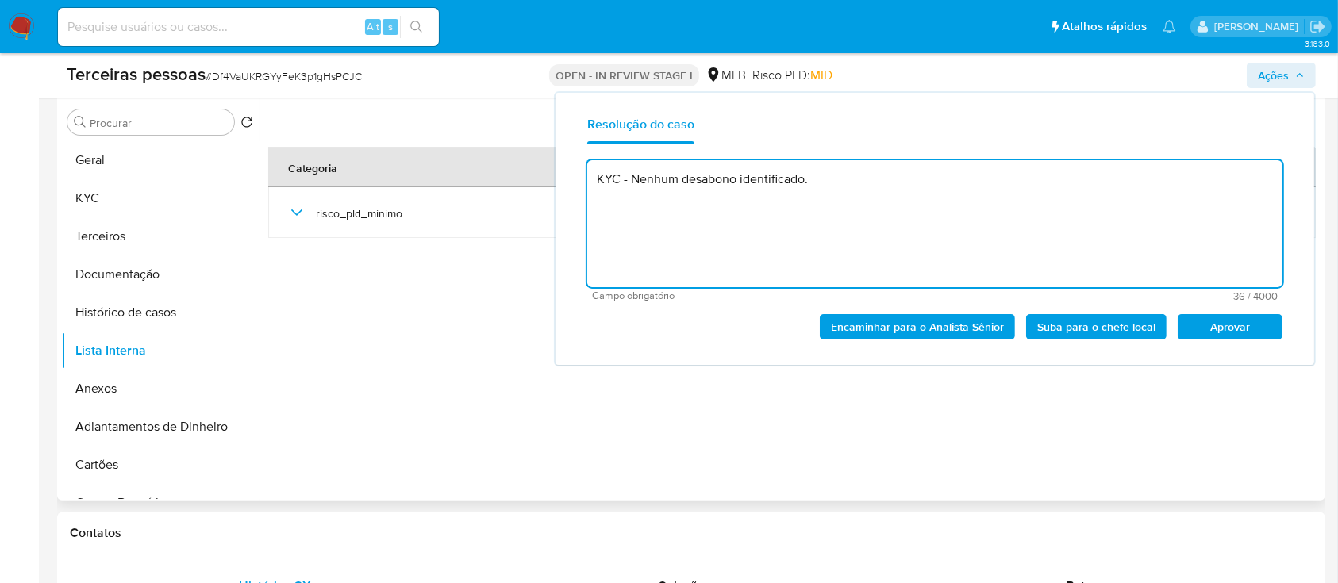
click at [1243, 319] on span "Aprovar" at bounding box center [1230, 327] width 83 height 22
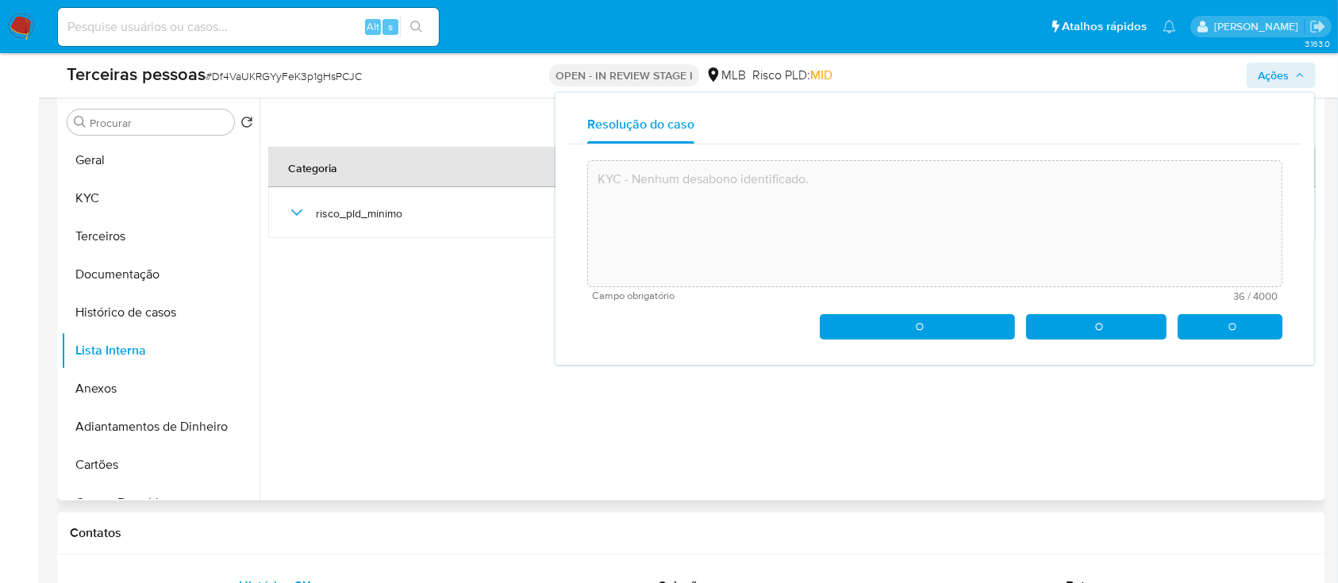
type textarea "KYC - Nenhum desabono identificado."
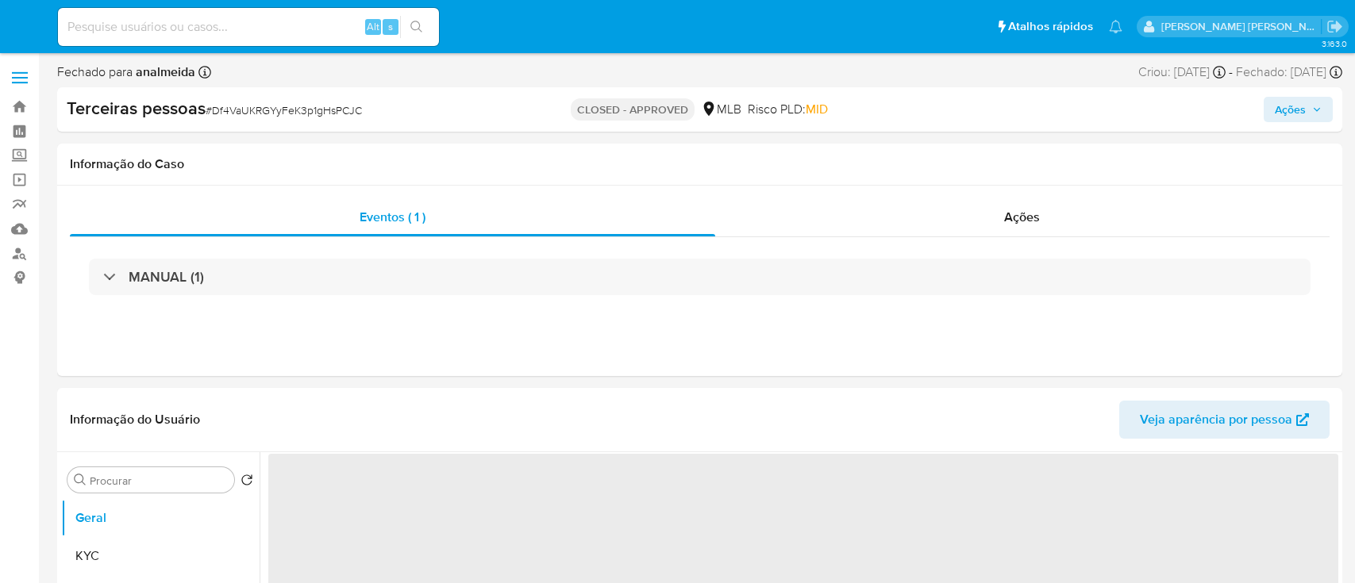
select select "10"
